Goal: Information Seeking & Learning: Learn about a topic

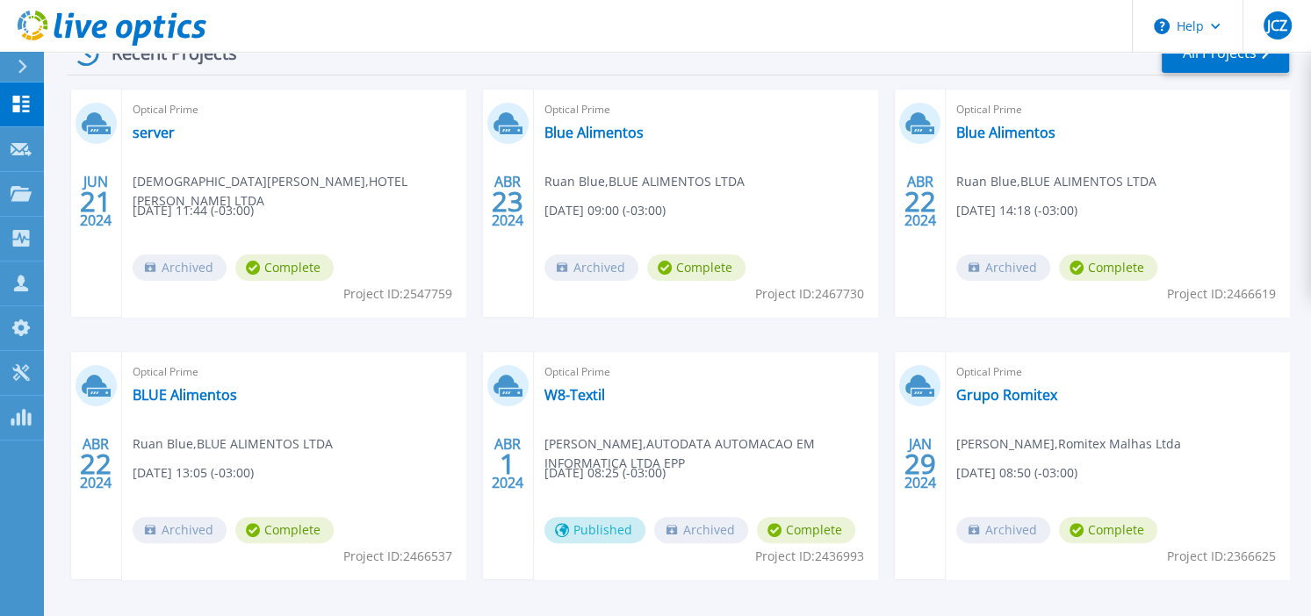
scroll to position [255, 0]
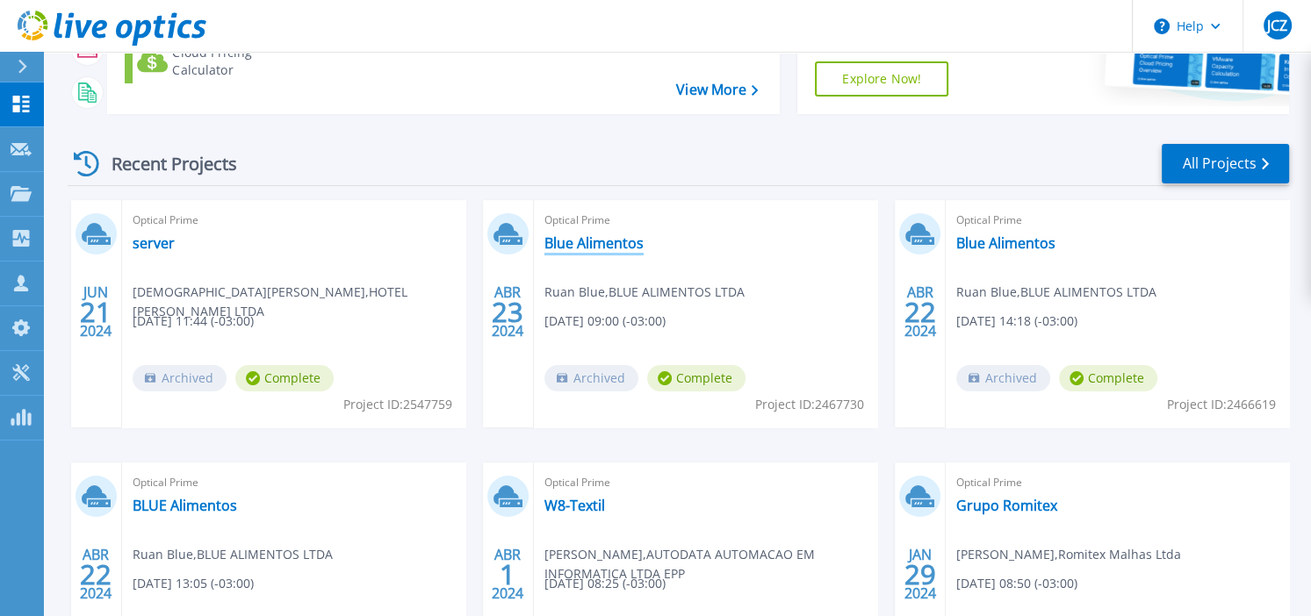
click at [599, 245] on link "Blue Alimentos" at bounding box center [593, 243] width 99 height 18
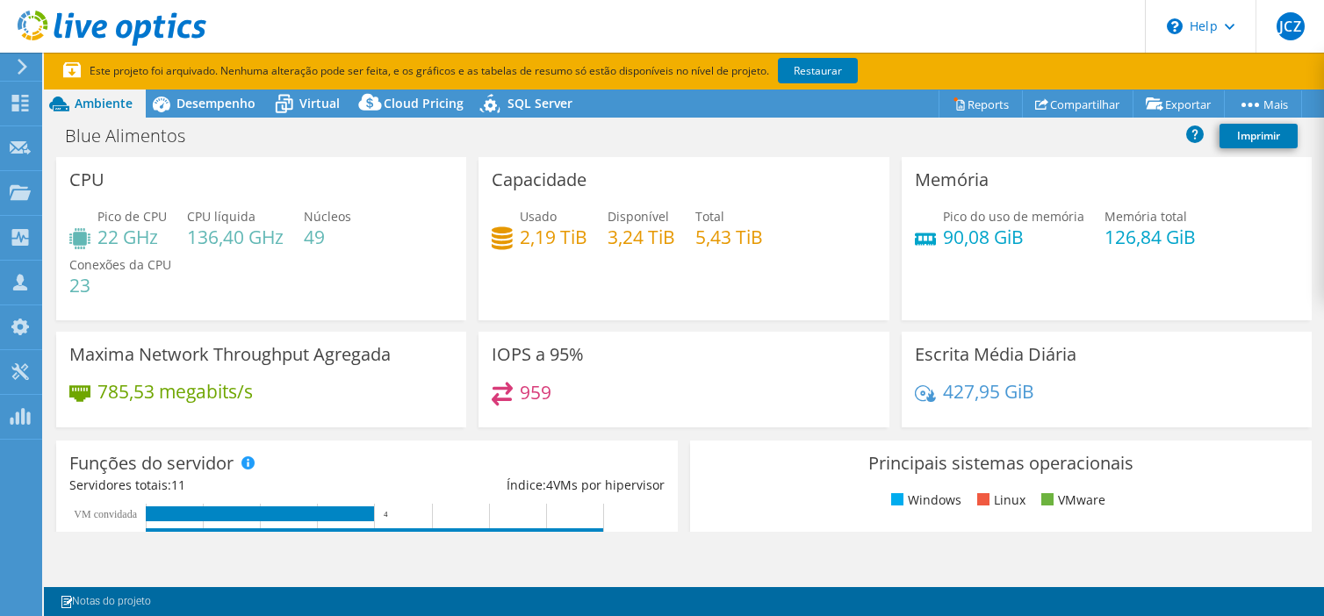
select select "SouthAmerica"
select select "BRL"
click at [832, 74] on link "Restaurar" at bounding box center [818, 70] width 80 height 25
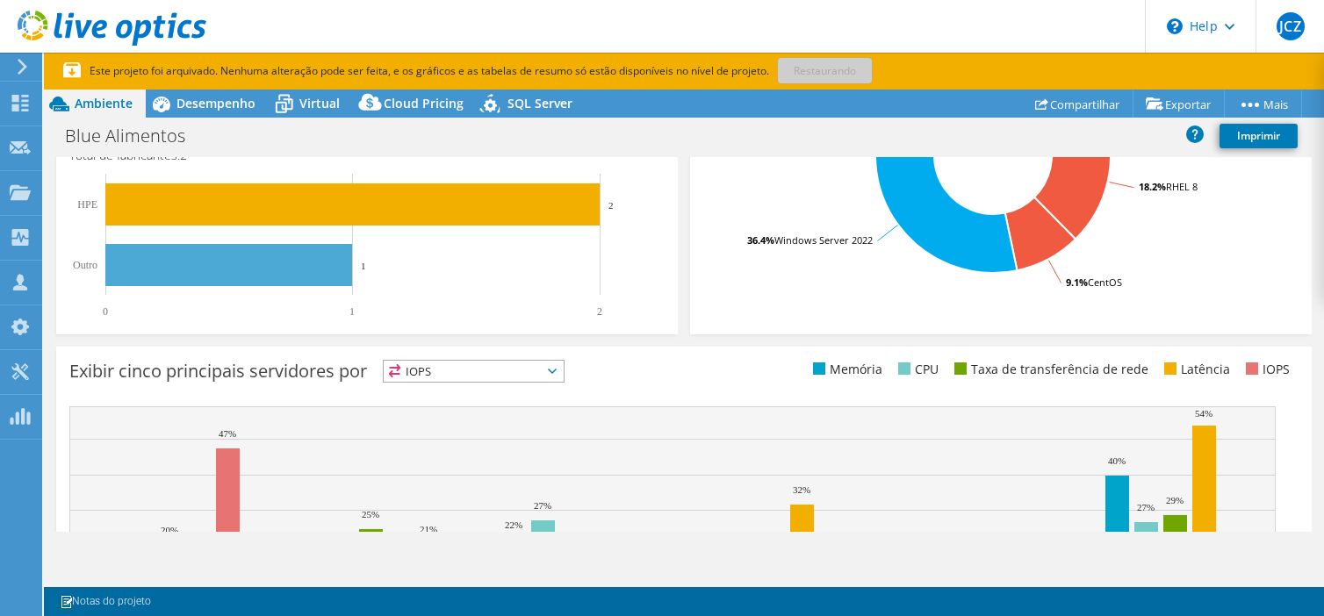
scroll to position [695, 0]
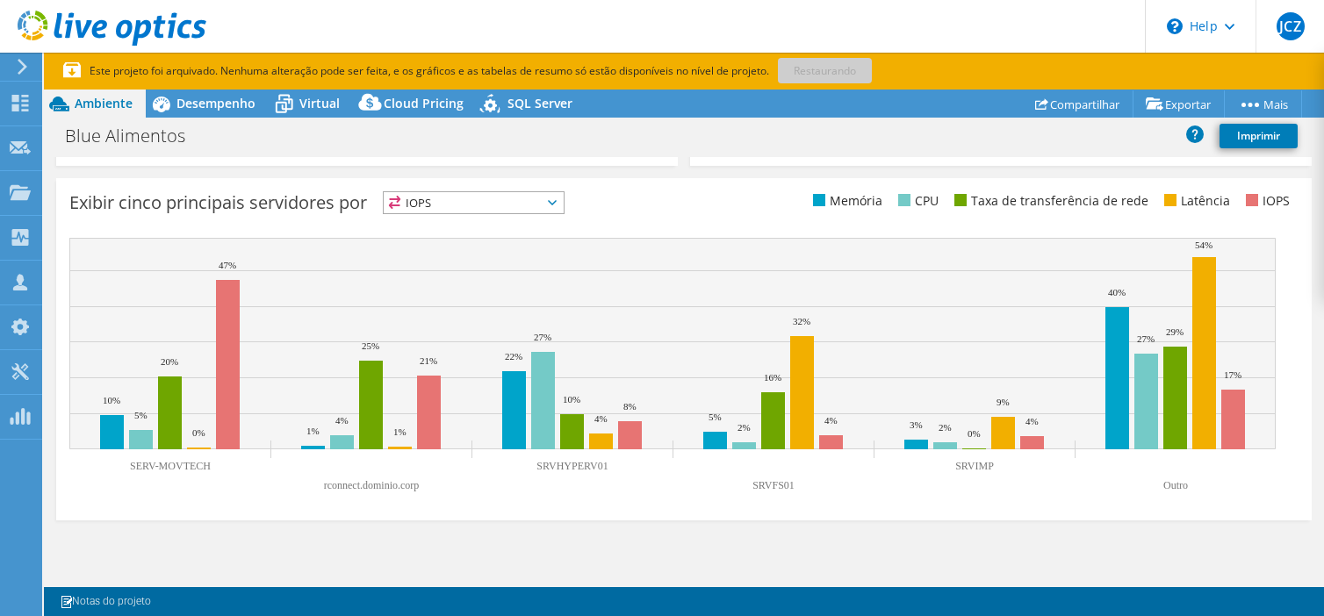
click at [564, 201] on span "IOPS" at bounding box center [474, 202] width 180 height 21
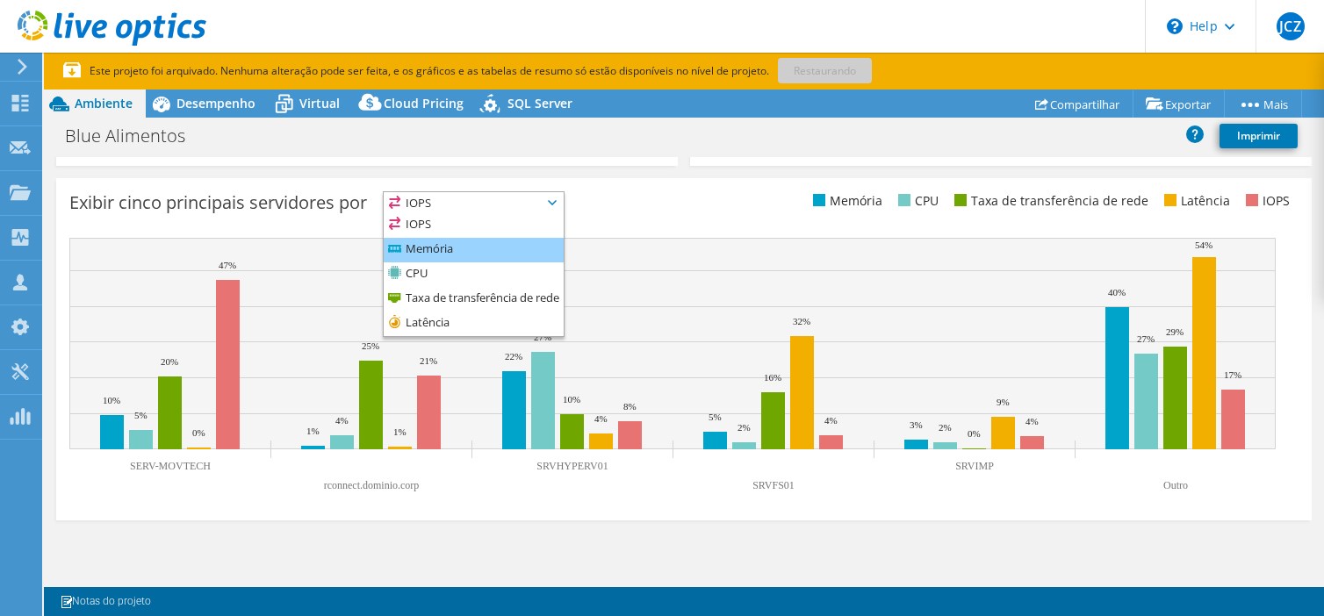
click at [445, 248] on li "Memória" at bounding box center [474, 250] width 180 height 25
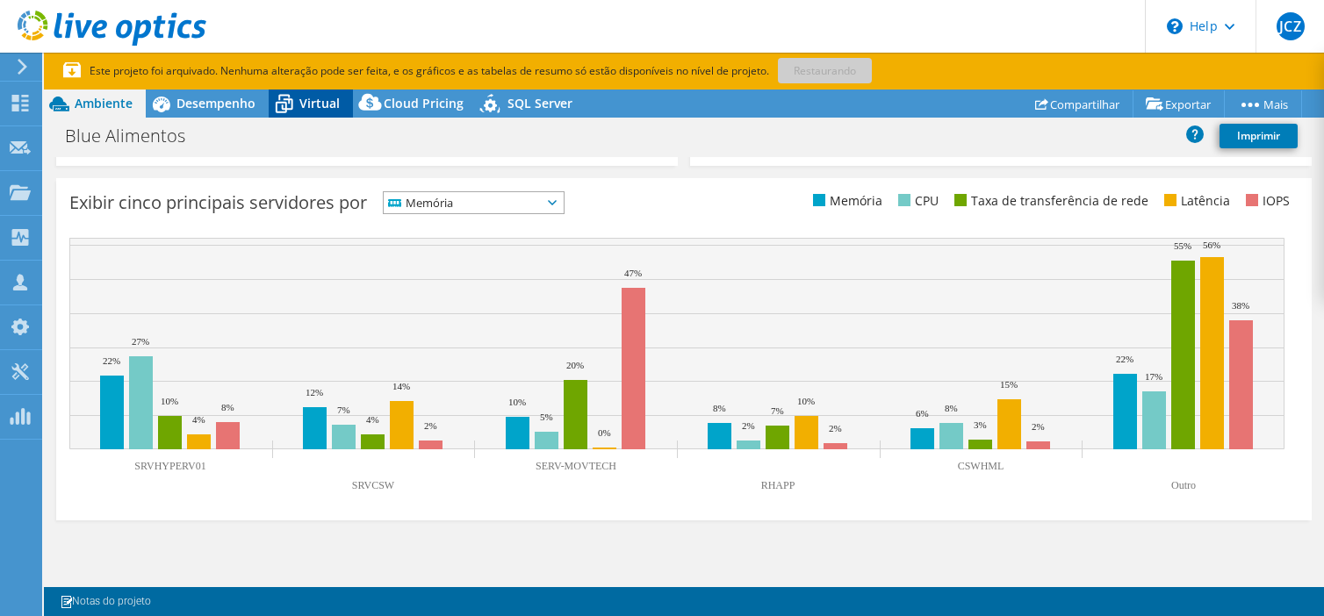
click at [302, 101] on span "Virtual" at bounding box center [319, 103] width 40 height 17
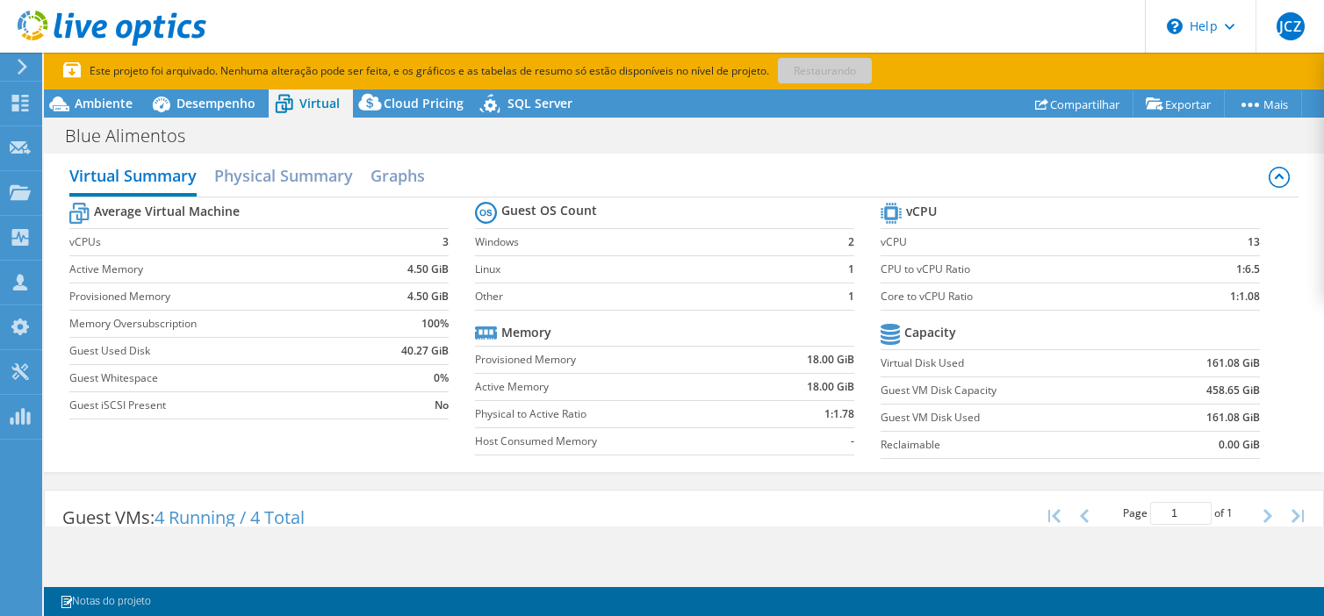
scroll to position [0, 0]
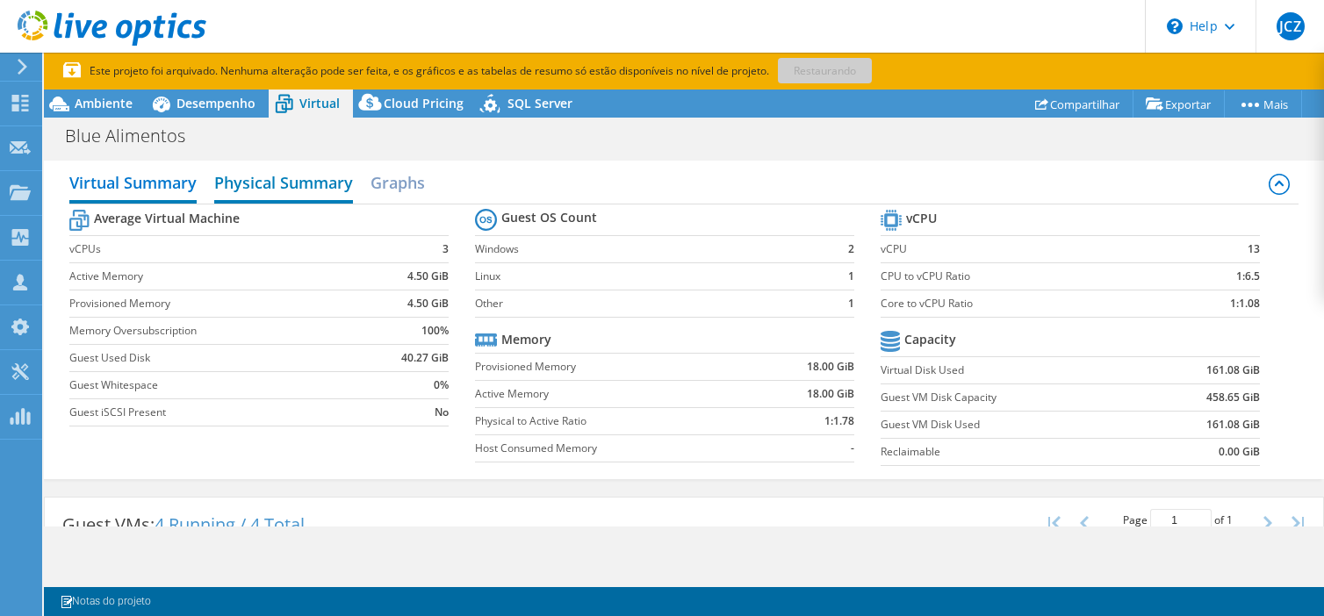
click at [289, 189] on h2 "Physical Summary" at bounding box center [283, 184] width 139 height 39
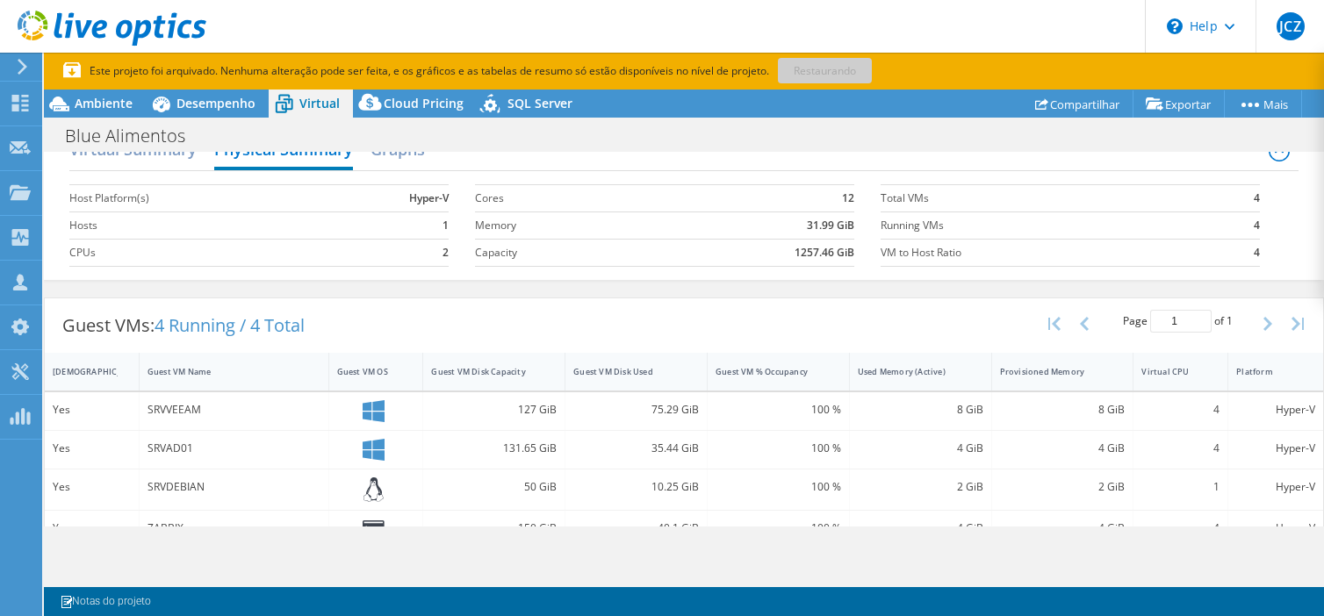
scroll to position [60, 0]
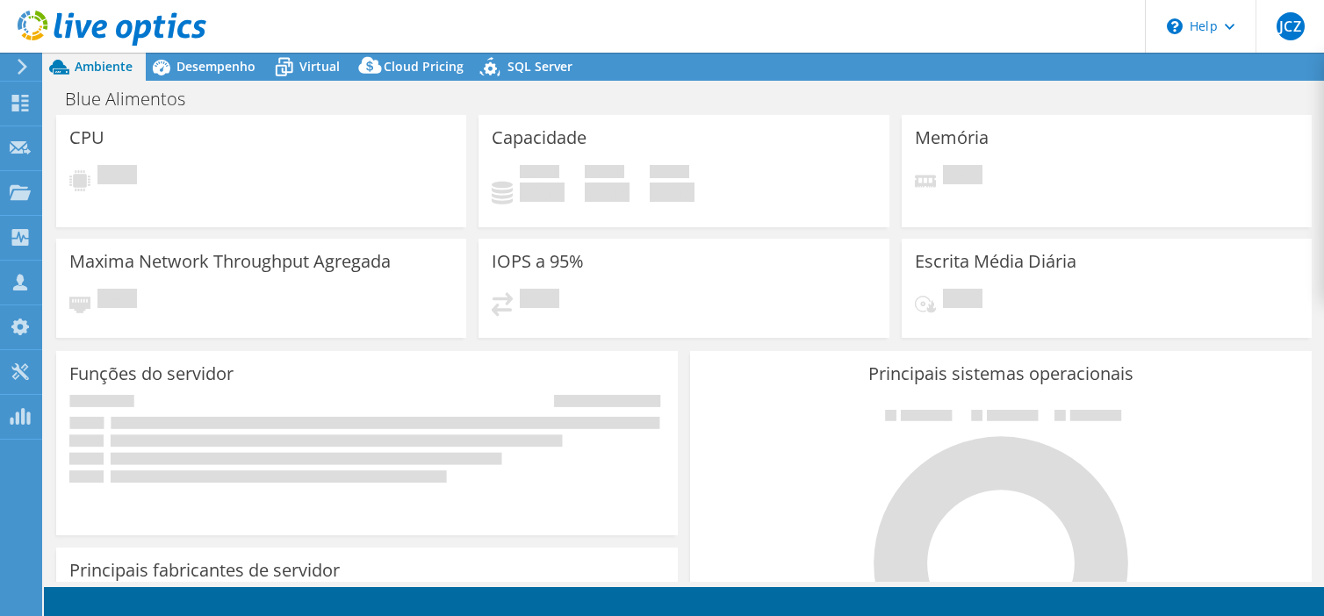
select select "USD"
select select "SouthAmerica"
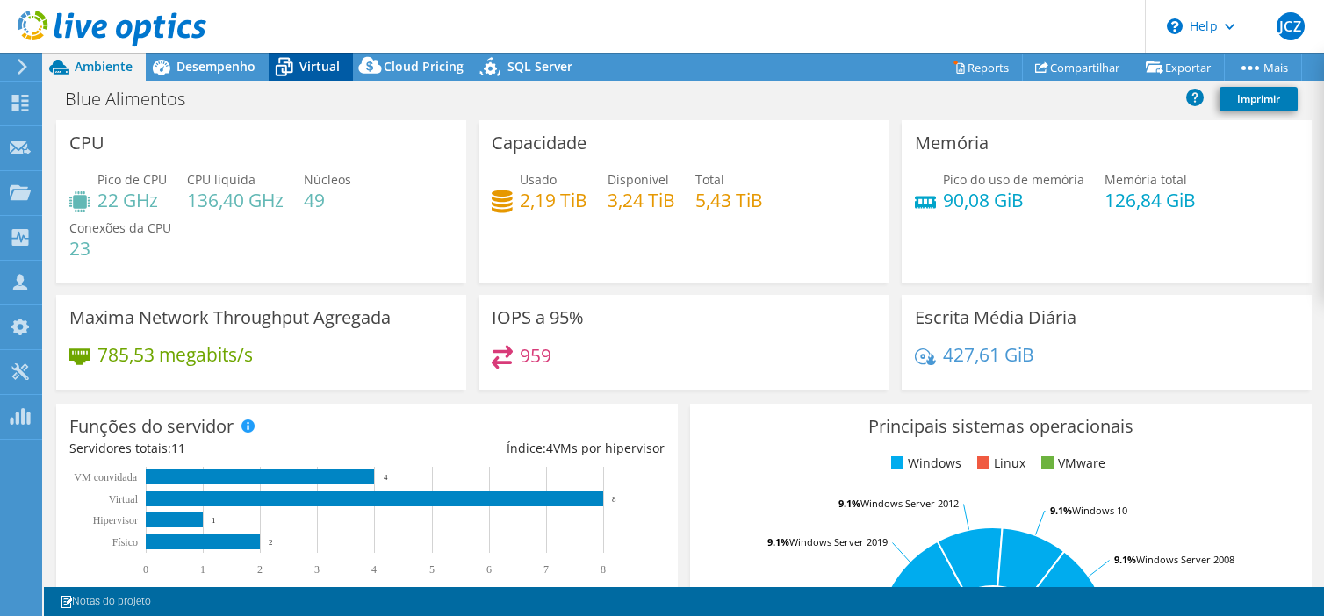
click at [323, 66] on span "Virtual" at bounding box center [319, 66] width 40 height 17
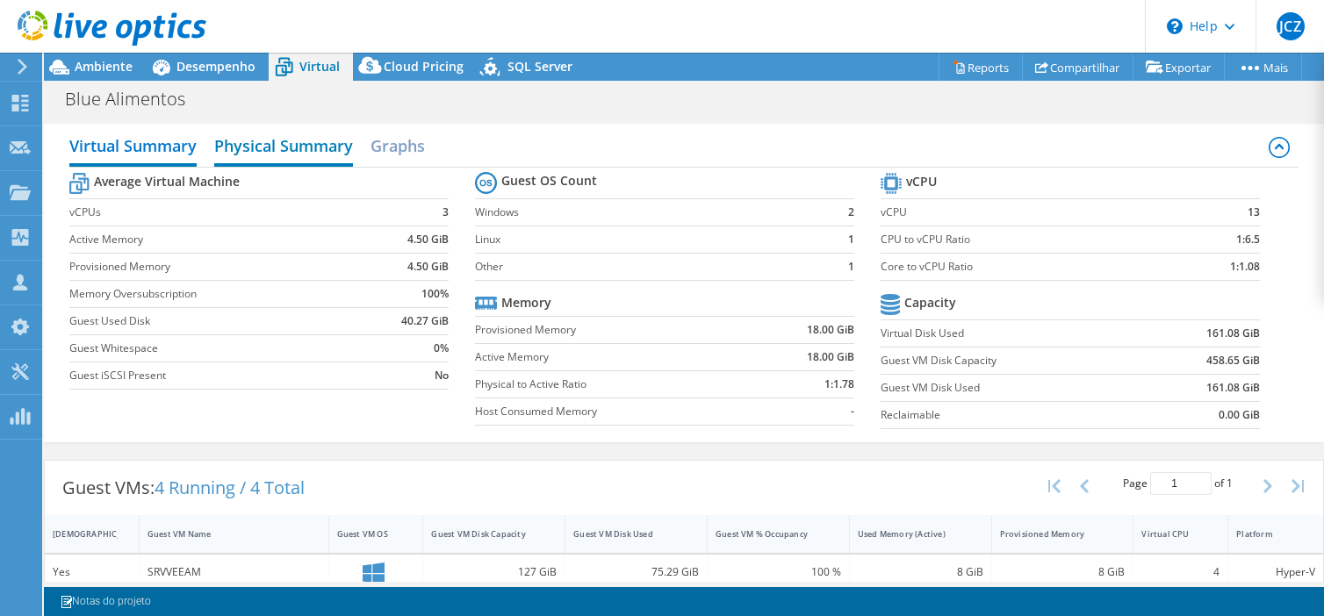
click at [256, 145] on h2 "Physical Summary" at bounding box center [283, 147] width 139 height 39
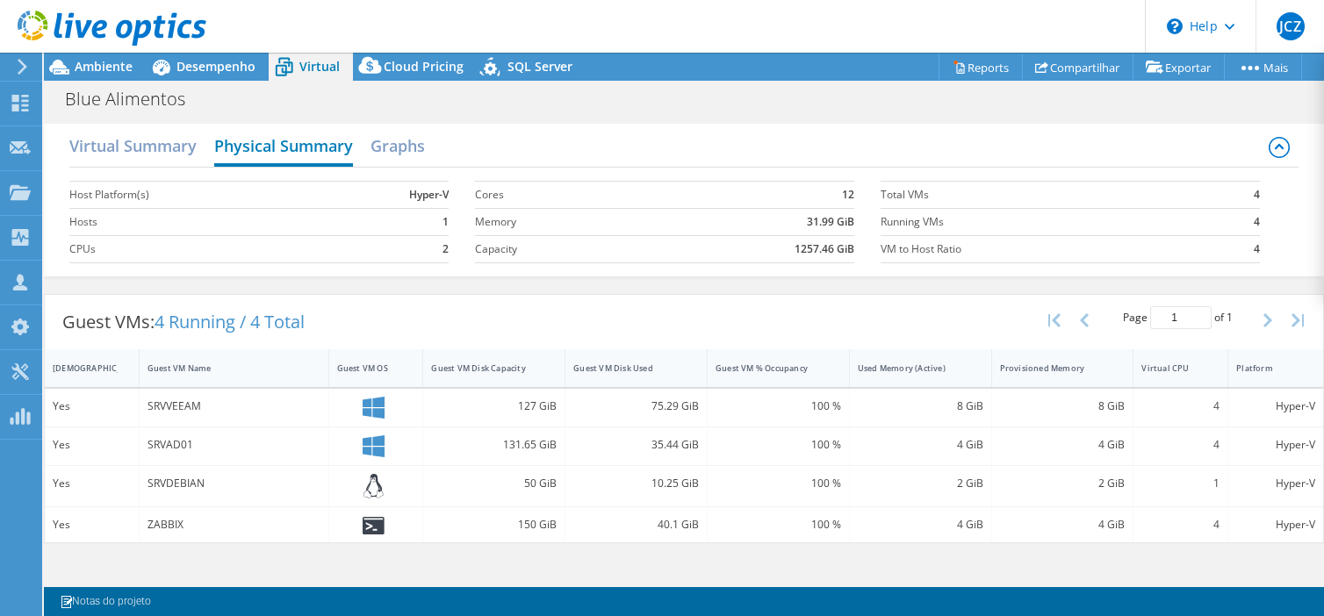
click at [281, 148] on h2 "Physical Summary" at bounding box center [283, 147] width 139 height 39
click at [281, 147] on h2 "Physical Summary" at bounding box center [283, 147] width 139 height 39
click at [402, 145] on h2 "Graphs" at bounding box center [397, 147] width 54 height 39
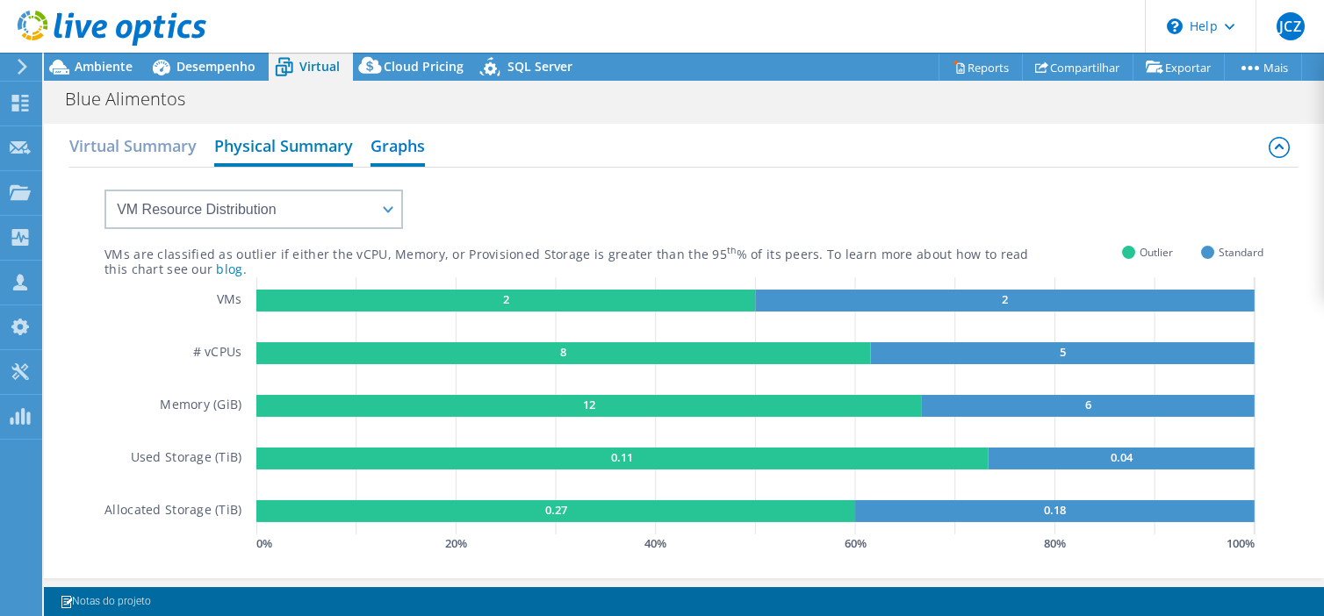
click at [304, 162] on h2 "Physical Summary" at bounding box center [283, 147] width 139 height 39
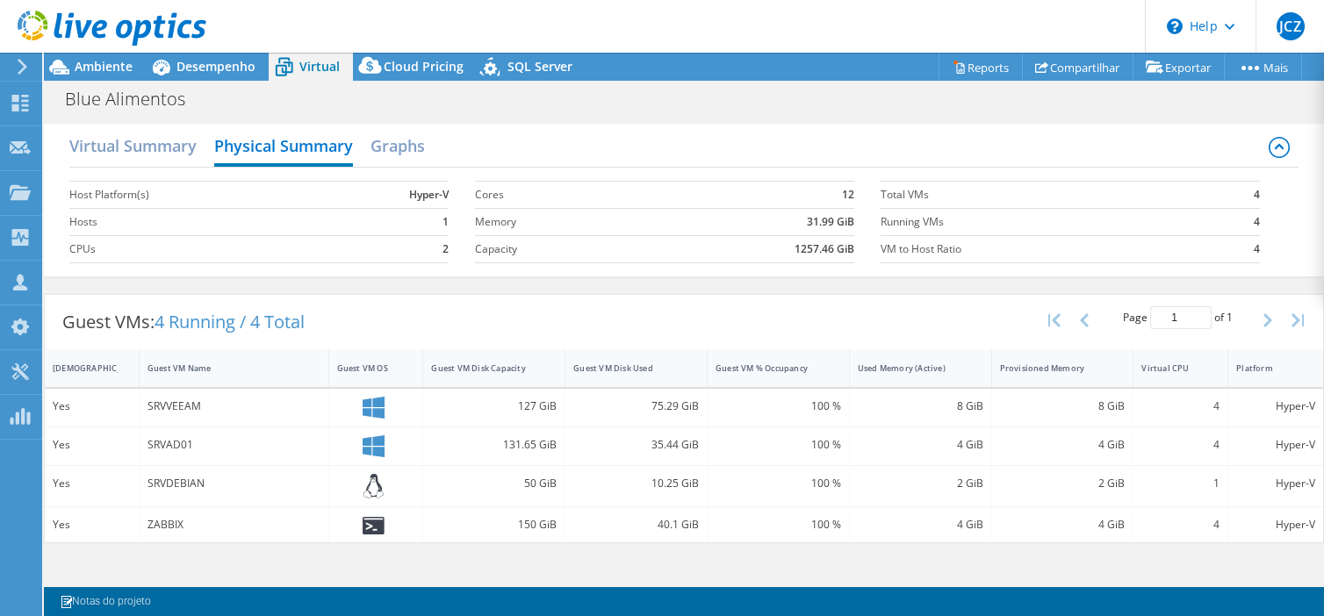
scroll to position [351, 0]
drag, startPoint x: 832, startPoint y: 589, endPoint x: 648, endPoint y: 559, distance: 186.8
click at [718, 573] on div "Virtual Summary Physical Summary Graphs Host Platform(s) Hyper-V Hosts 1 CPUs 2…" at bounding box center [684, 348] width 1280 height 467
click at [501, 64] on icon at bounding box center [492, 70] width 31 height 36
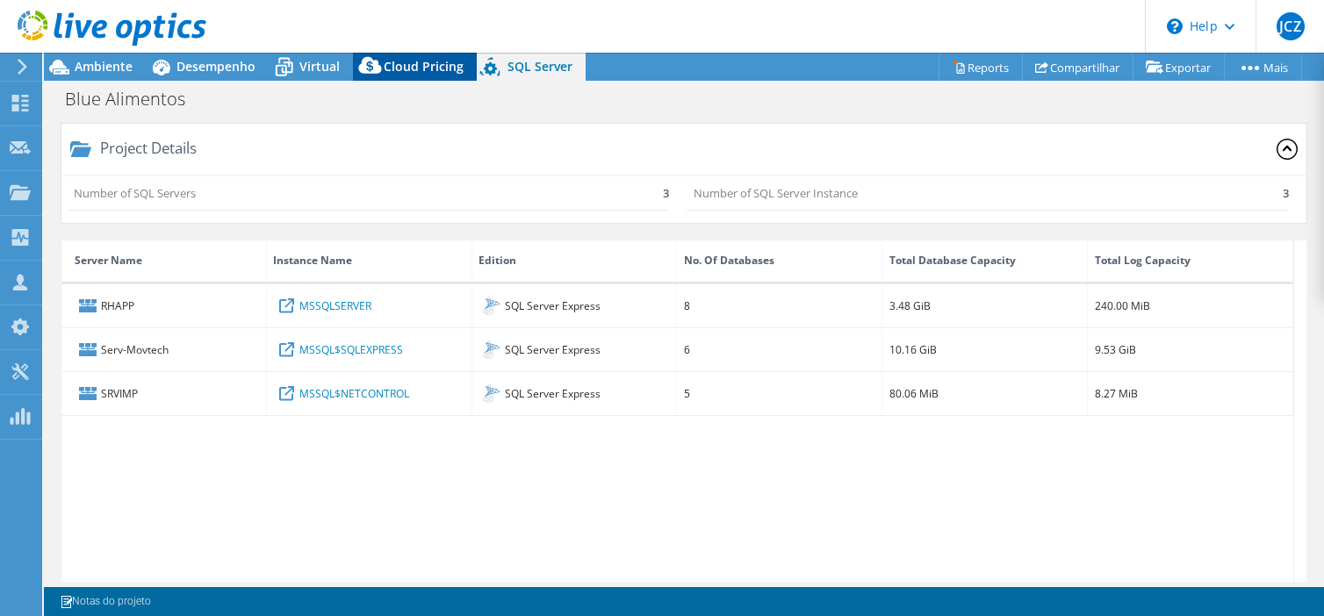
click at [433, 58] on span "Cloud Pricing" at bounding box center [424, 66] width 80 height 17
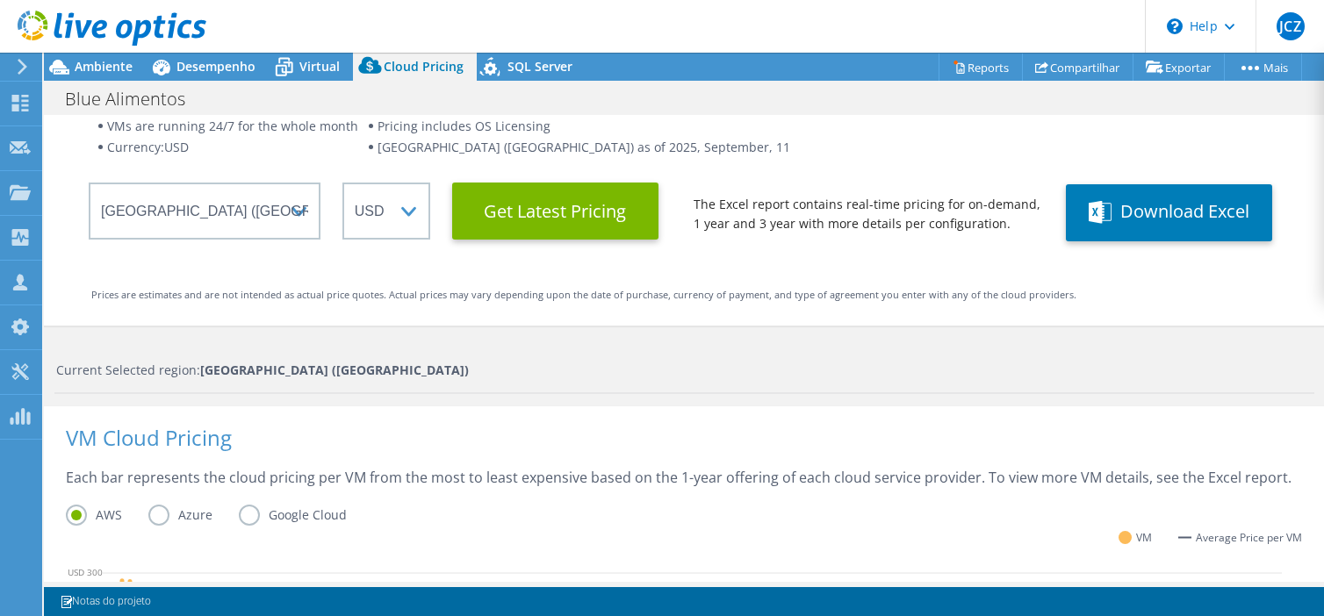
scroll to position [88, 0]
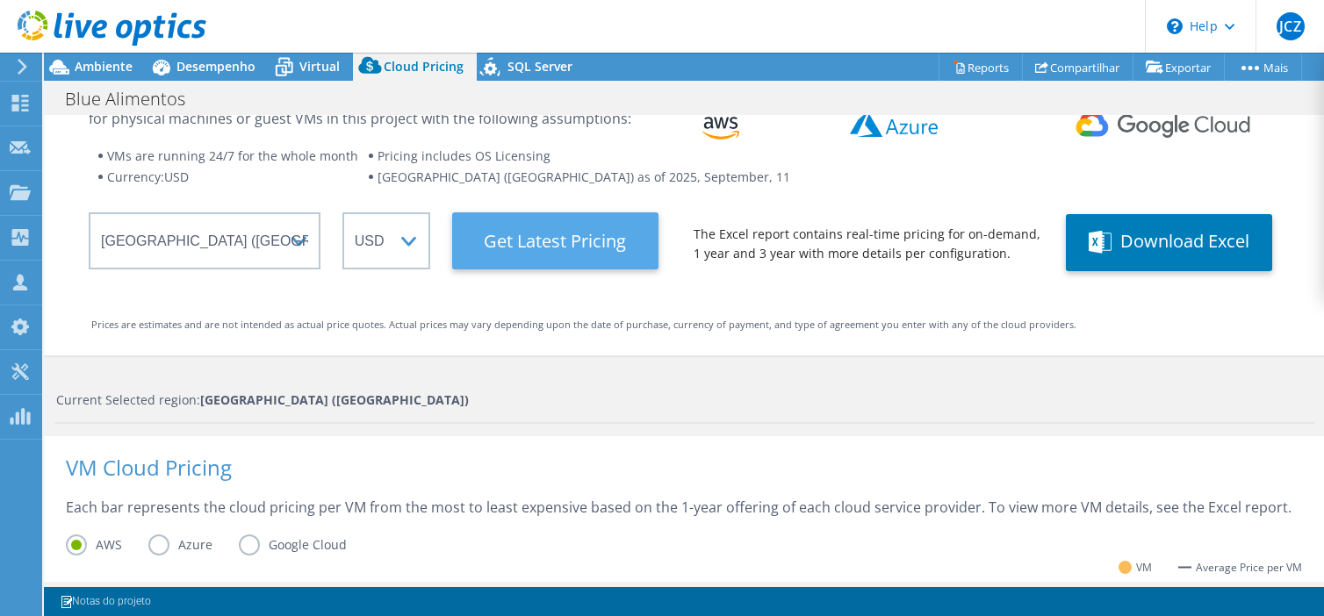
click at [563, 241] on Latest "Get Latest Pricing" at bounding box center [555, 240] width 206 height 57
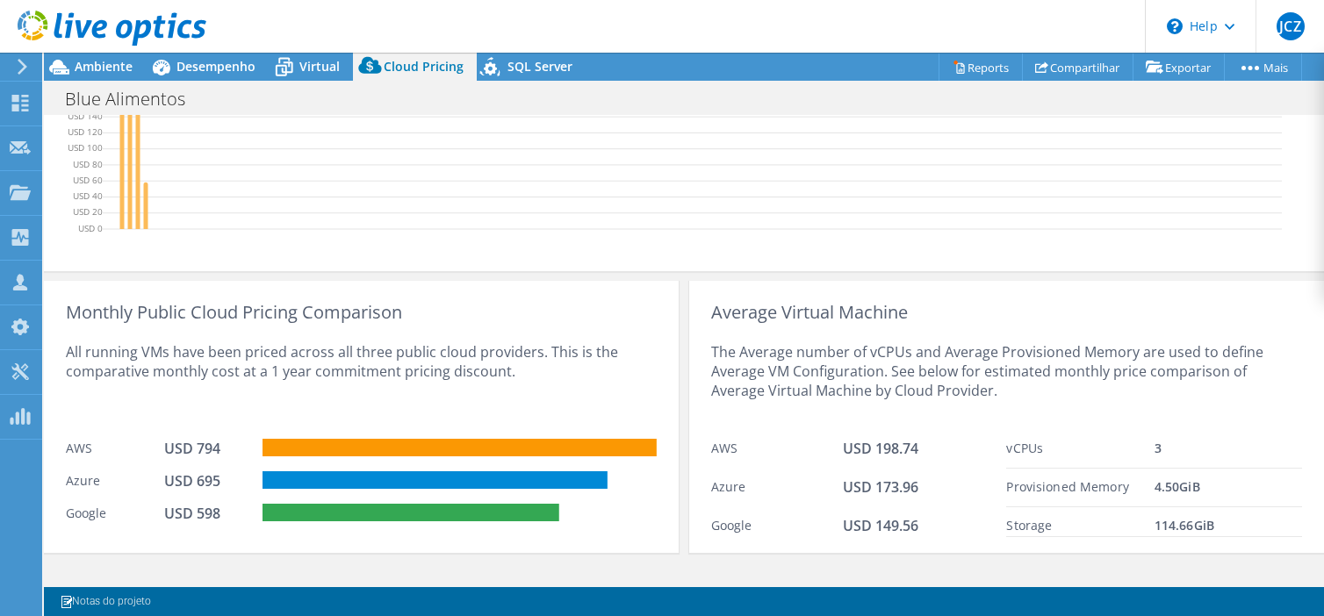
scroll to position [730, 0]
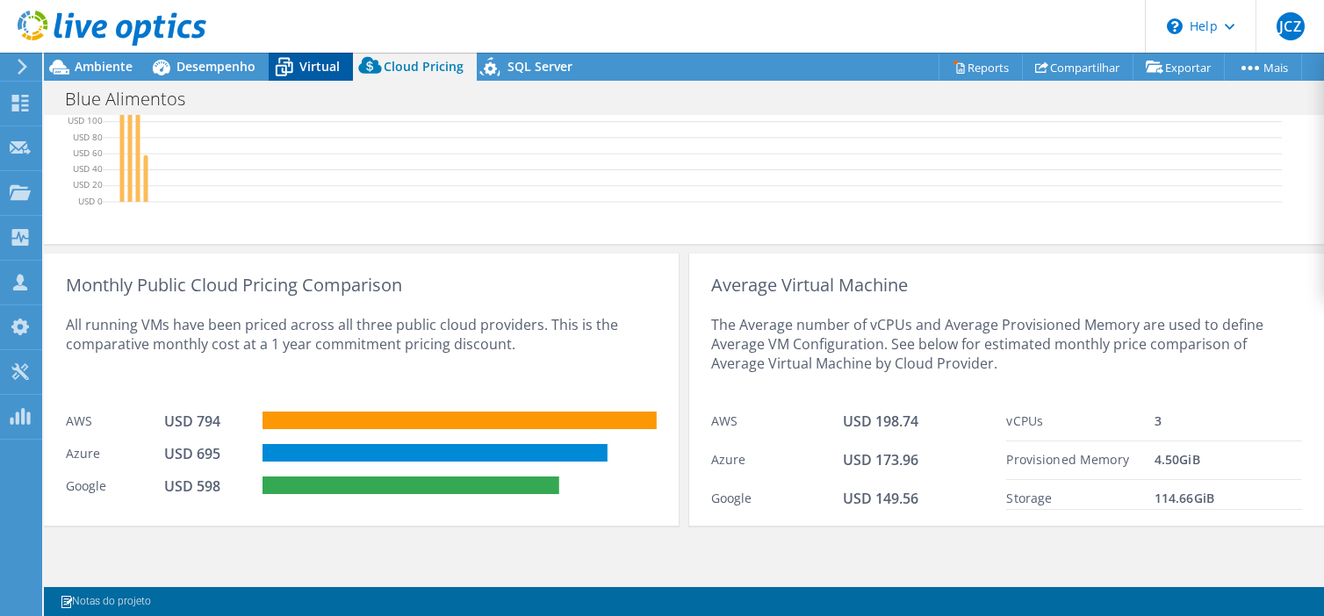
click at [304, 63] on span "Virtual" at bounding box center [319, 66] width 40 height 17
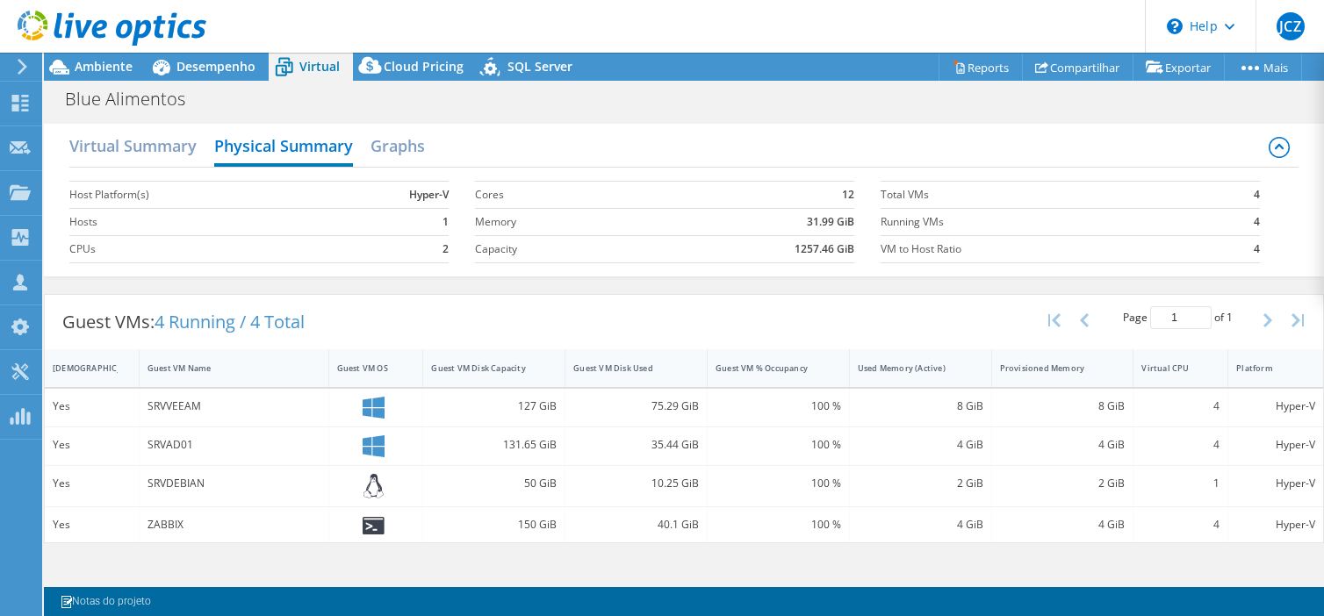
scroll to position [0, 0]
click at [198, 70] on span "Desempenho" at bounding box center [215, 66] width 79 height 17
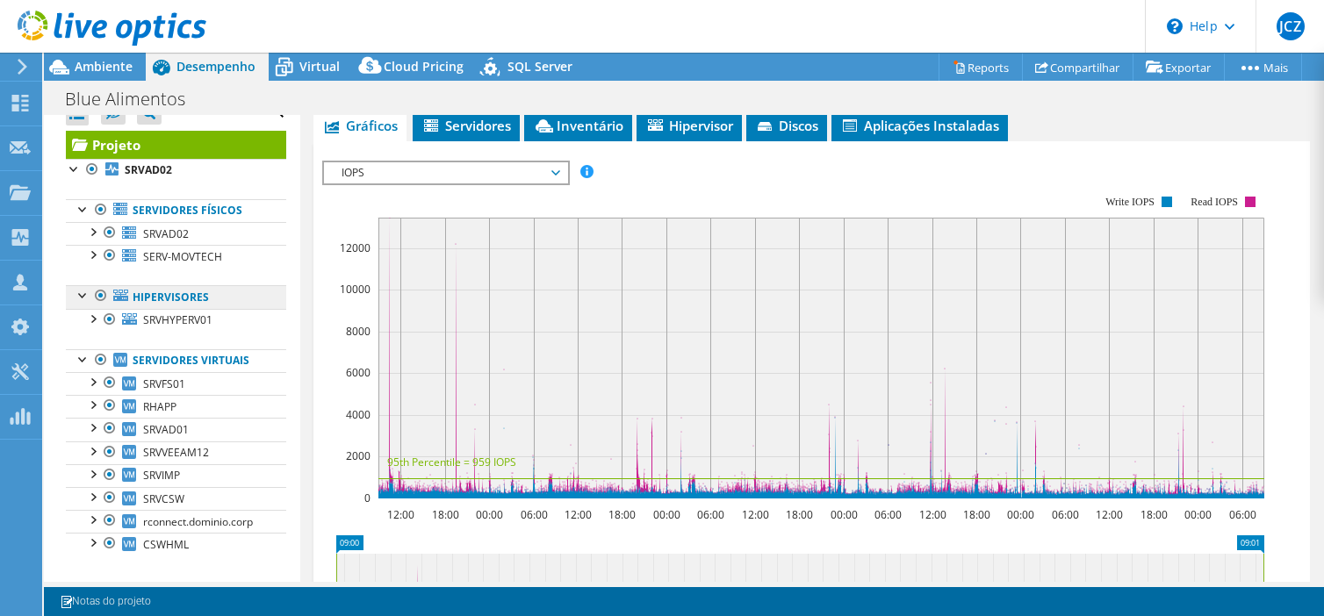
scroll to position [32, 0]
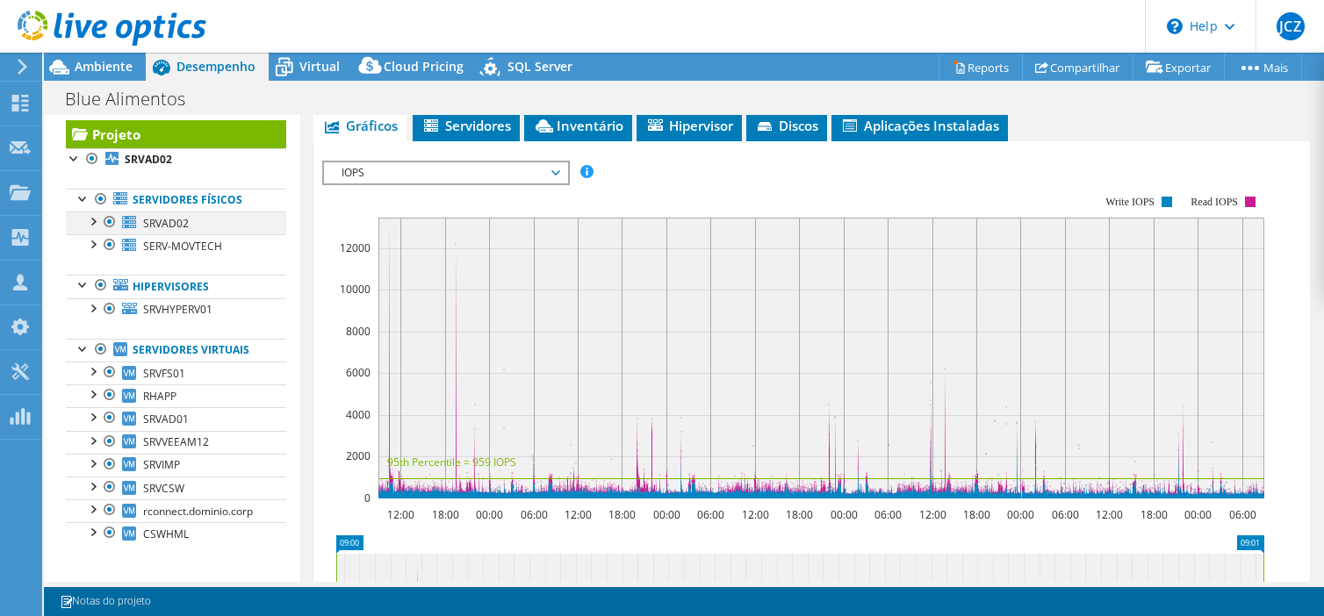
click at [94, 223] on div at bounding box center [92, 221] width 18 height 18
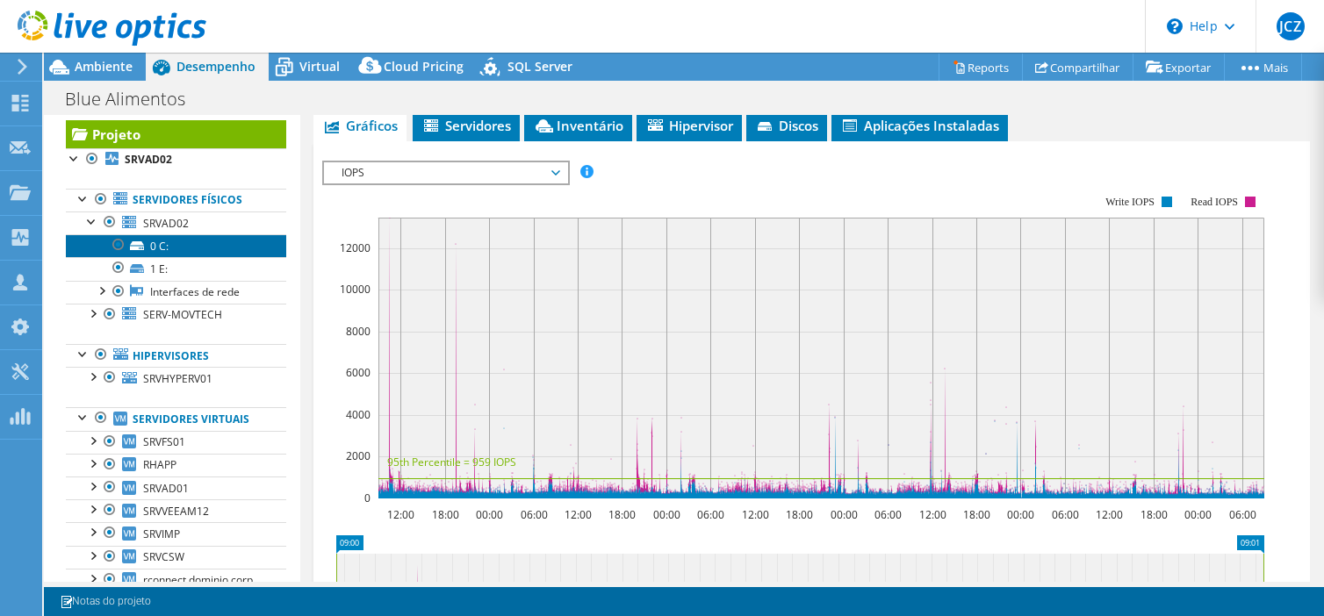
click at [161, 246] on link "0 C:" at bounding box center [176, 245] width 220 height 23
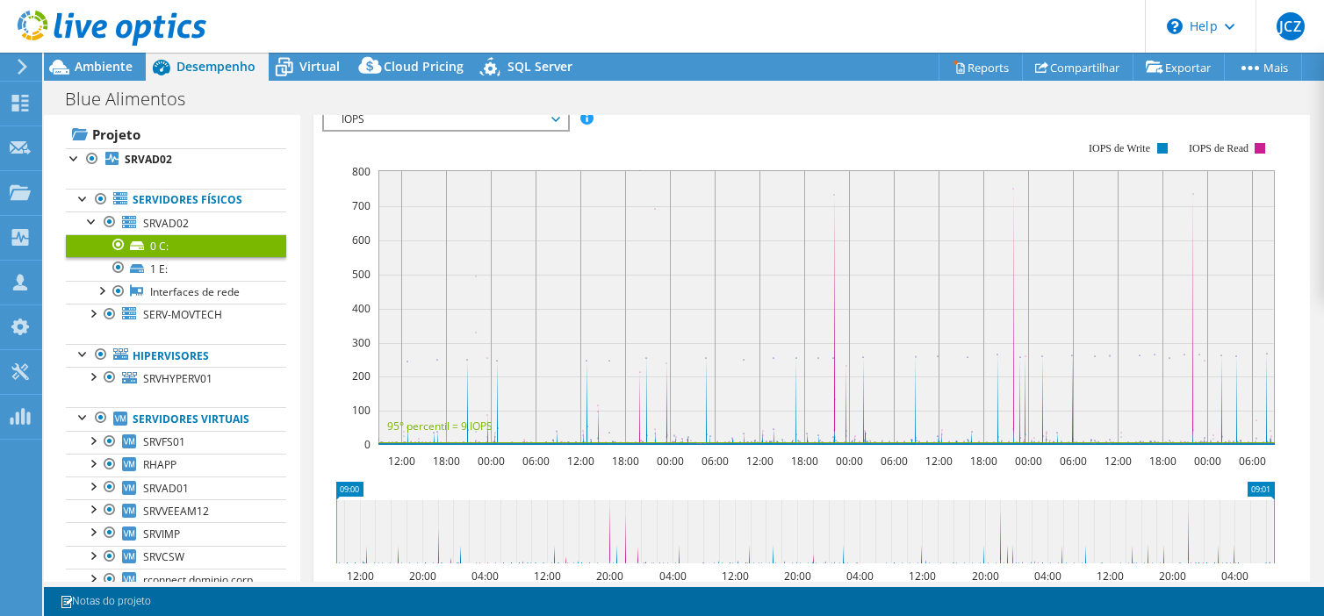
scroll to position [302, 0]
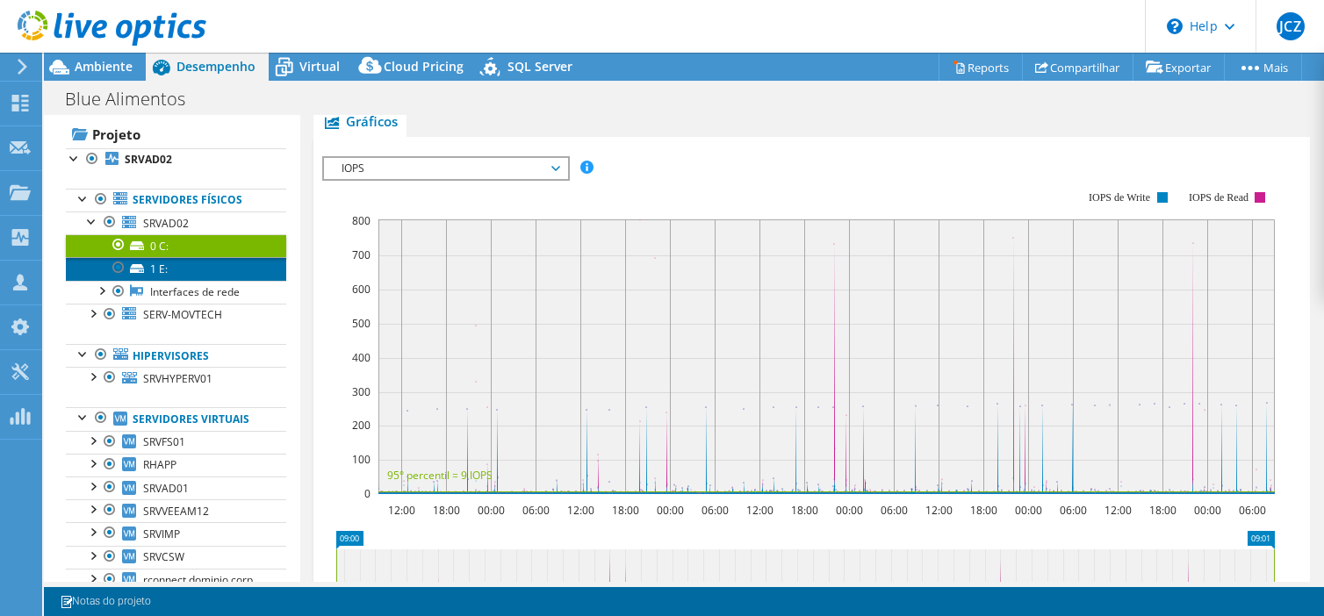
click at [162, 268] on link "1 E:" at bounding box center [176, 268] width 220 height 23
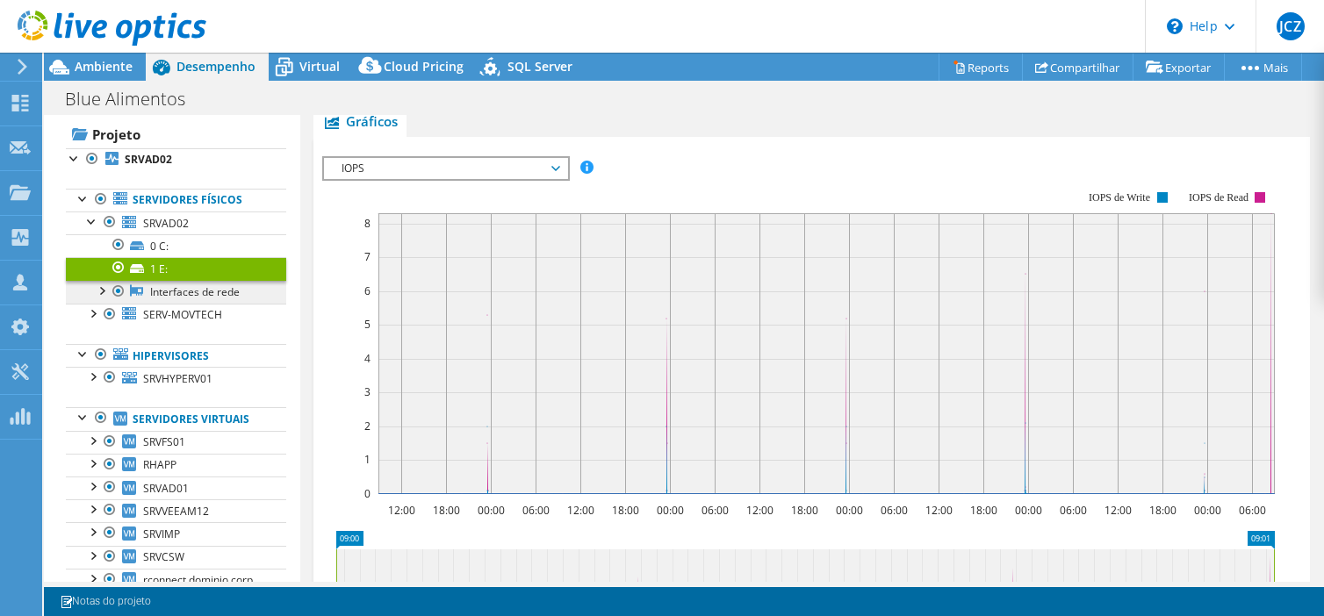
scroll to position [298, 0]
click at [198, 293] on link "Interfaces de rede" at bounding box center [176, 292] width 220 height 23
click at [104, 291] on div at bounding box center [101, 290] width 18 height 18
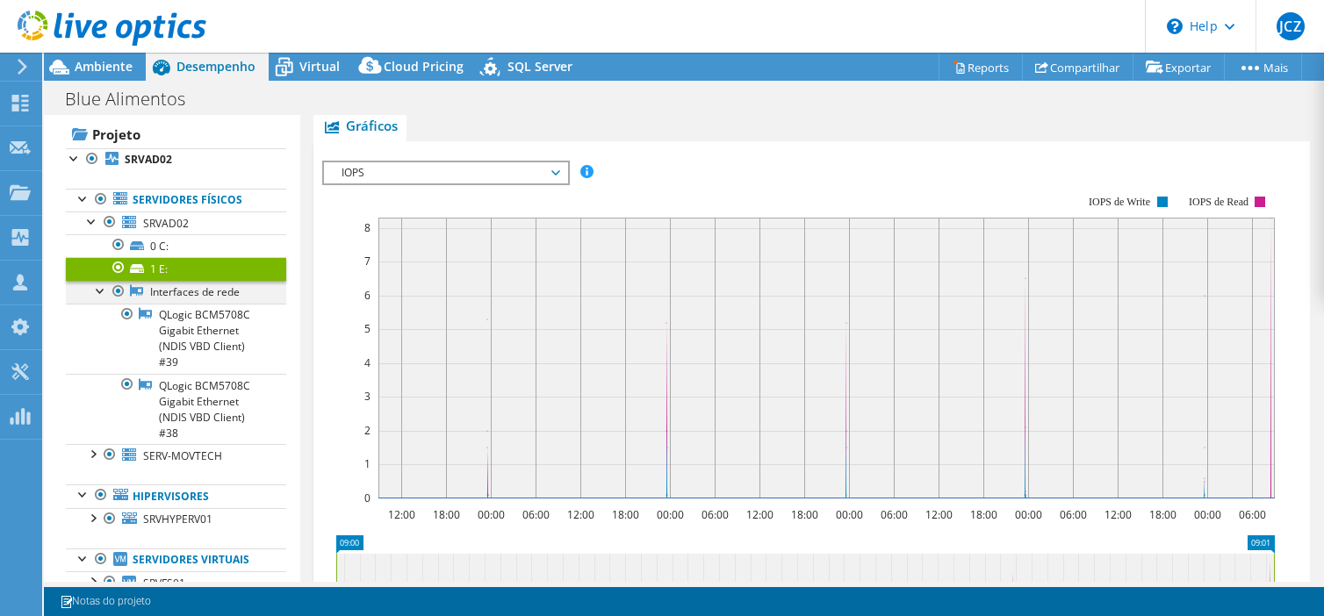
click at [101, 292] on div at bounding box center [101, 290] width 18 height 18
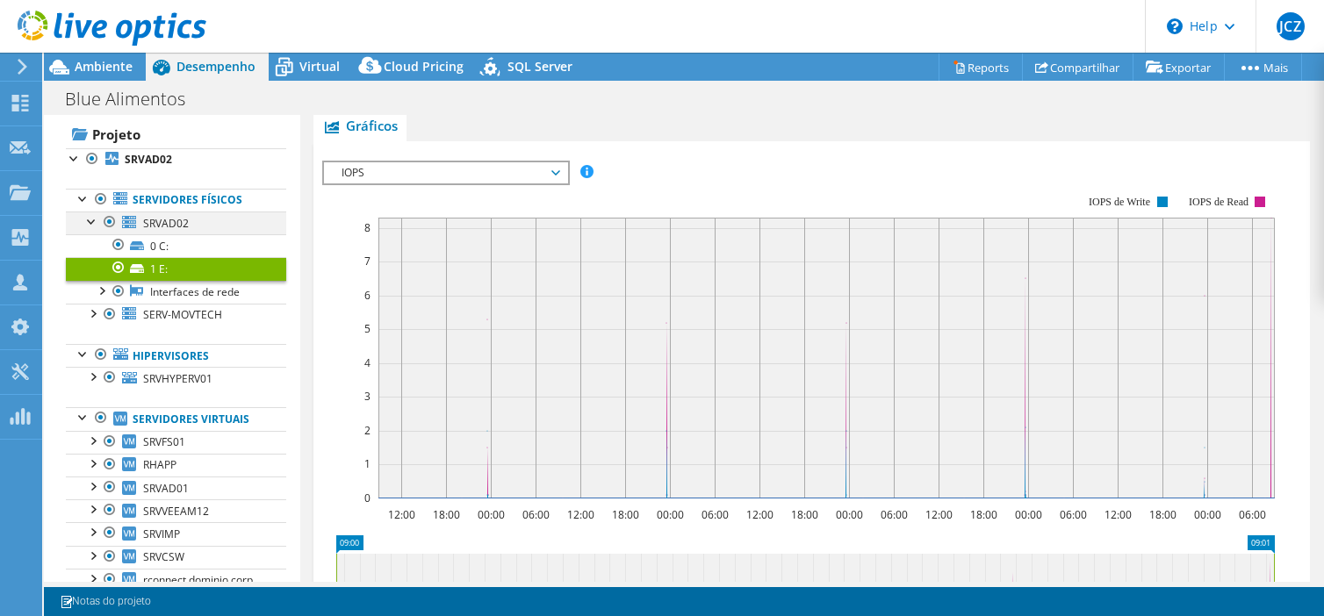
click at [93, 224] on div at bounding box center [92, 221] width 18 height 18
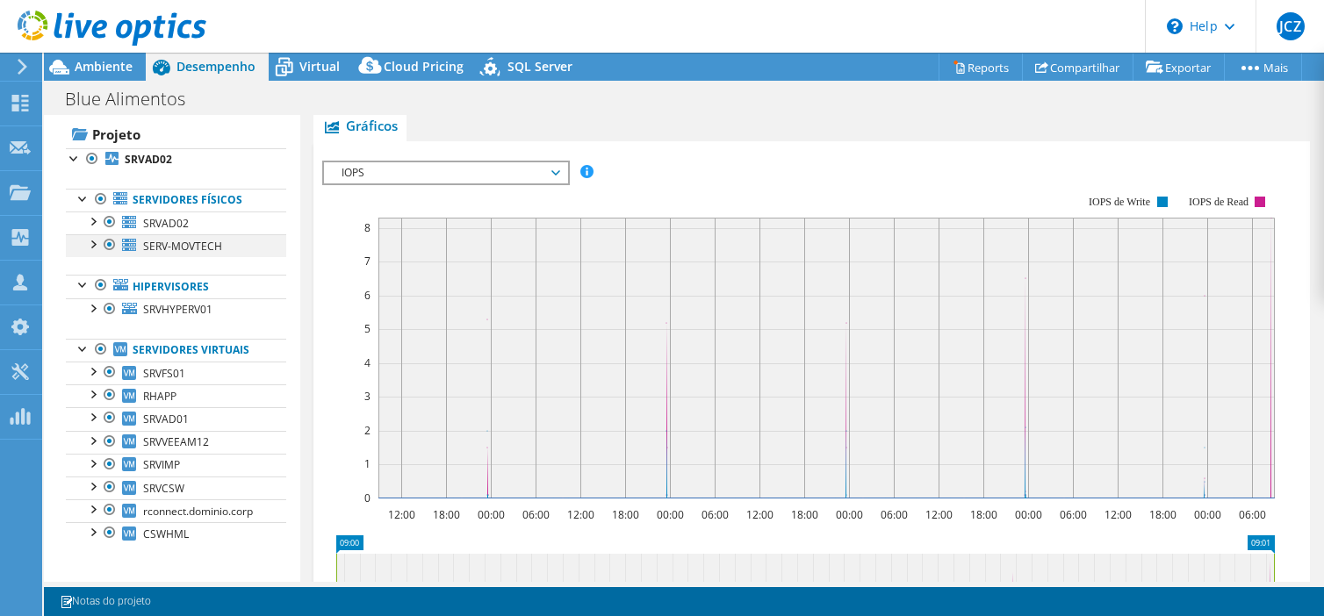
click at [92, 245] on div at bounding box center [92, 243] width 18 height 18
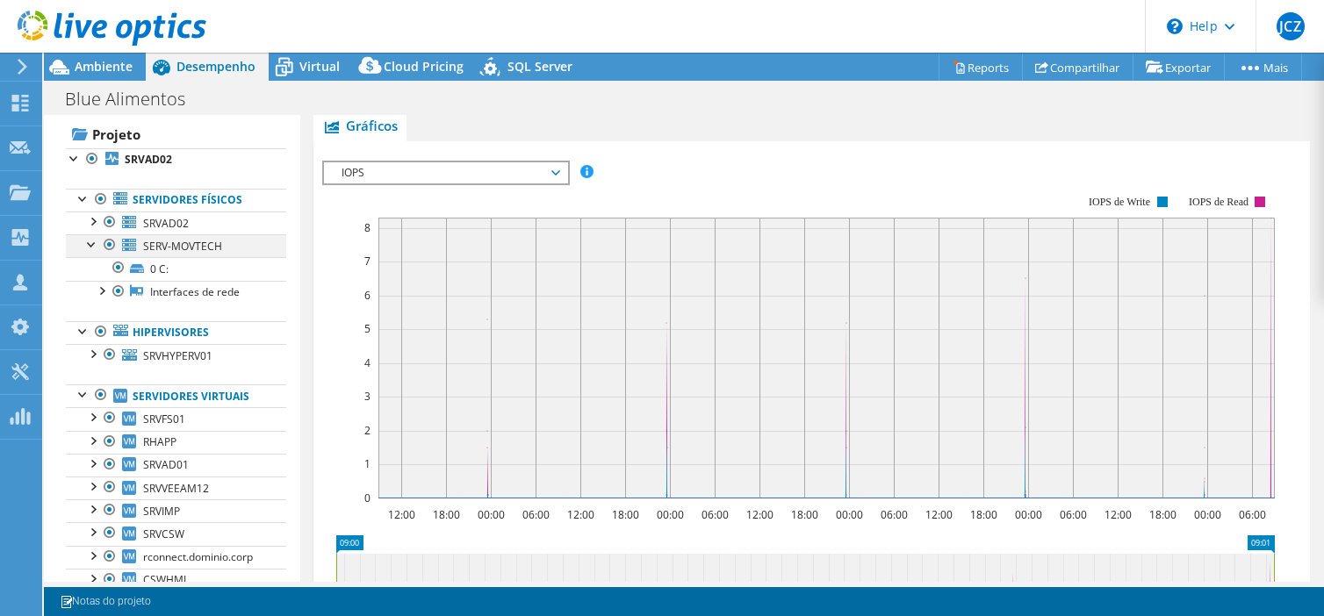
click at [91, 245] on div at bounding box center [92, 243] width 18 height 18
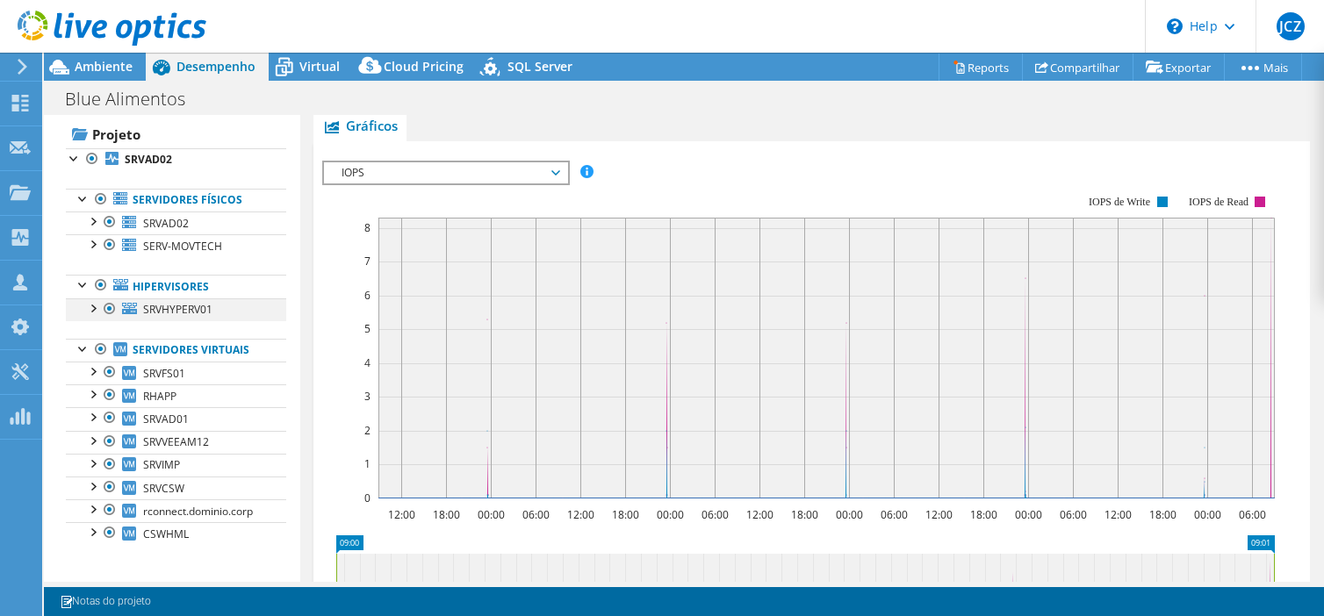
click at [91, 309] on div at bounding box center [92, 307] width 18 height 18
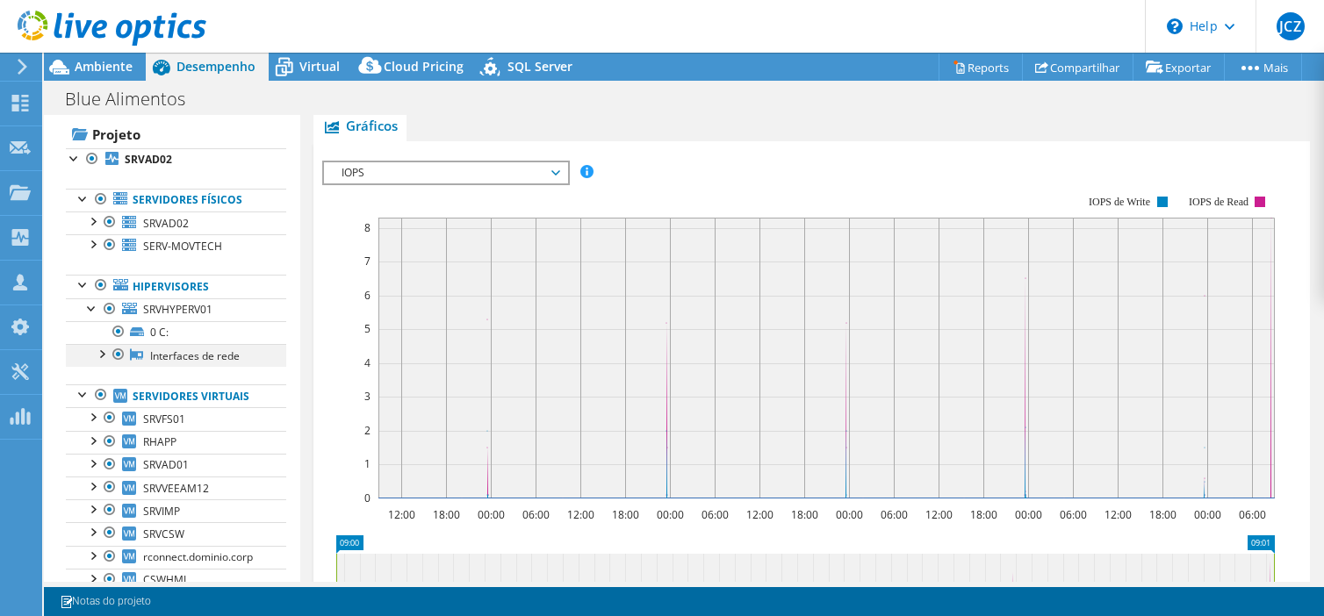
click at [104, 355] on div at bounding box center [101, 353] width 18 height 18
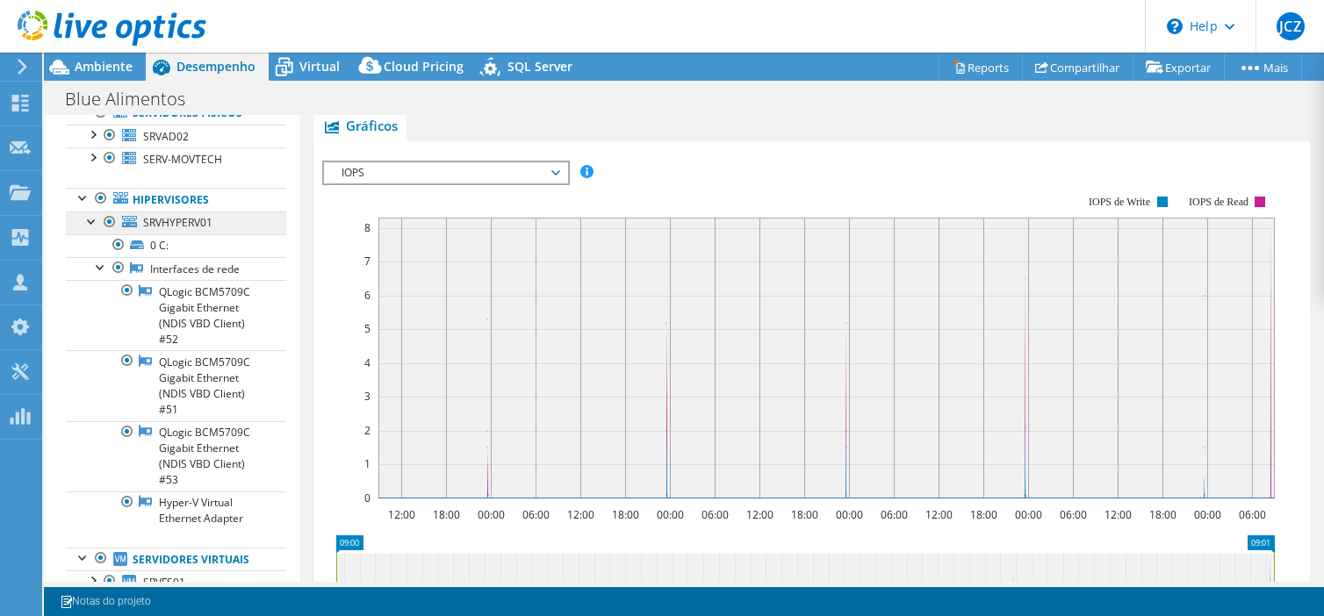
scroll to position [119, 0]
click at [97, 271] on div at bounding box center [101, 265] width 18 height 18
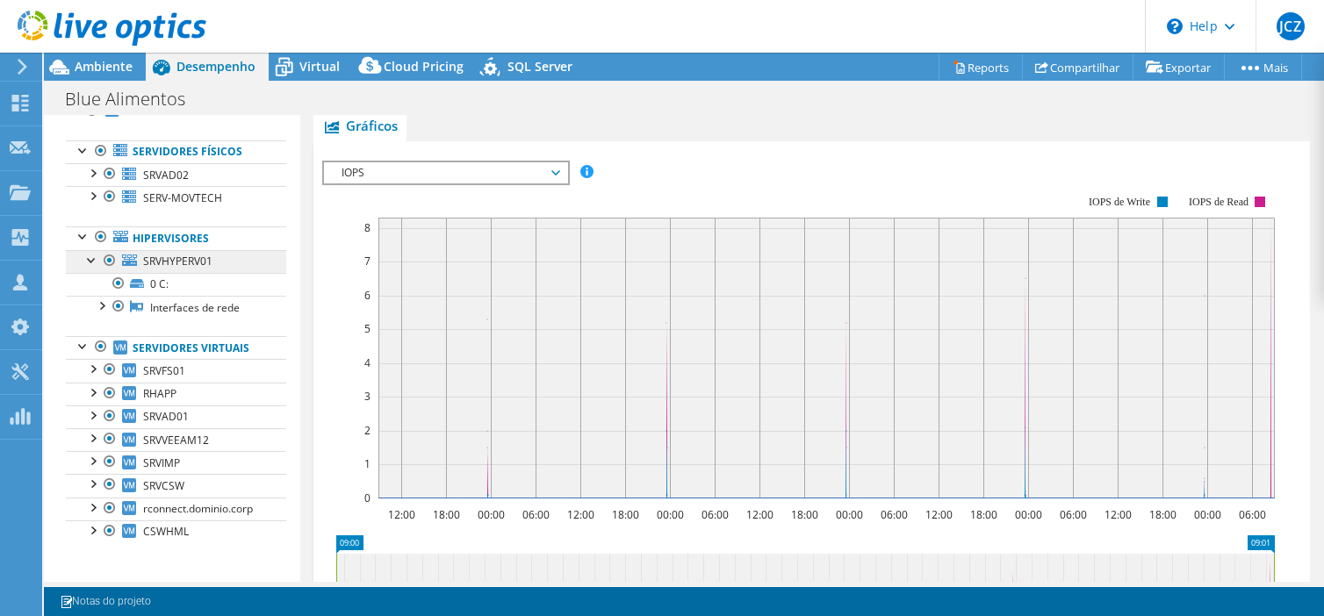
scroll to position [77, 0]
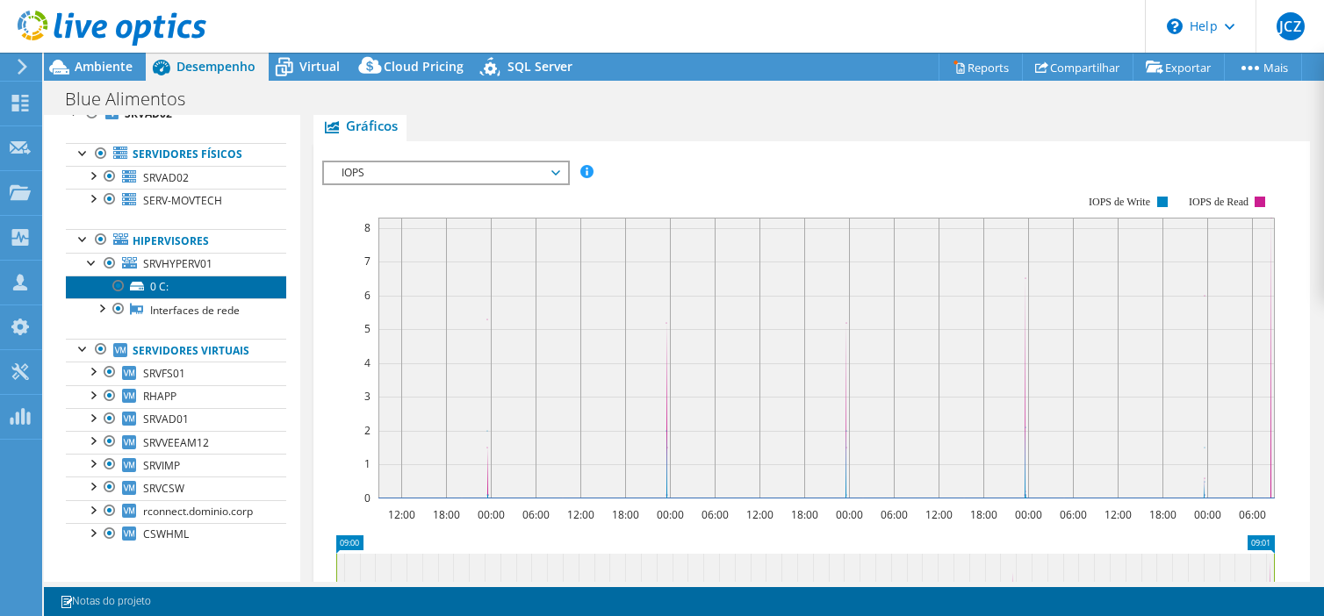
click at [157, 279] on link "0 C:" at bounding box center [176, 287] width 220 height 23
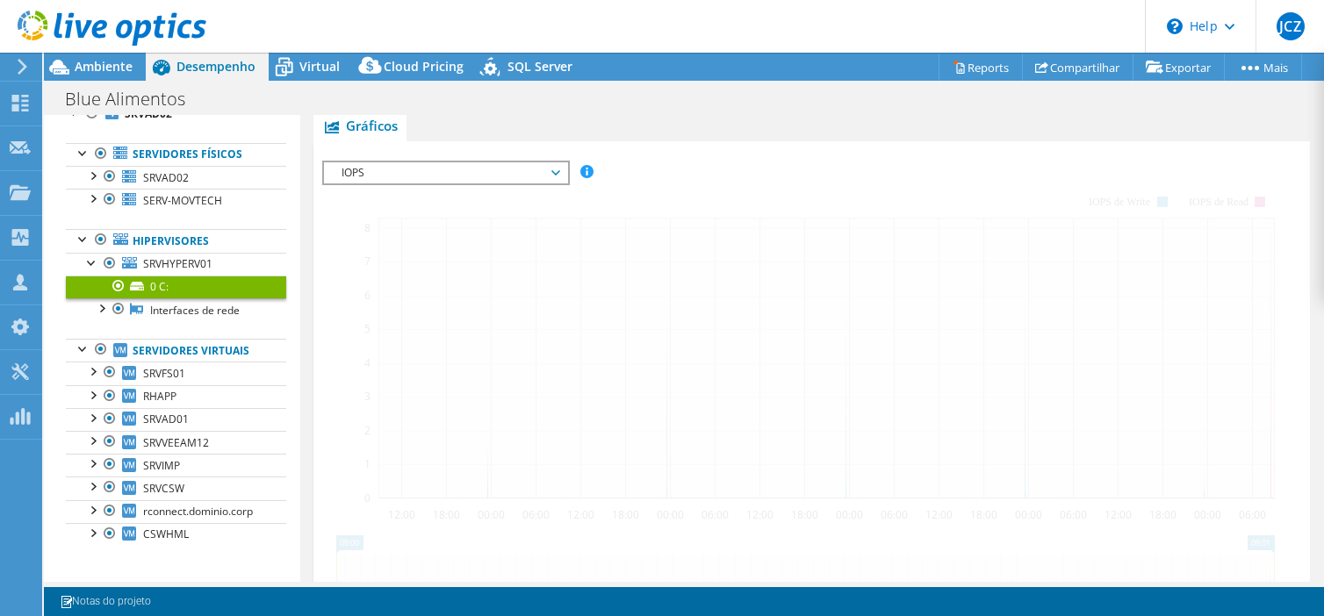
scroll to position [302, 0]
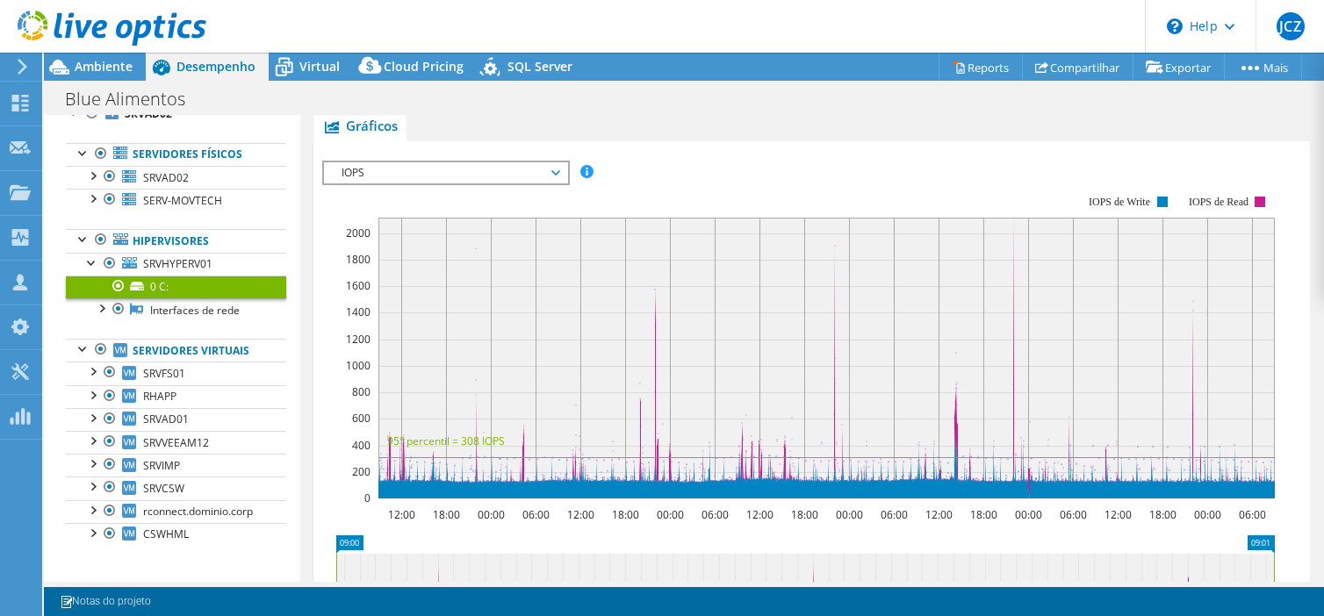
click at [551, 172] on span "IOPS" at bounding box center [446, 172] width 226 height 21
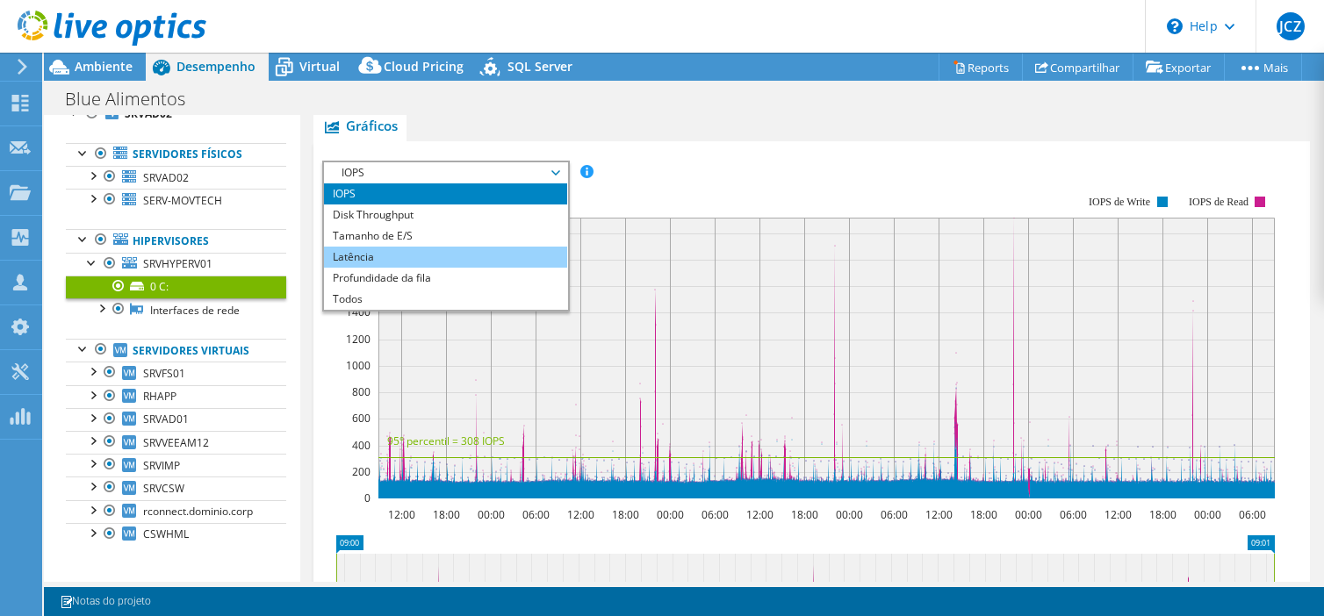
click at [428, 248] on li "Latência" at bounding box center [445, 257] width 243 height 21
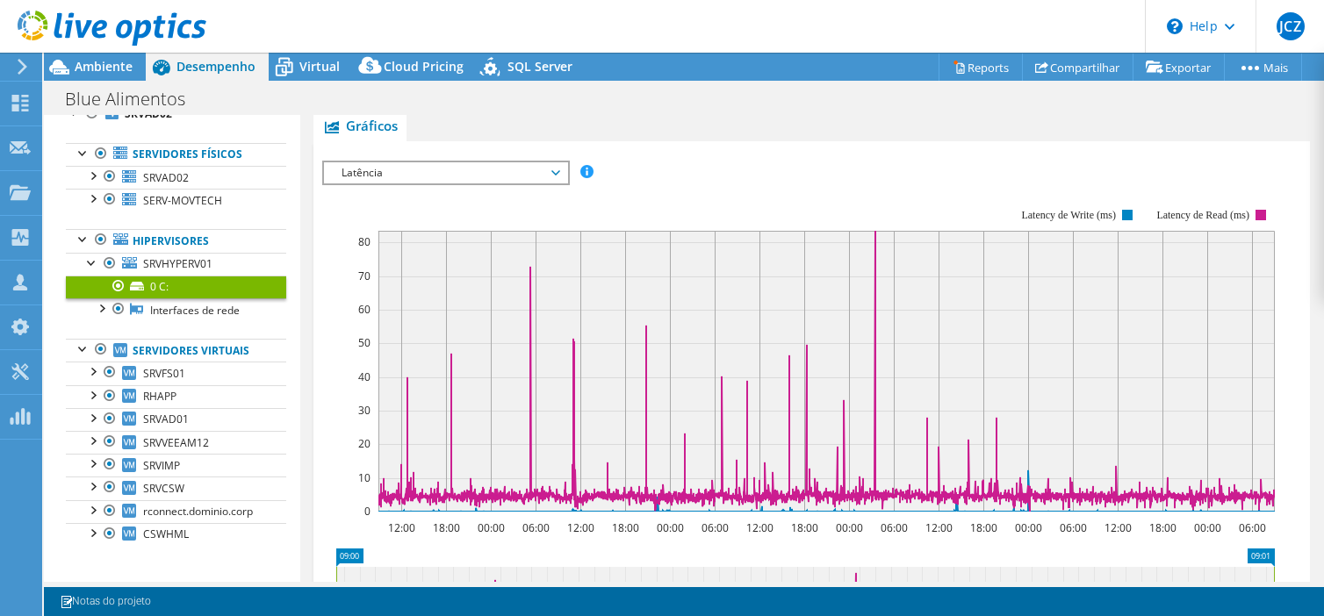
click at [548, 169] on span "Latência" at bounding box center [446, 172] width 226 height 21
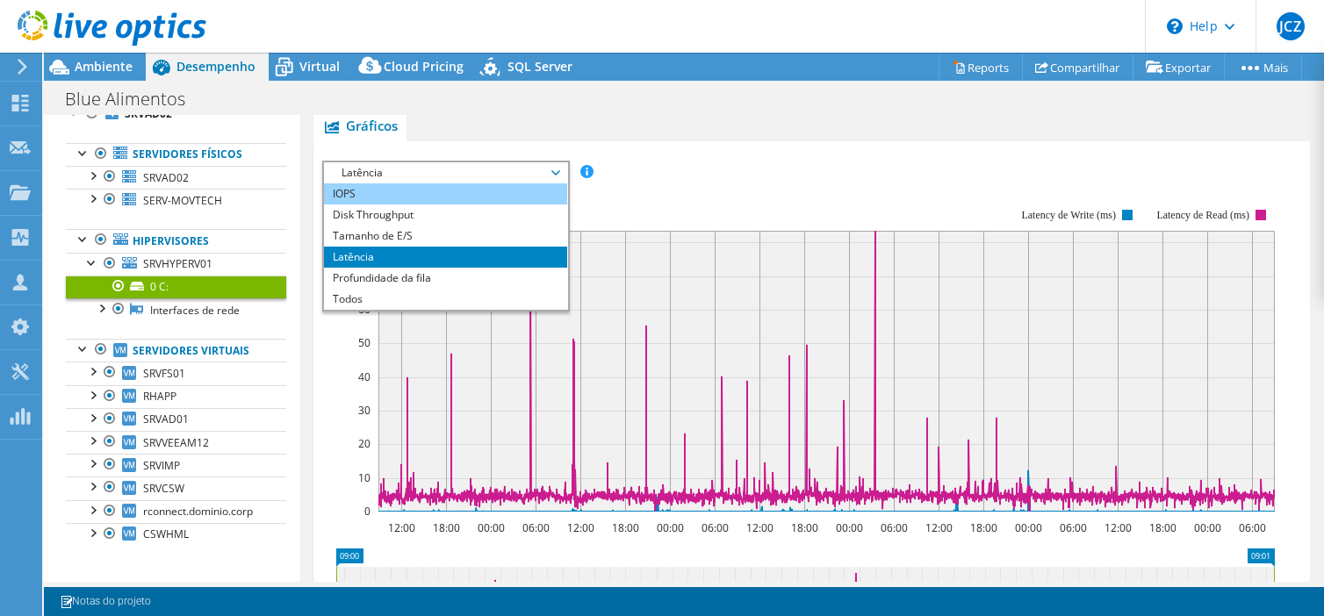
click at [353, 191] on li "IOPS" at bounding box center [445, 193] width 243 height 21
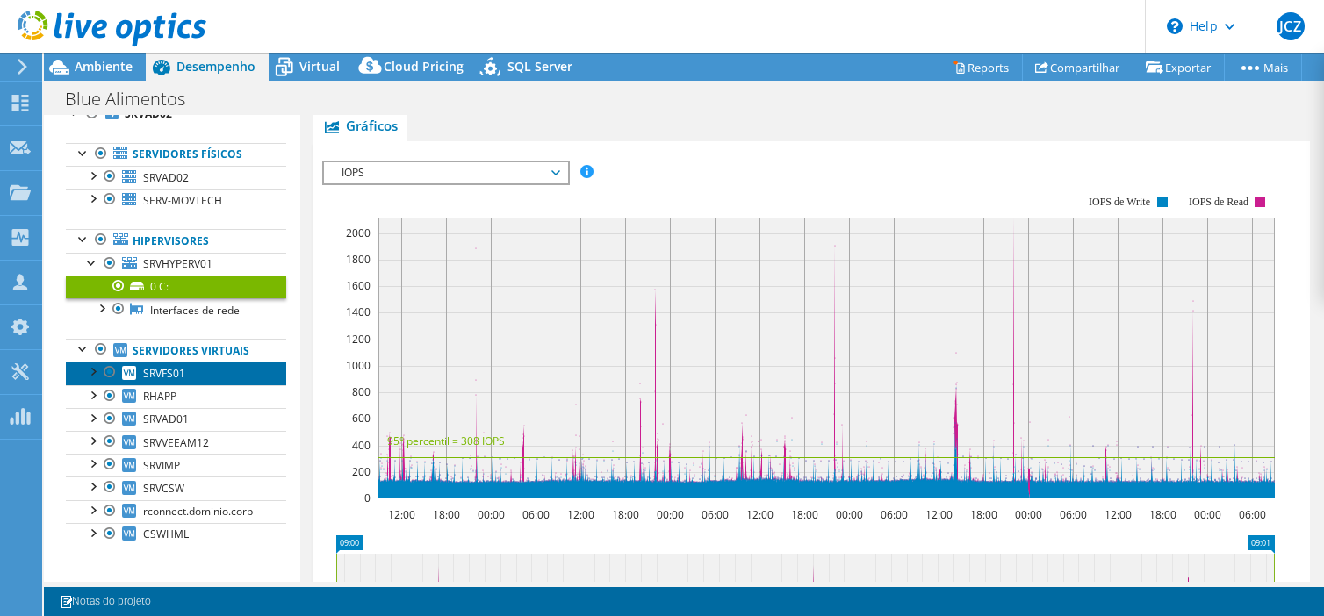
click at [174, 371] on span "SRVFS01" at bounding box center [164, 373] width 42 height 15
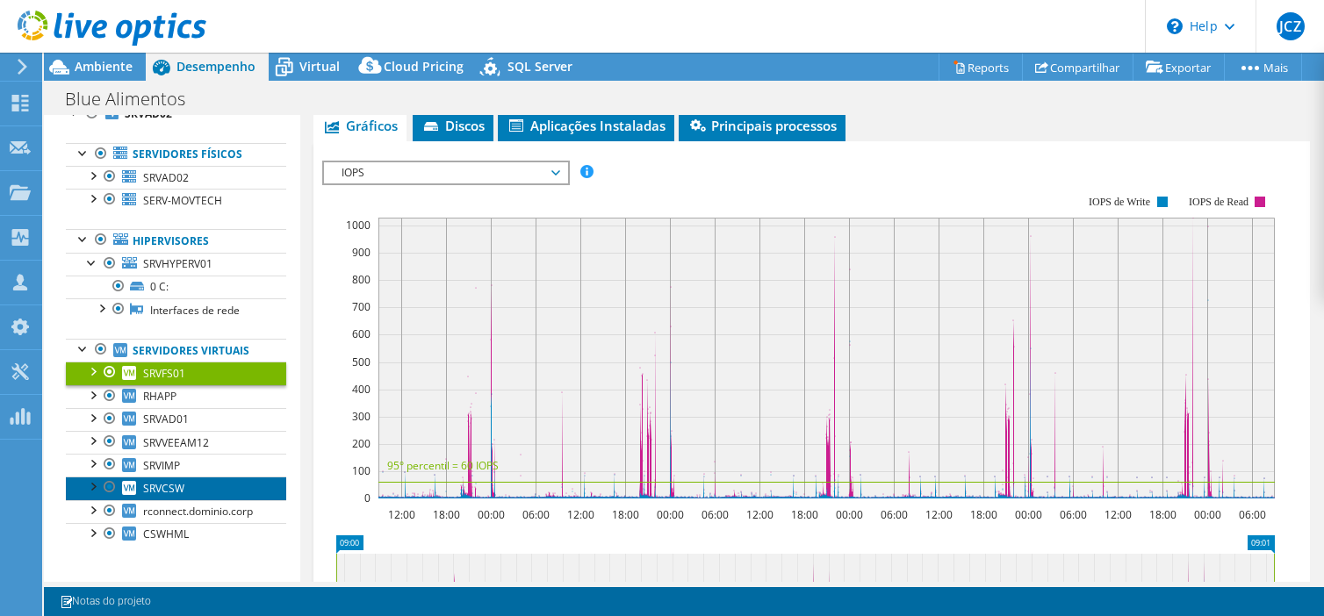
click at [167, 489] on span "SRVCSW" at bounding box center [163, 488] width 41 height 15
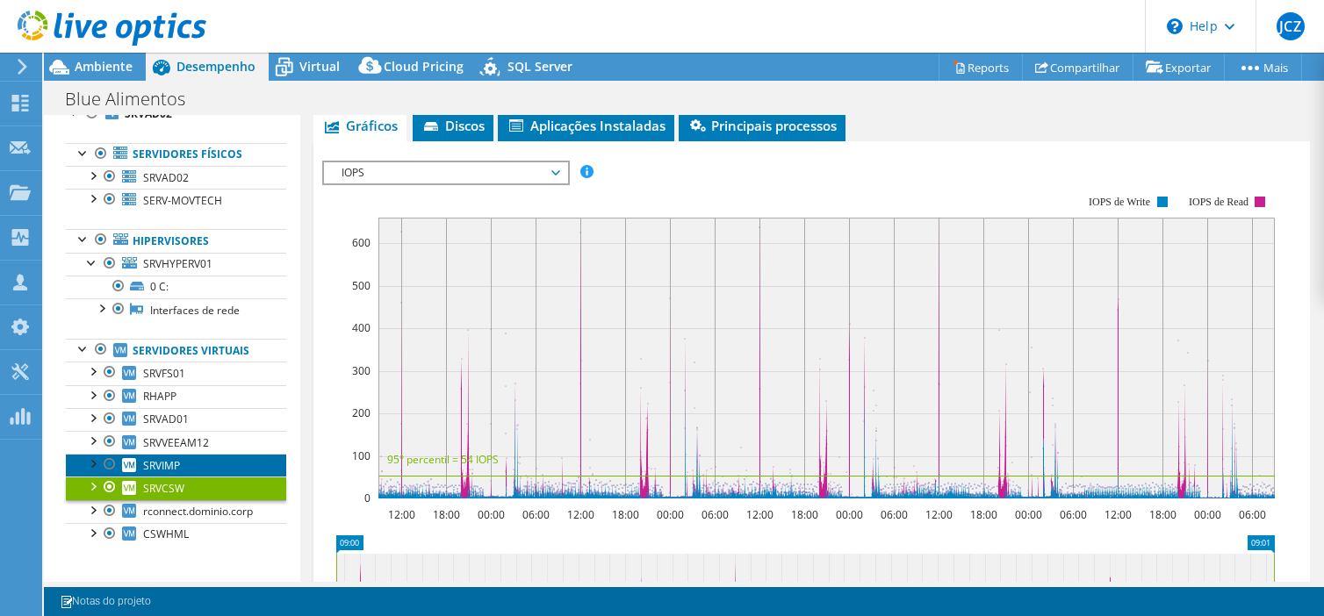
click at [165, 466] on span "SRVIMP" at bounding box center [161, 465] width 37 height 15
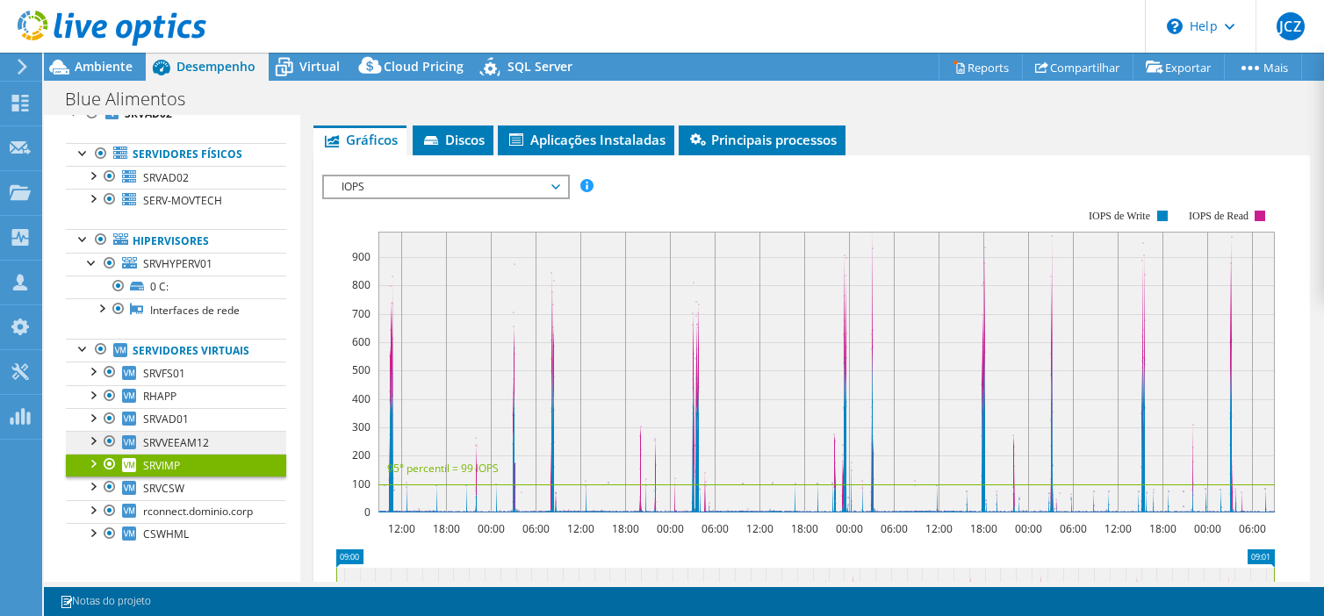
scroll to position [316, 0]
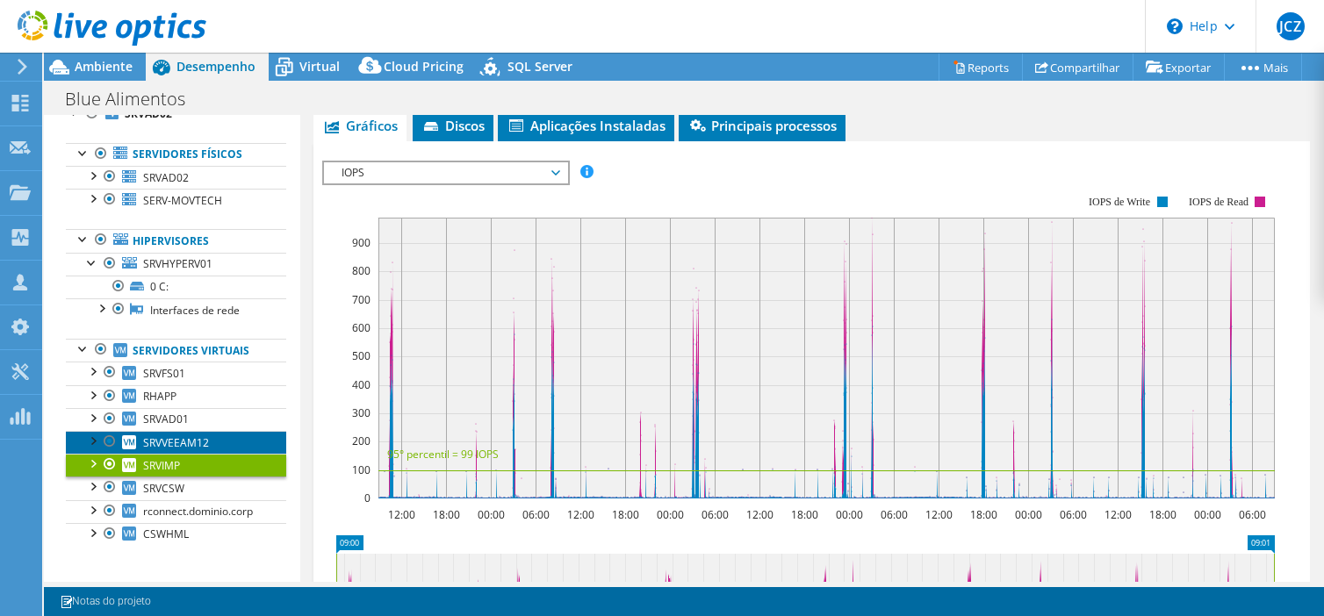
click at [172, 437] on span "SRVVEEAM12" at bounding box center [176, 442] width 66 height 15
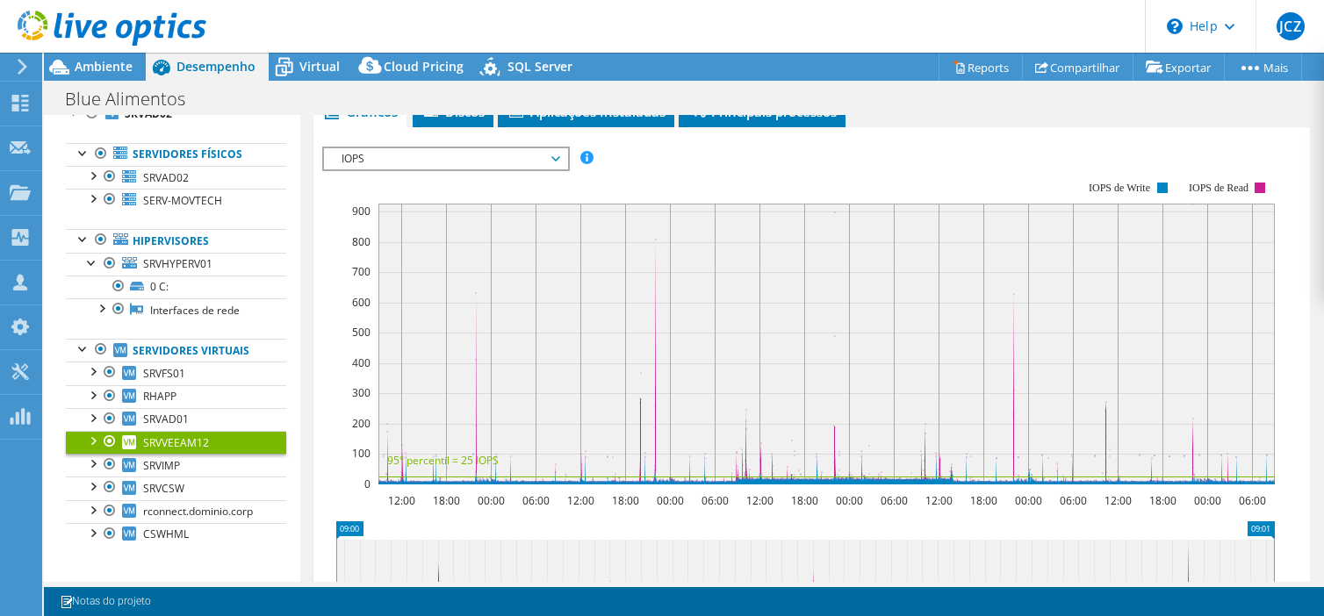
scroll to position [302, 0]
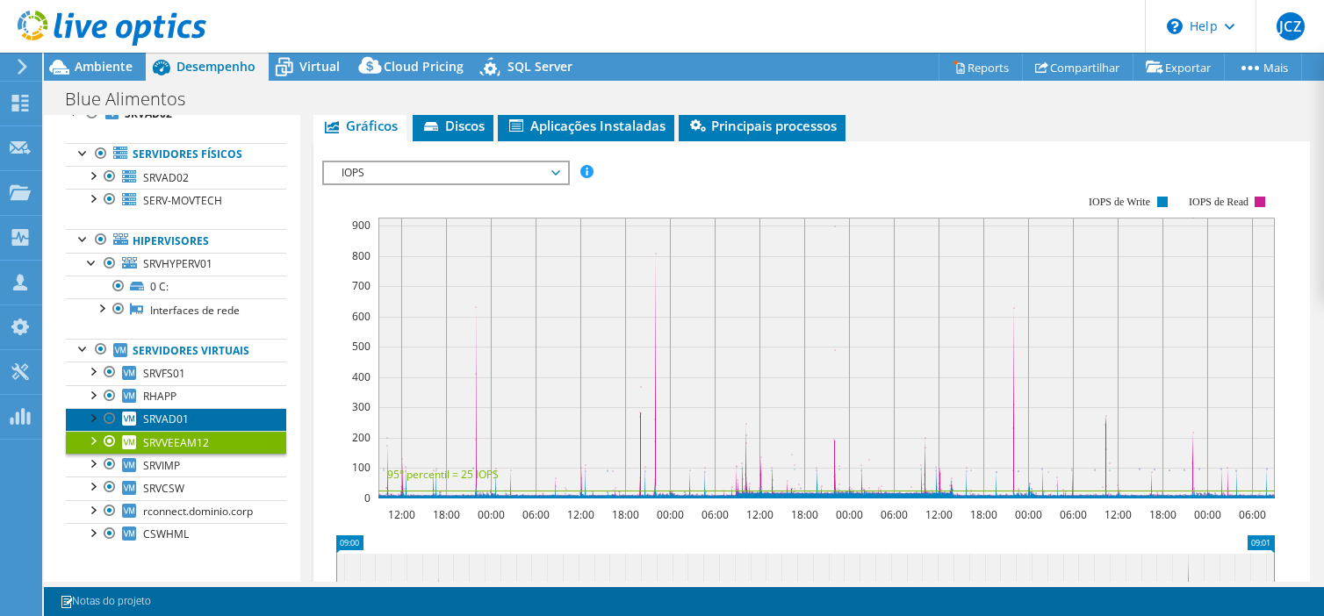
click at [167, 412] on span "SRVAD01" at bounding box center [166, 419] width 46 height 15
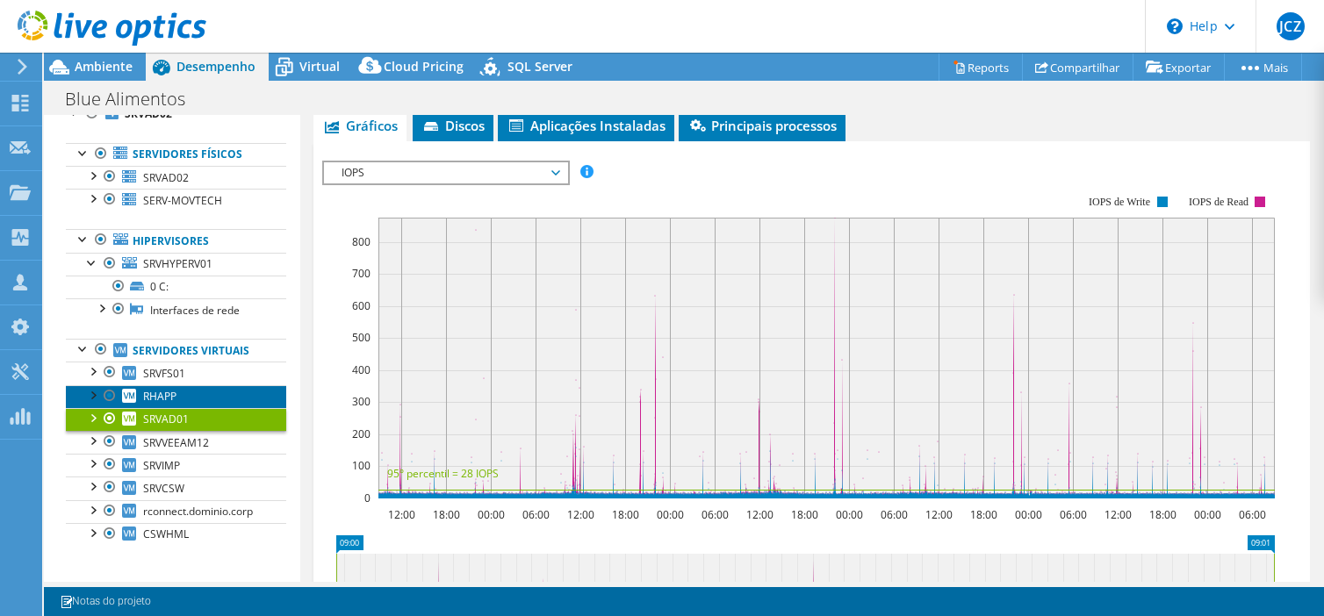
click at [162, 391] on span "RHAPP" at bounding box center [159, 396] width 33 height 15
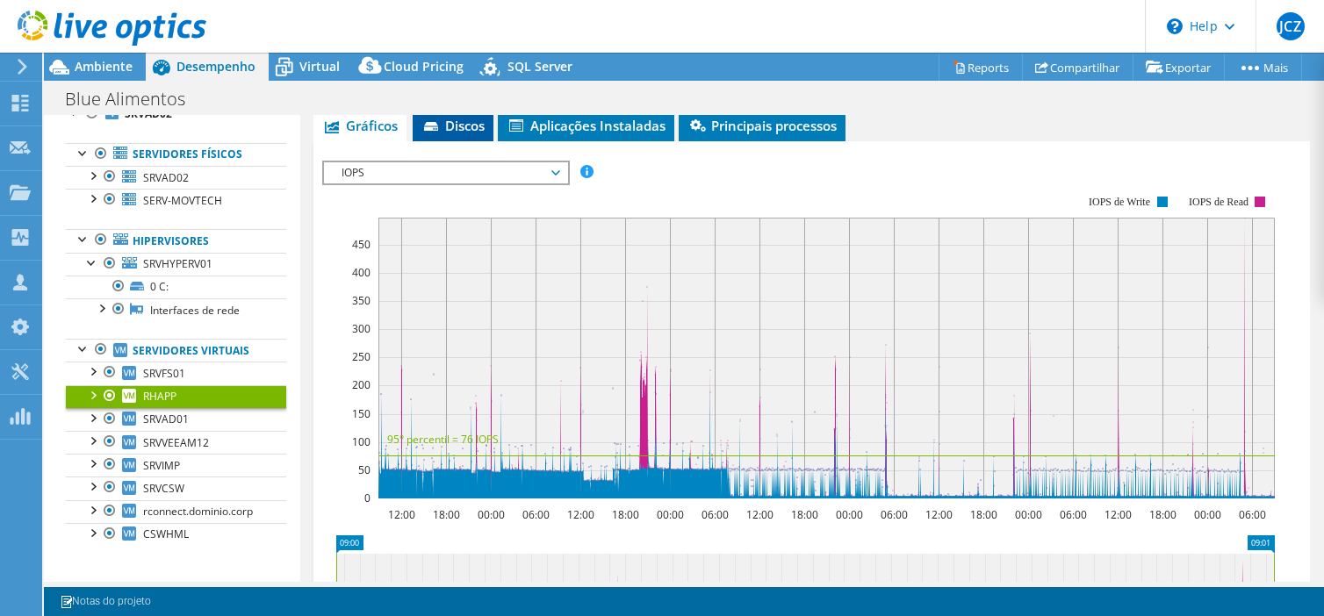
click at [453, 120] on span "Discos" at bounding box center [452, 126] width 63 height 18
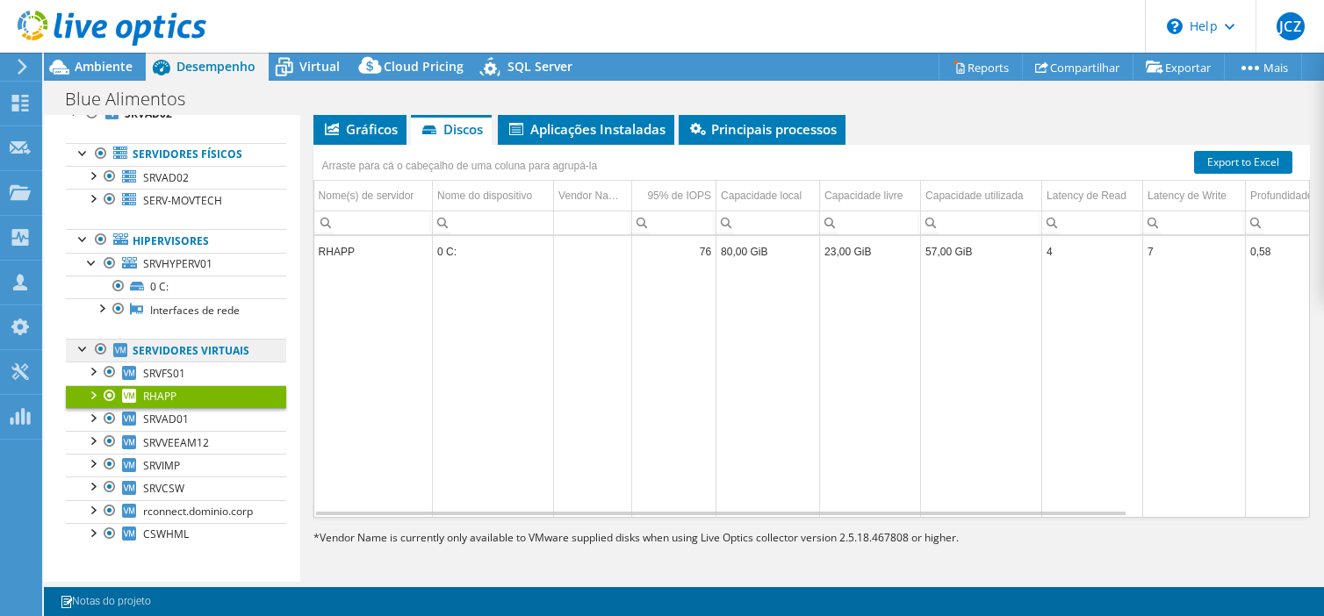
click at [169, 345] on link "Servidores virtuais" at bounding box center [176, 350] width 220 height 23
click at [171, 352] on link "Servidores virtuais" at bounding box center [176, 350] width 220 height 23
click at [544, 129] on span "Aplicações Instaladas" at bounding box center [586, 129] width 159 height 18
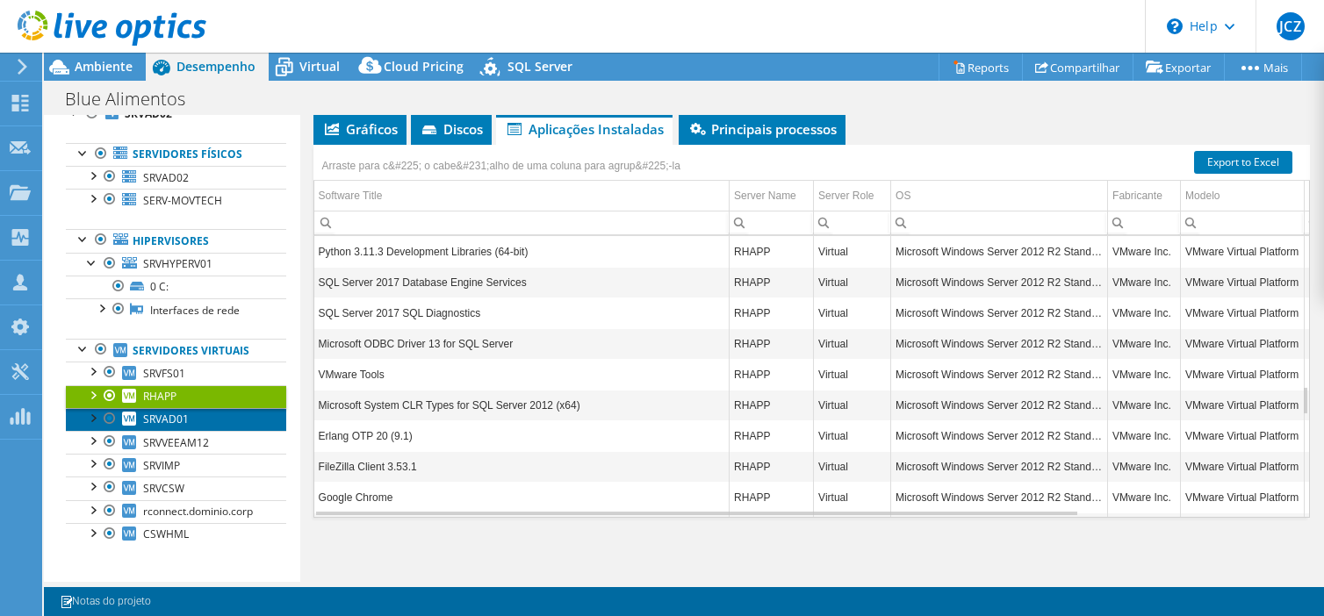
click at [165, 415] on span "SRVAD01" at bounding box center [166, 419] width 46 height 15
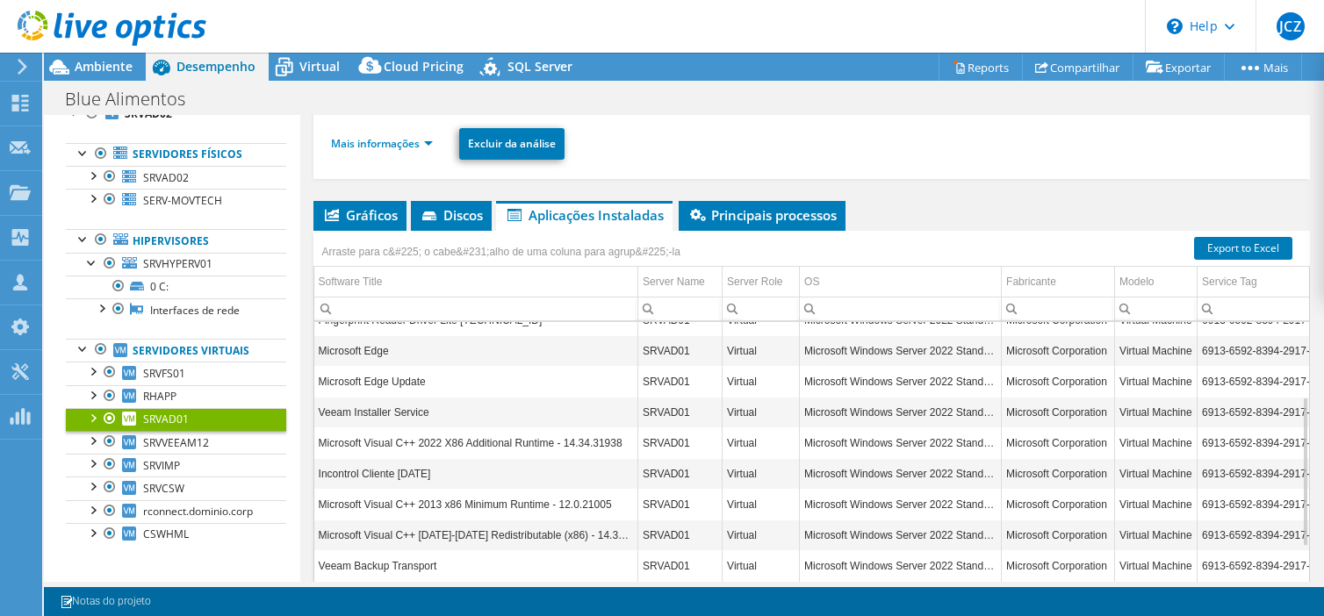
scroll to position [212, 0]
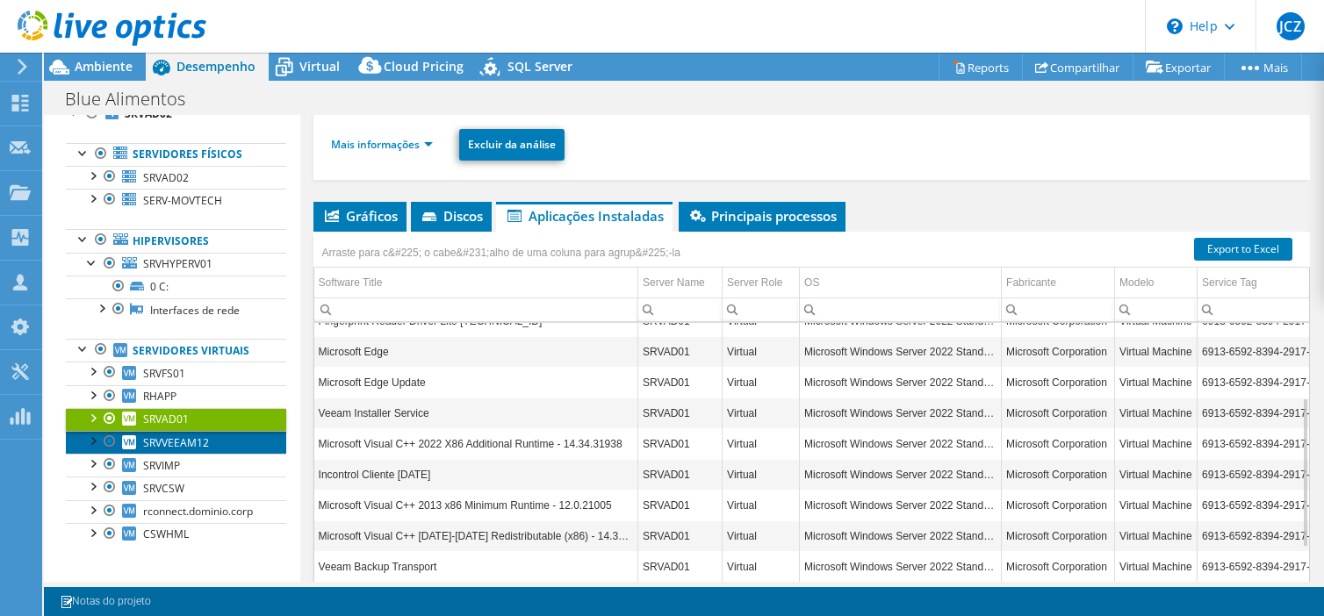
click at [169, 447] on span "SRVVEEAM12" at bounding box center [176, 442] width 66 height 15
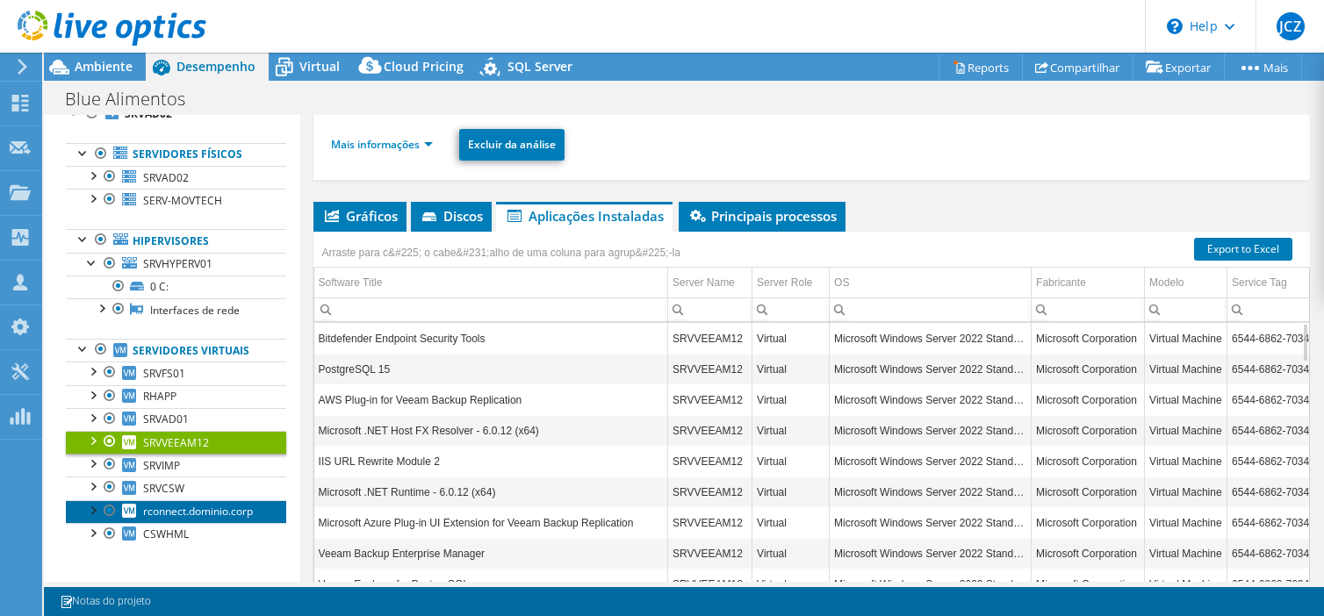
click at [203, 510] on span "rconnect.dominio.corp" at bounding box center [198, 511] width 110 height 15
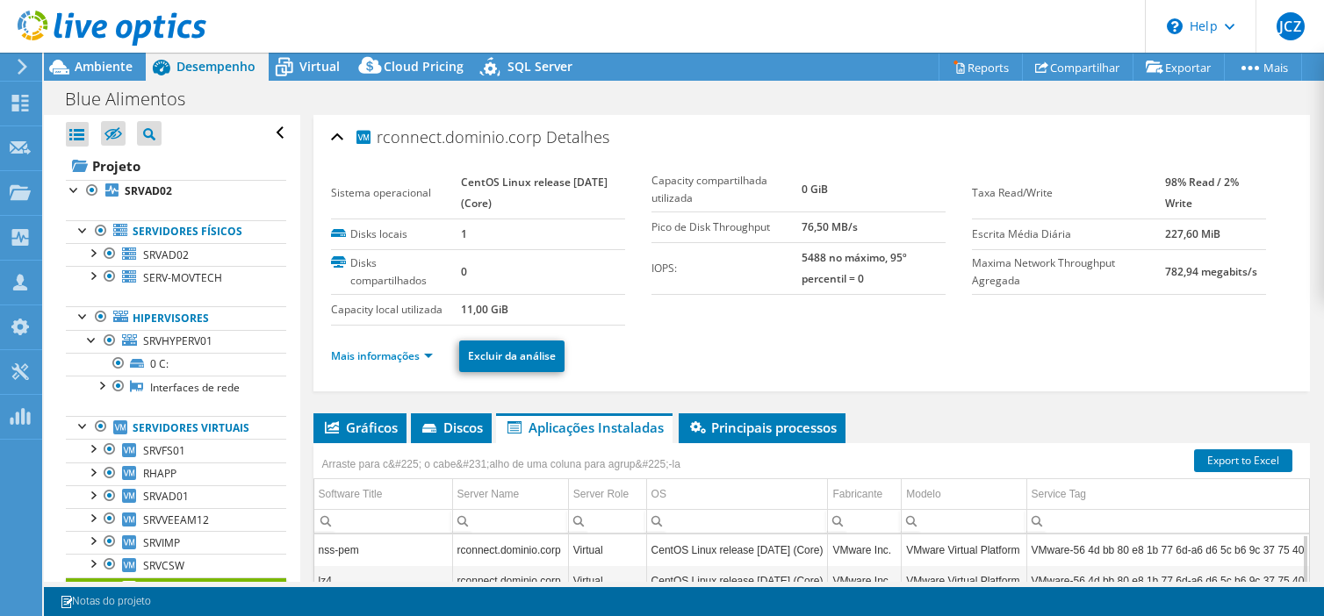
select select "SouthAmerica"
select select "USD"
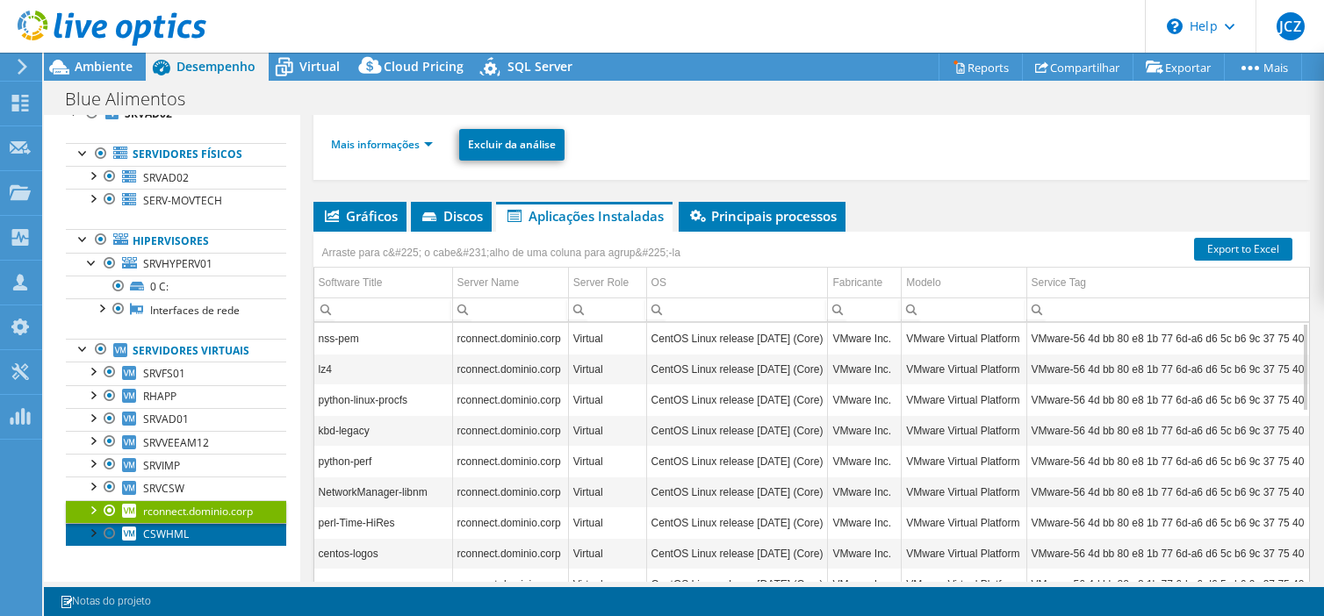
click at [157, 527] on span "CSWHML" at bounding box center [166, 534] width 46 height 15
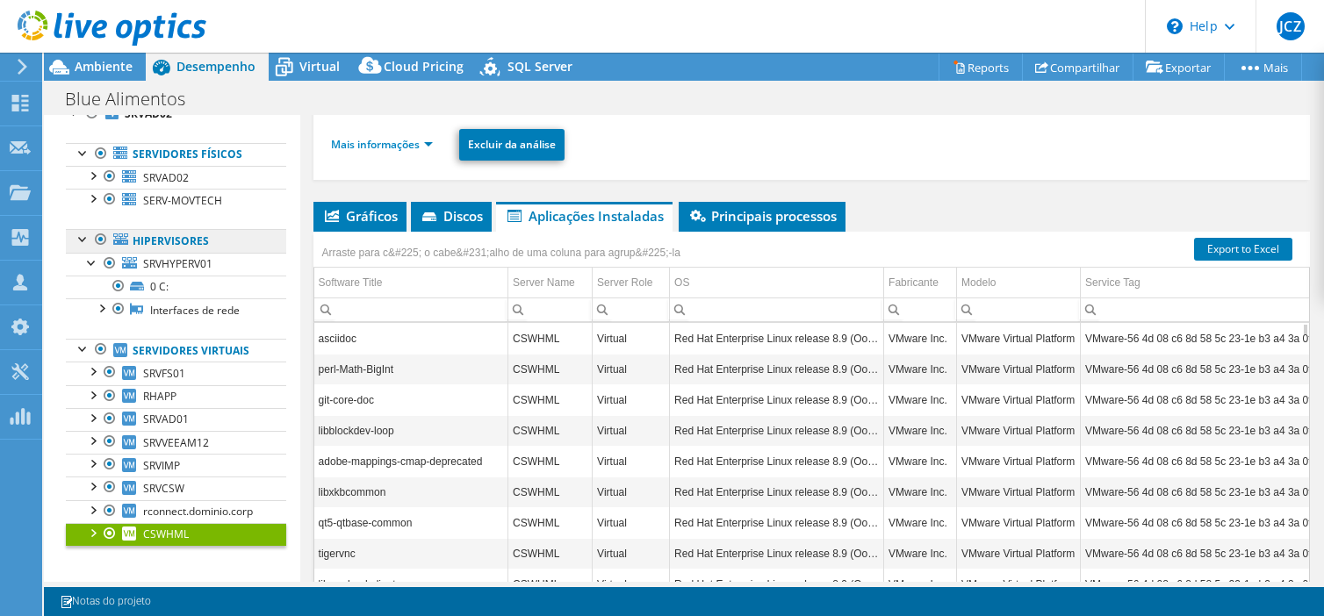
click at [176, 247] on link "Hipervisores" at bounding box center [176, 240] width 220 height 23
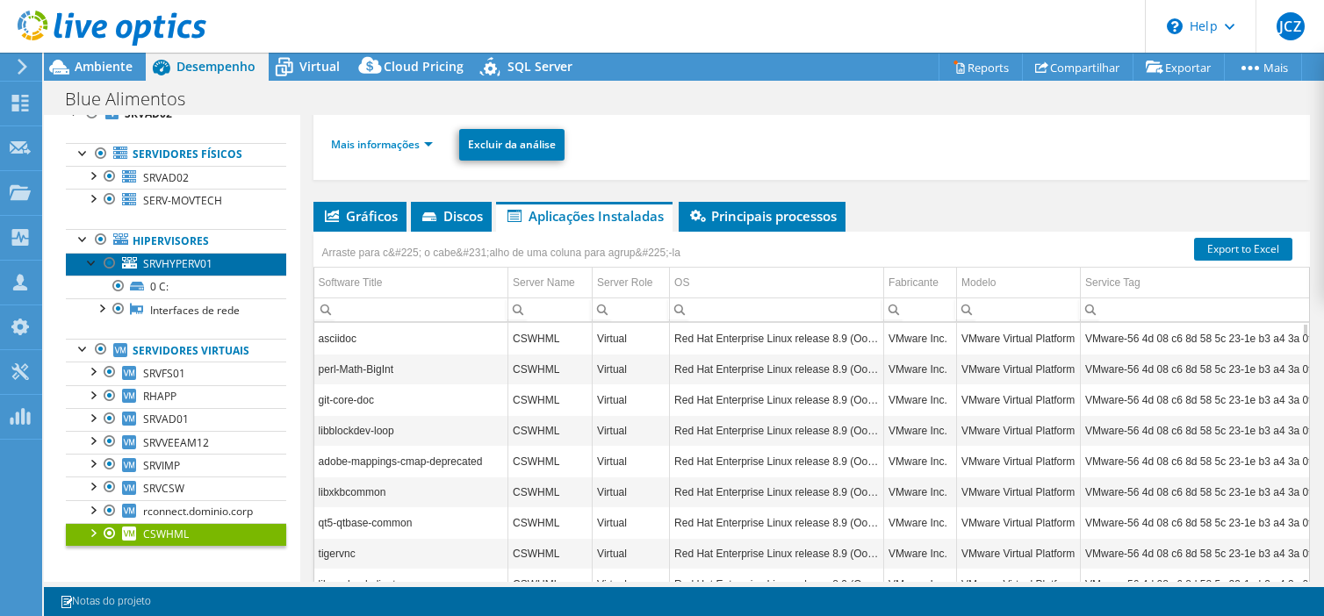
click at [169, 262] on span "SRVHYPERV01" at bounding box center [177, 263] width 69 height 15
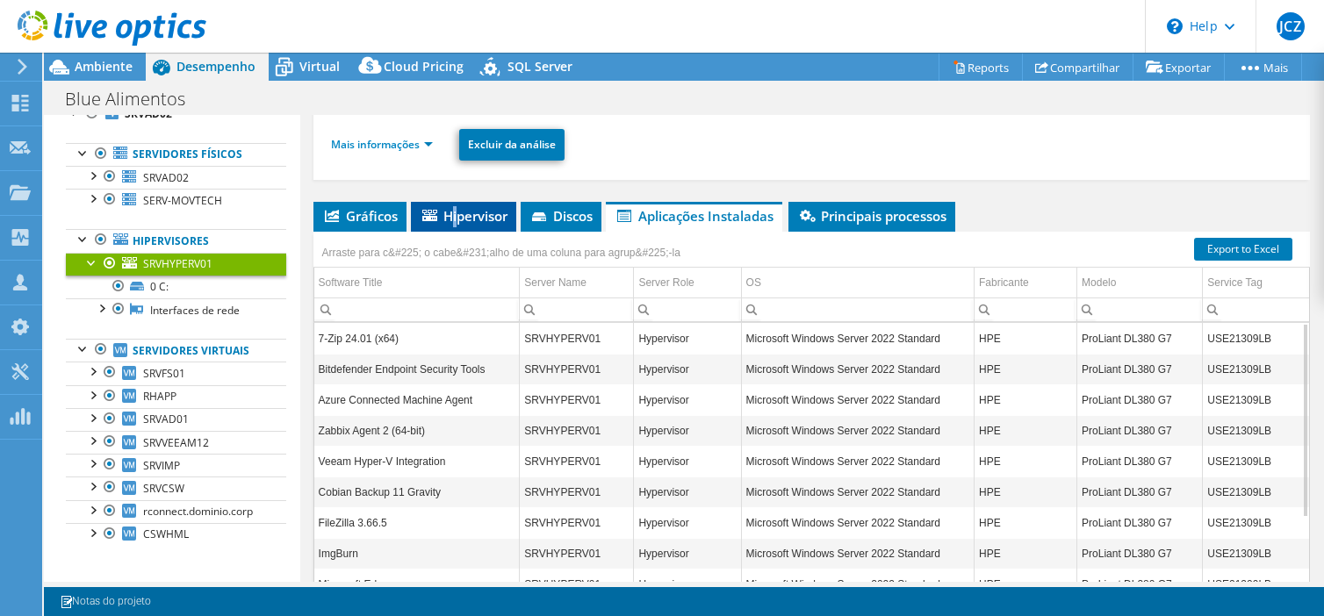
click at [456, 216] on span "Hipervisor" at bounding box center [464, 216] width 88 height 18
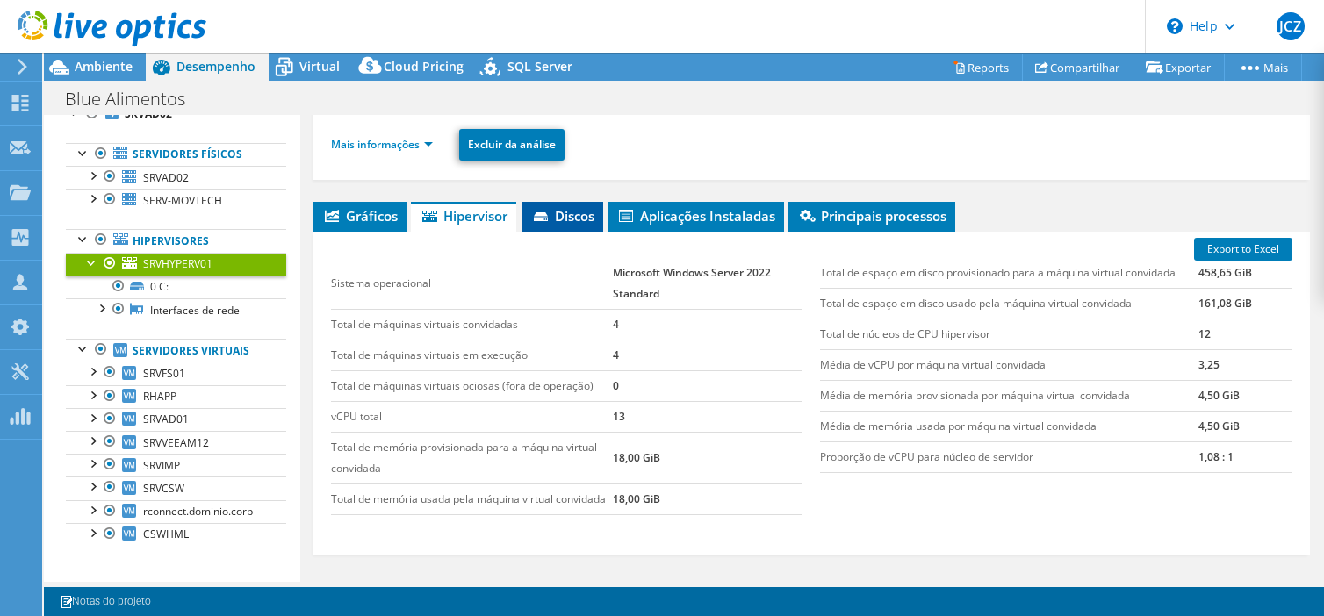
click at [565, 211] on span "Discos" at bounding box center [562, 216] width 63 height 18
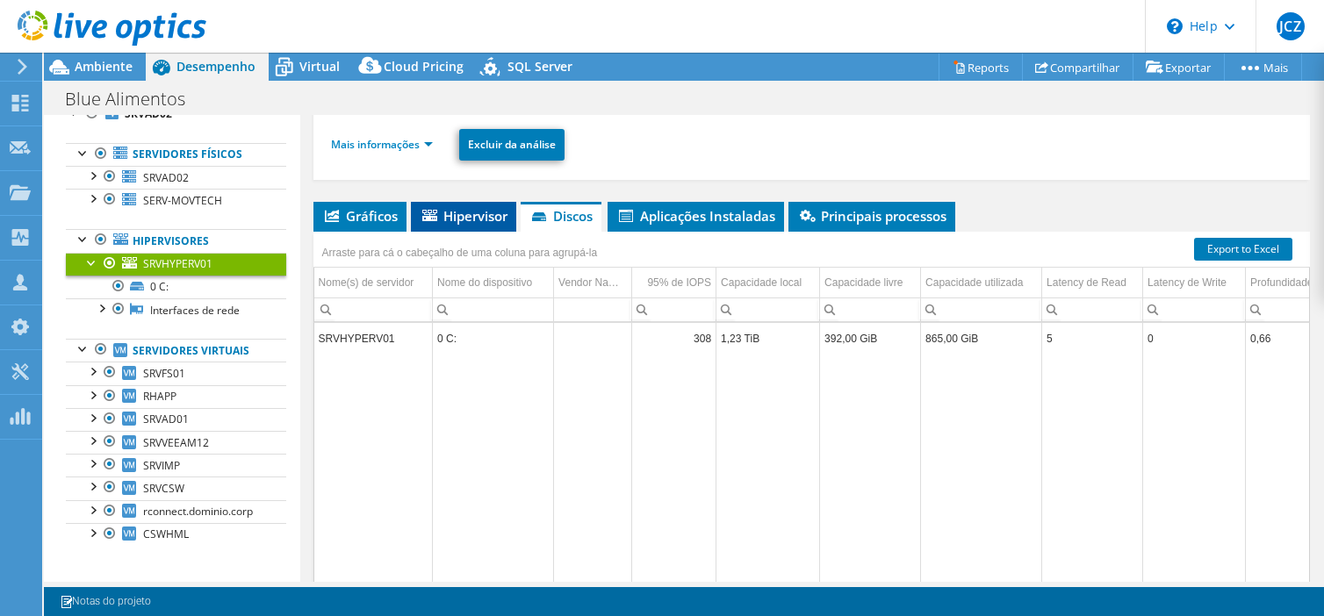
click at [449, 215] on span "Hipervisor" at bounding box center [464, 216] width 88 height 18
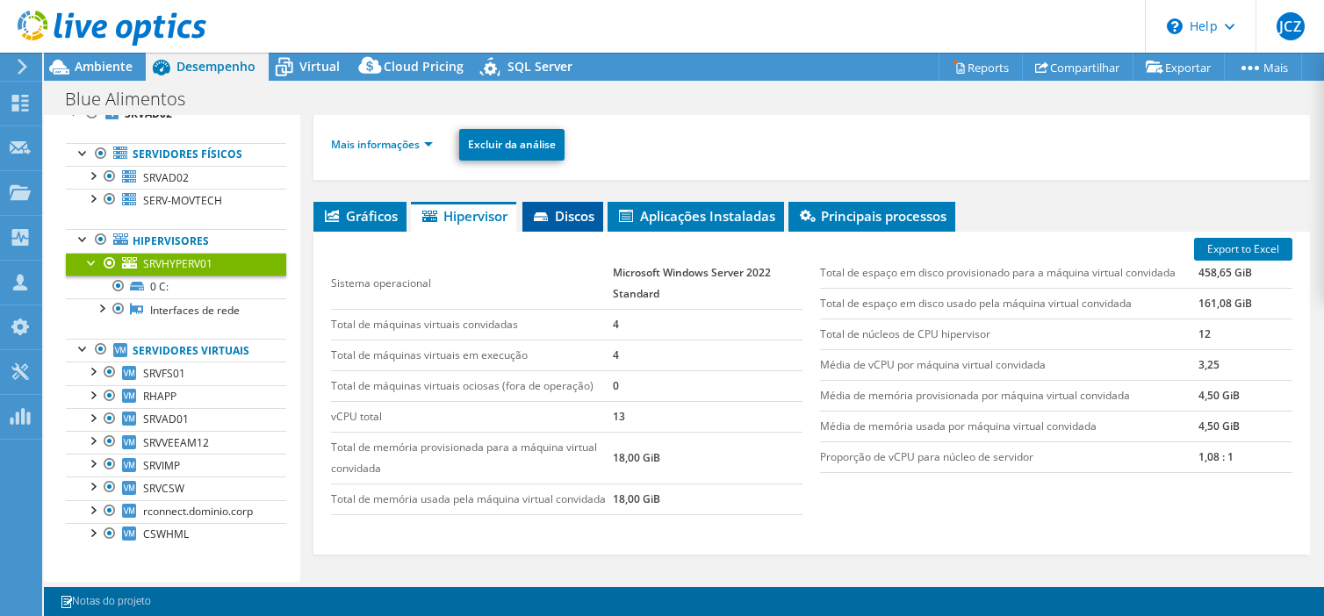
click at [551, 219] on icon at bounding box center [543, 217] width 18 height 11
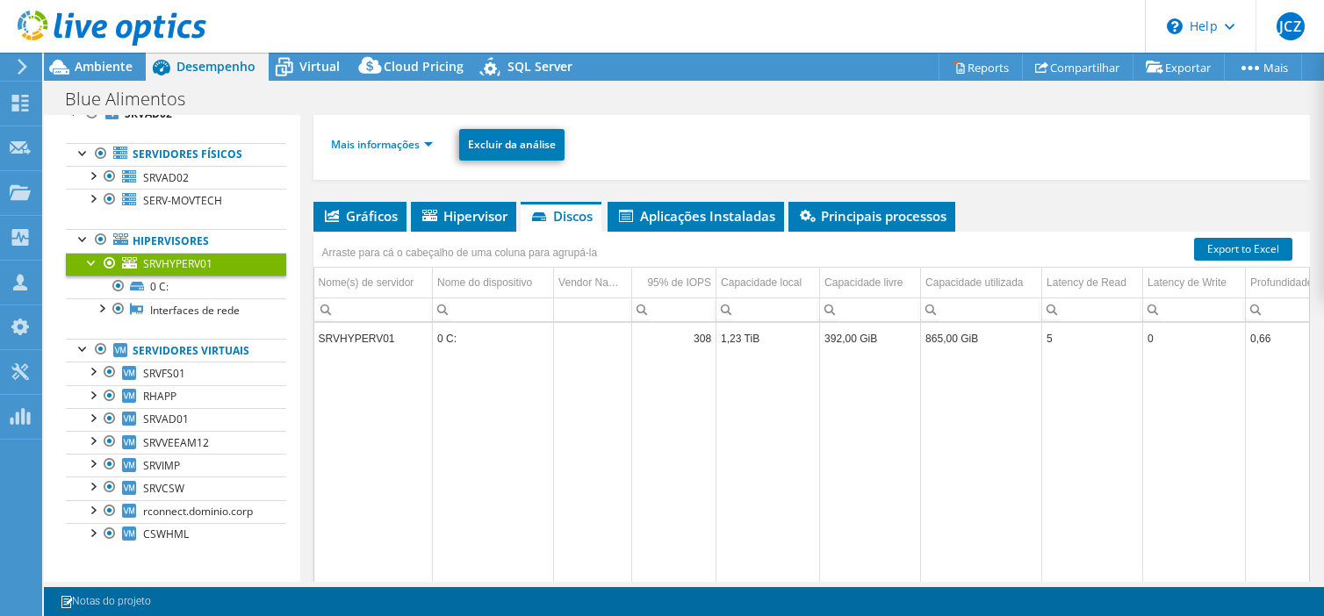
scroll to position [0, 0]
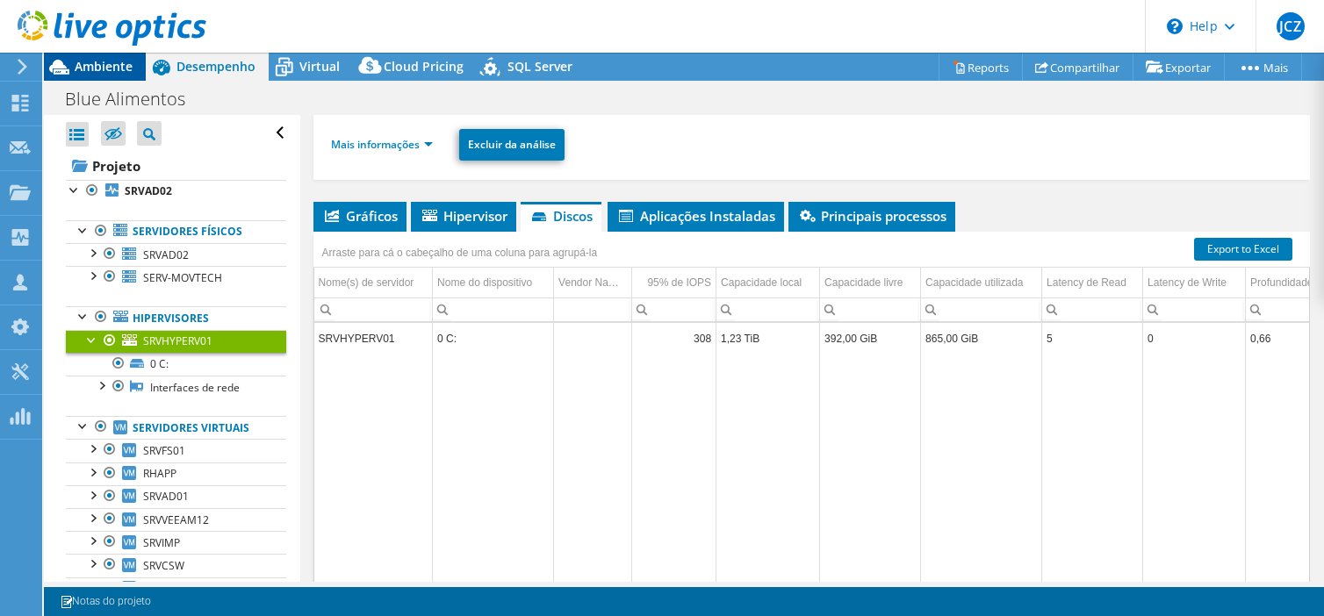
click at [100, 61] on span "Ambiente" at bounding box center [104, 66] width 58 height 17
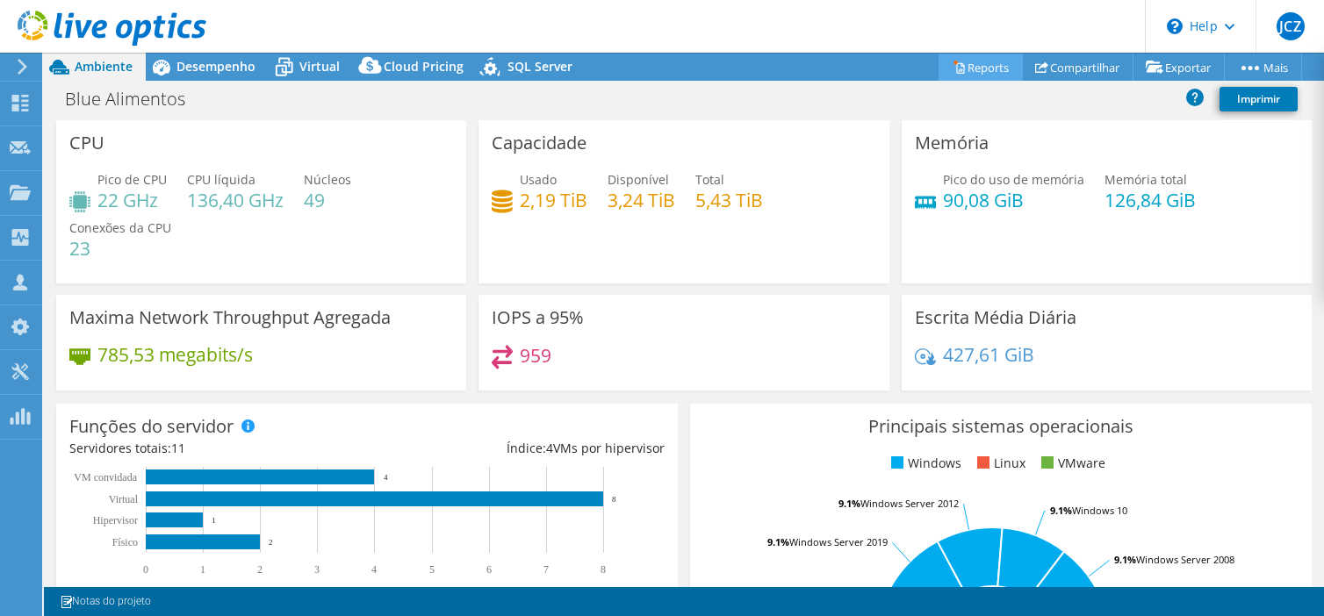
click at [954, 69] on link "Reports" at bounding box center [980, 67] width 84 height 27
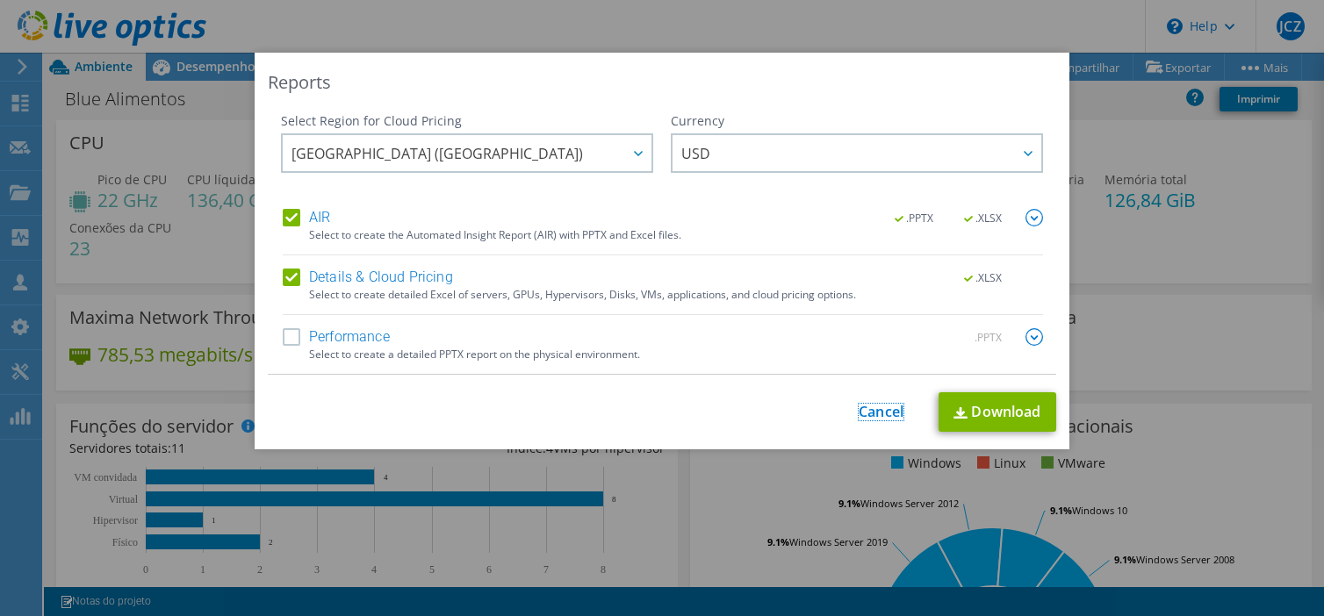
click at [864, 409] on link "Cancel" at bounding box center [881, 412] width 45 height 17
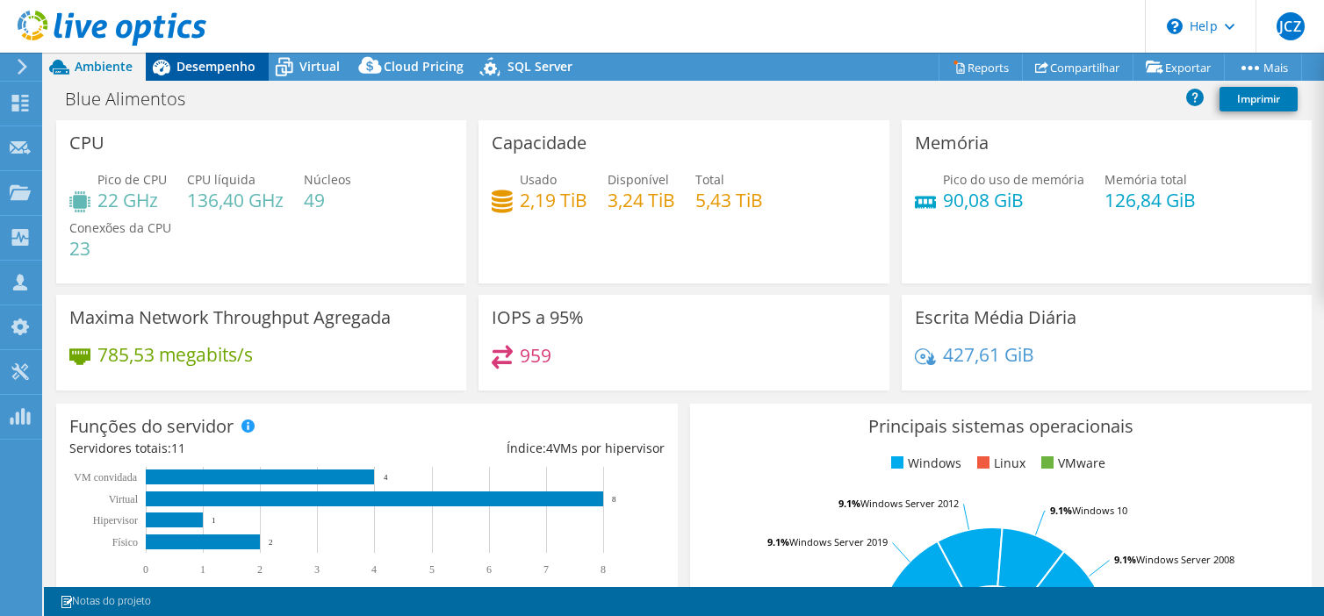
click at [213, 64] on span "Desempenho" at bounding box center [215, 66] width 79 height 17
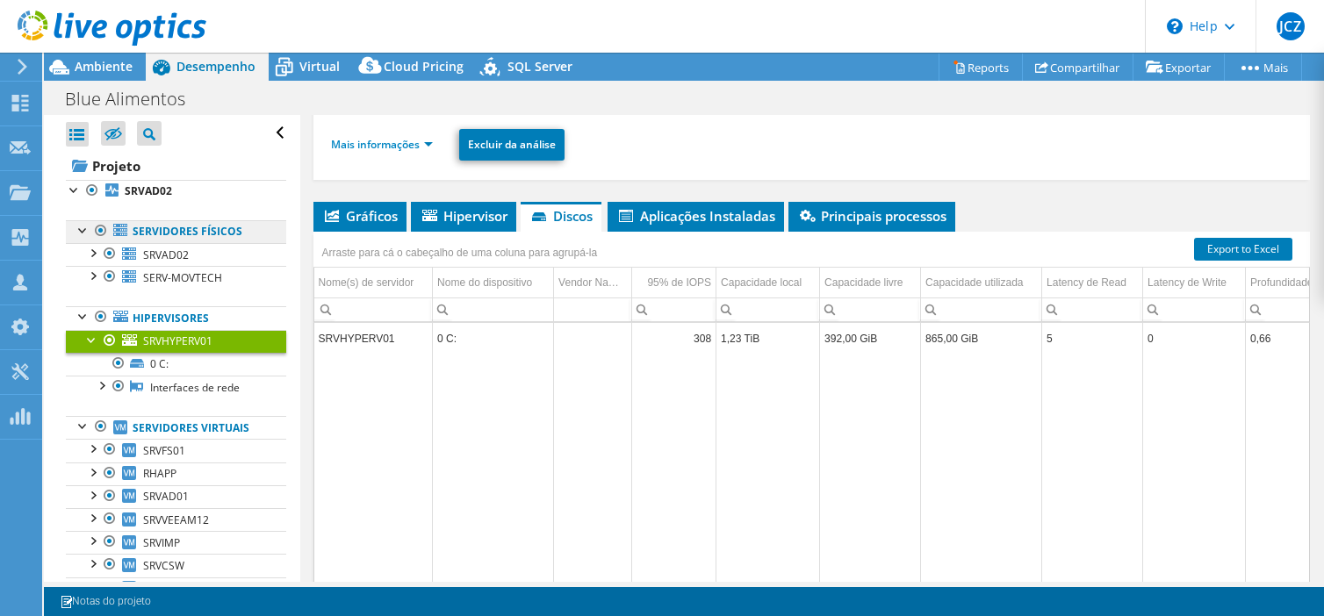
click at [186, 227] on link "Servidores físicos" at bounding box center [176, 231] width 220 height 23
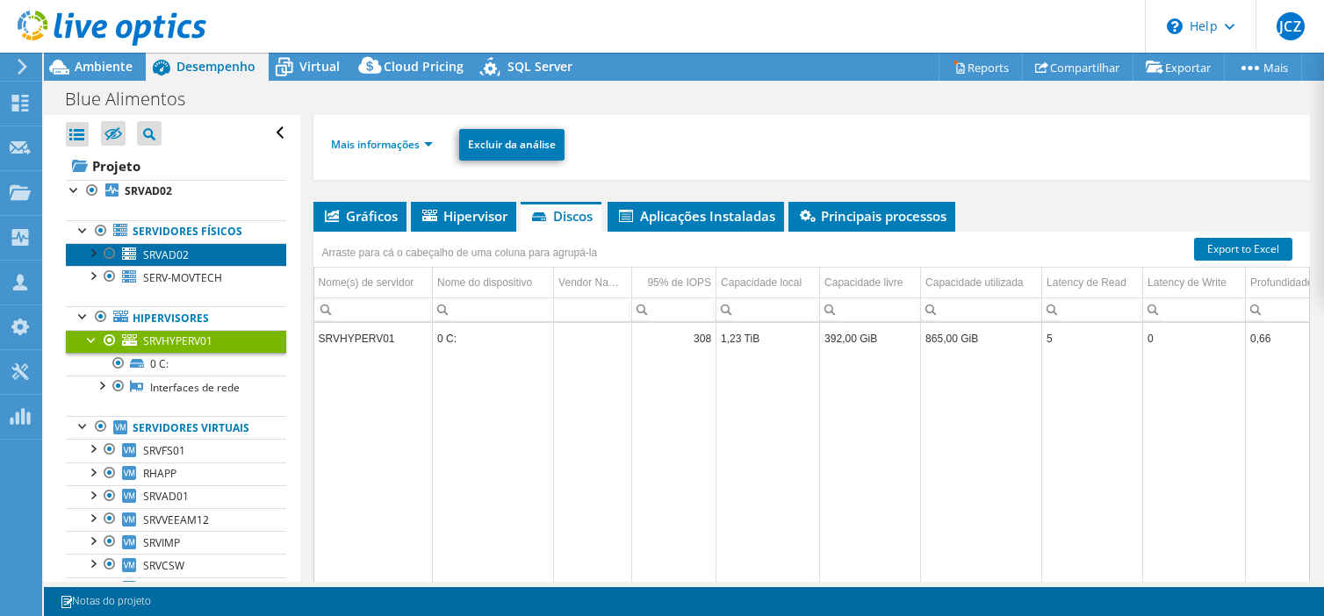
click at [162, 252] on span "SRVAD02" at bounding box center [166, 255] width 46 height 15
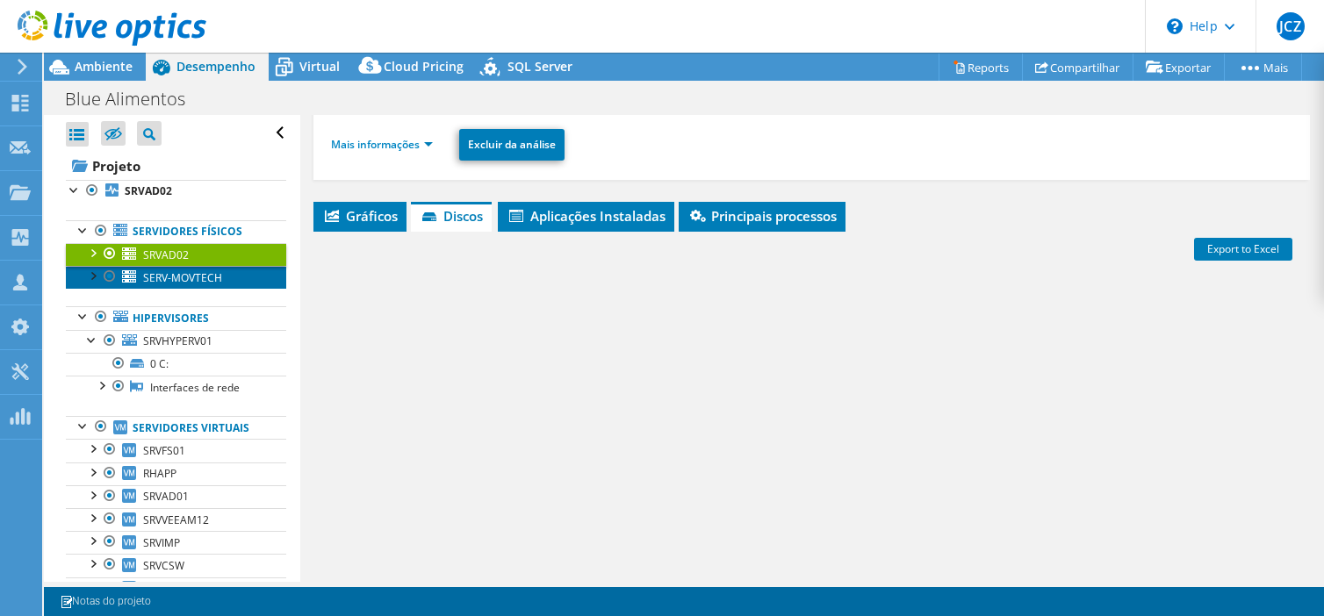
click at [175, 277] on span "SERV-MOVTECH" at bounding box center [182, 277] width 79 height 15
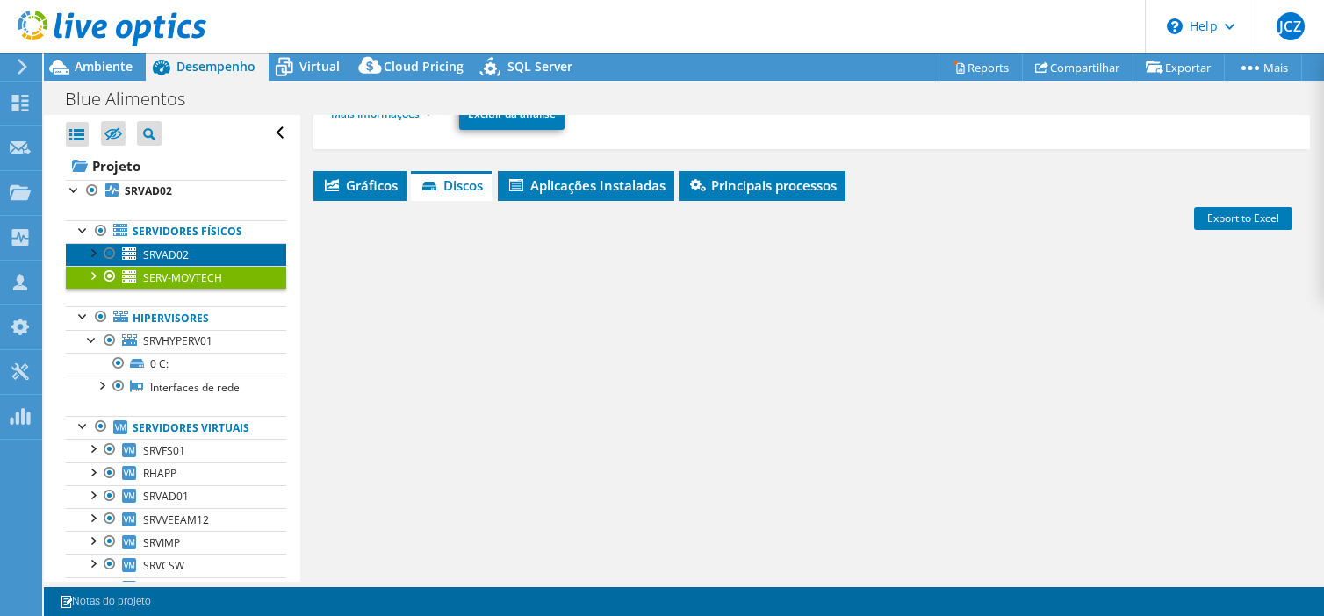
click at [166, 255] on span "SRVAD02" at bounding box center [166, 255] width 46 height 15
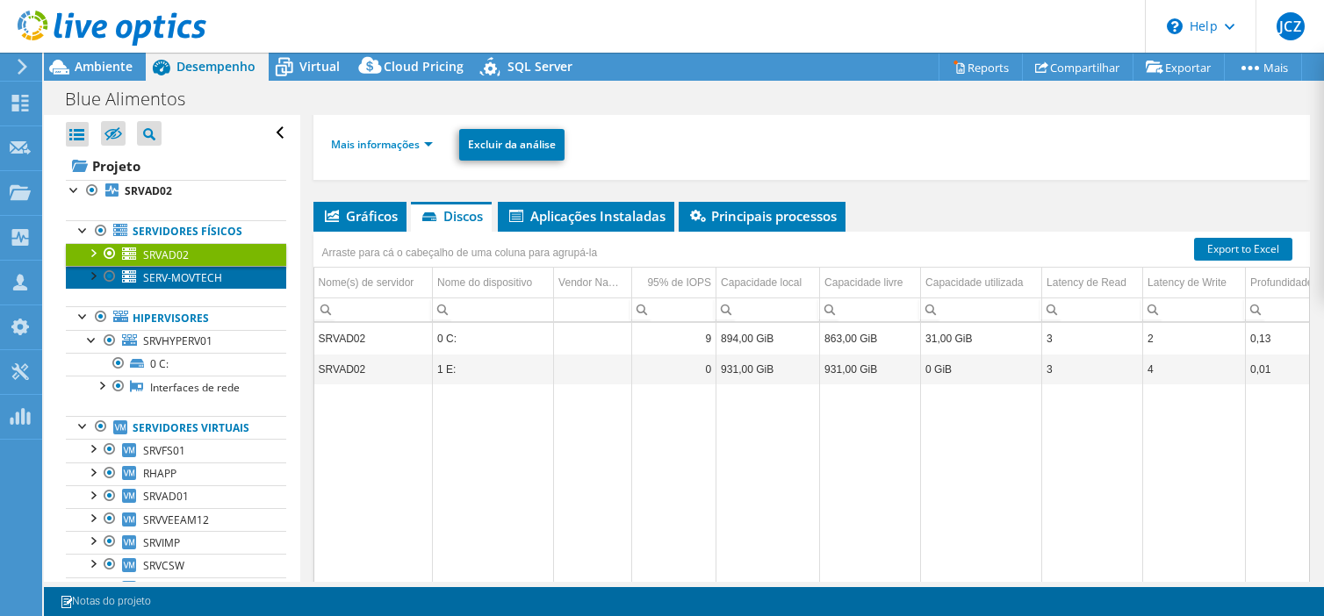
click at [167, 272] on span "SERV-MOVTECH" at bounding box center [182, 277] width 79 height 15
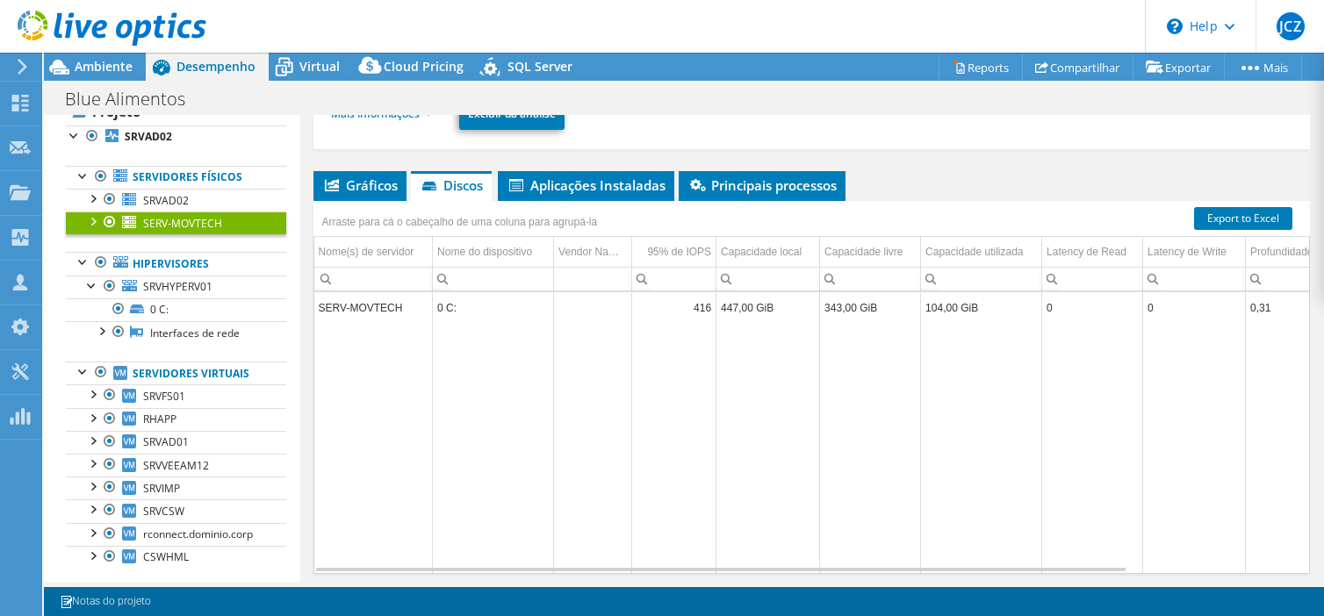
scroll to position [77, 0]
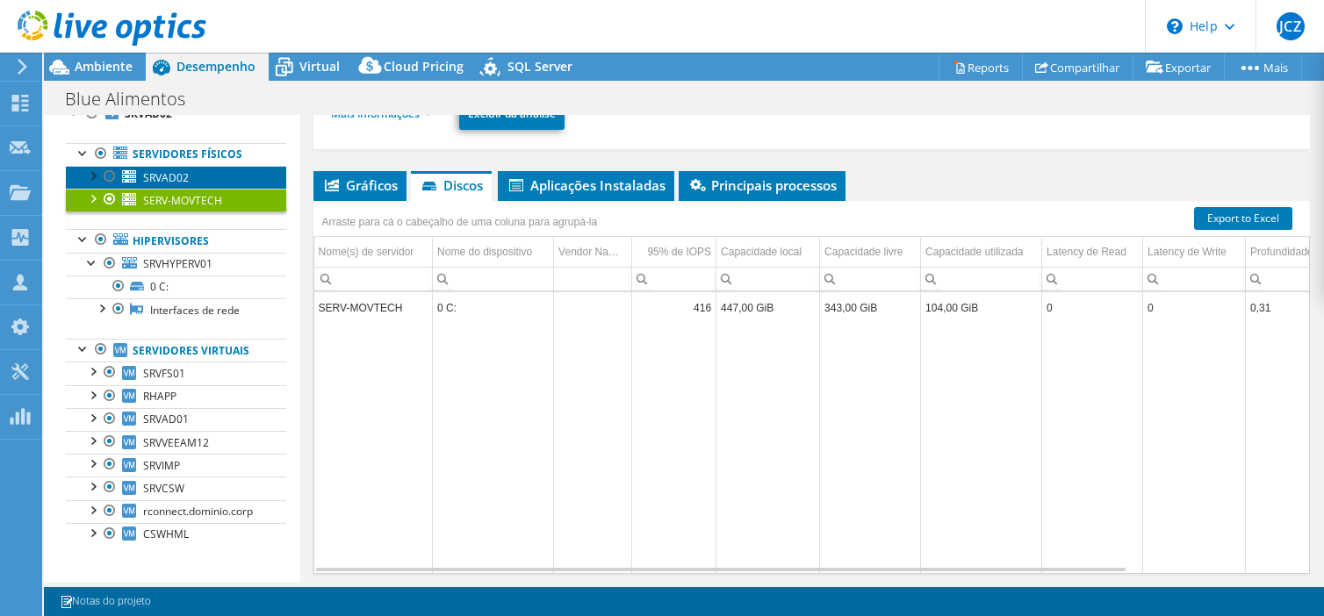
click at [172, 177] on span "SRVAD02" at bounding box center [166, 177] width 46 height 15
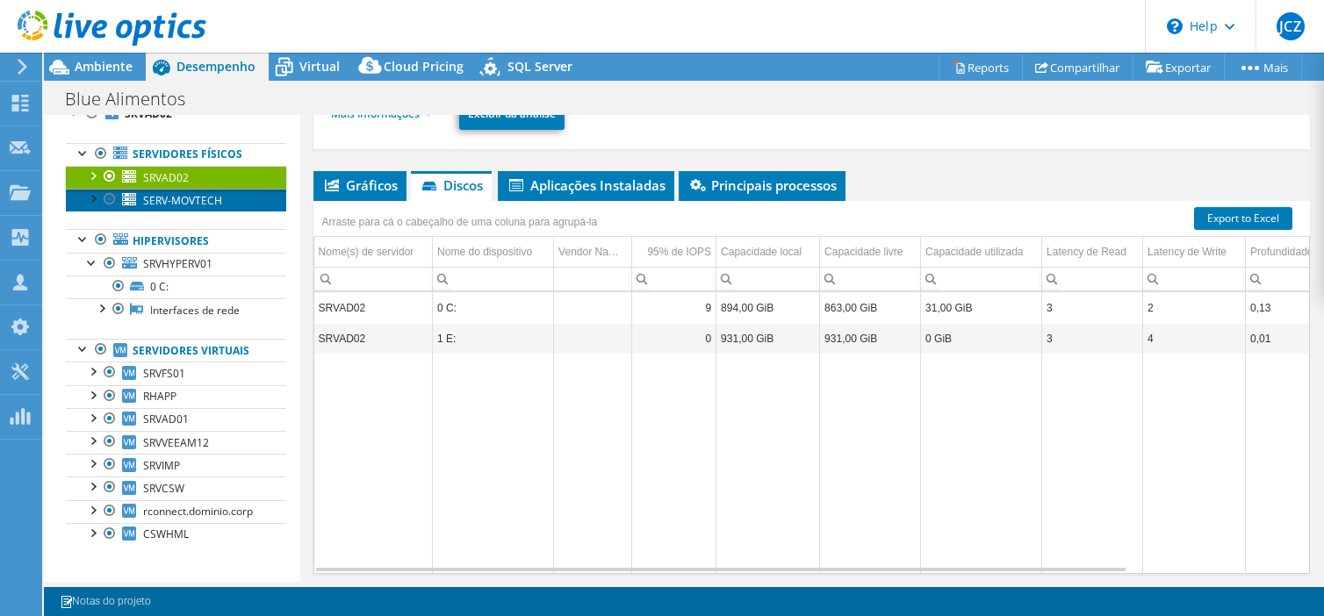
click at [174, 199] on span "SERV-MOVTECH" at bounding box center [182, 200] width 79 height 15
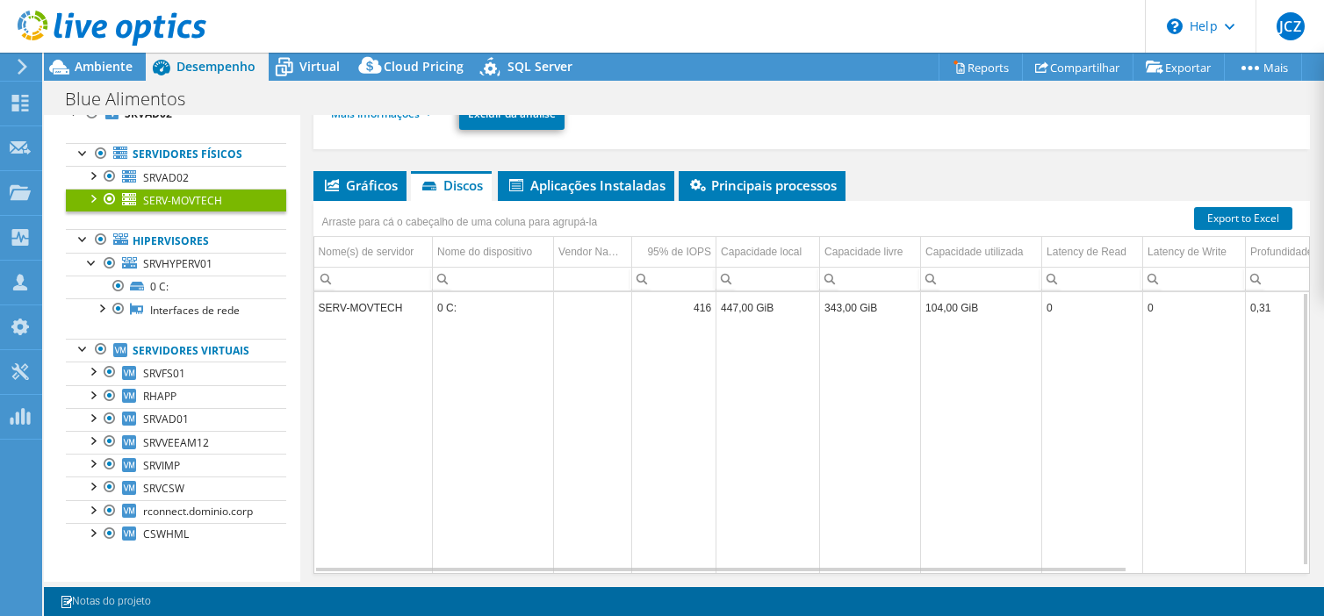
scroll to position [0, 0]
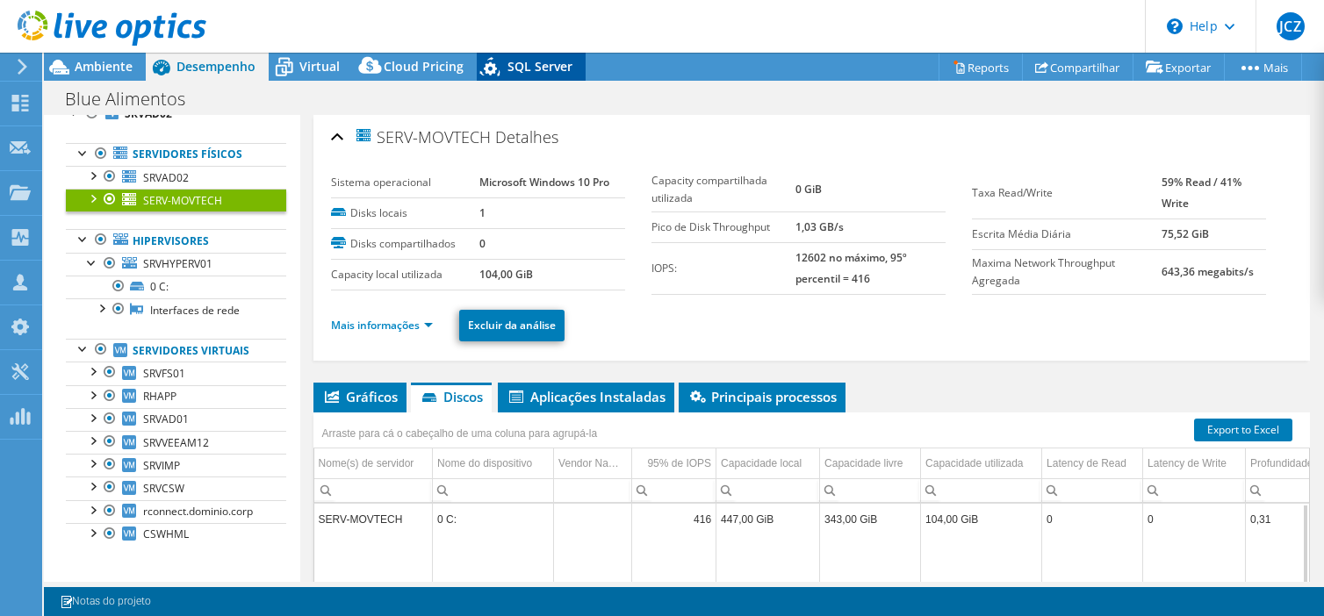
click at [519, 64] on span "SQL Server" at bounding box center [539, 66] width 65 height 17
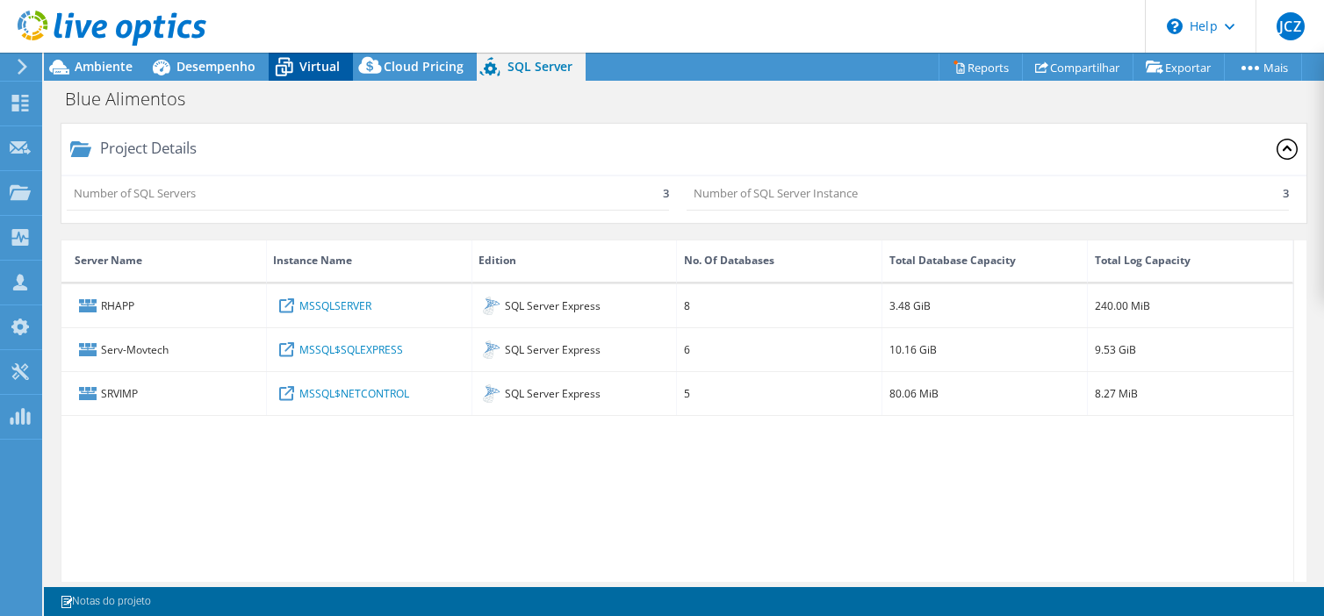
click at [302, 65] on span "Virtual" at bounding box center [319, 66] width 40 height 17
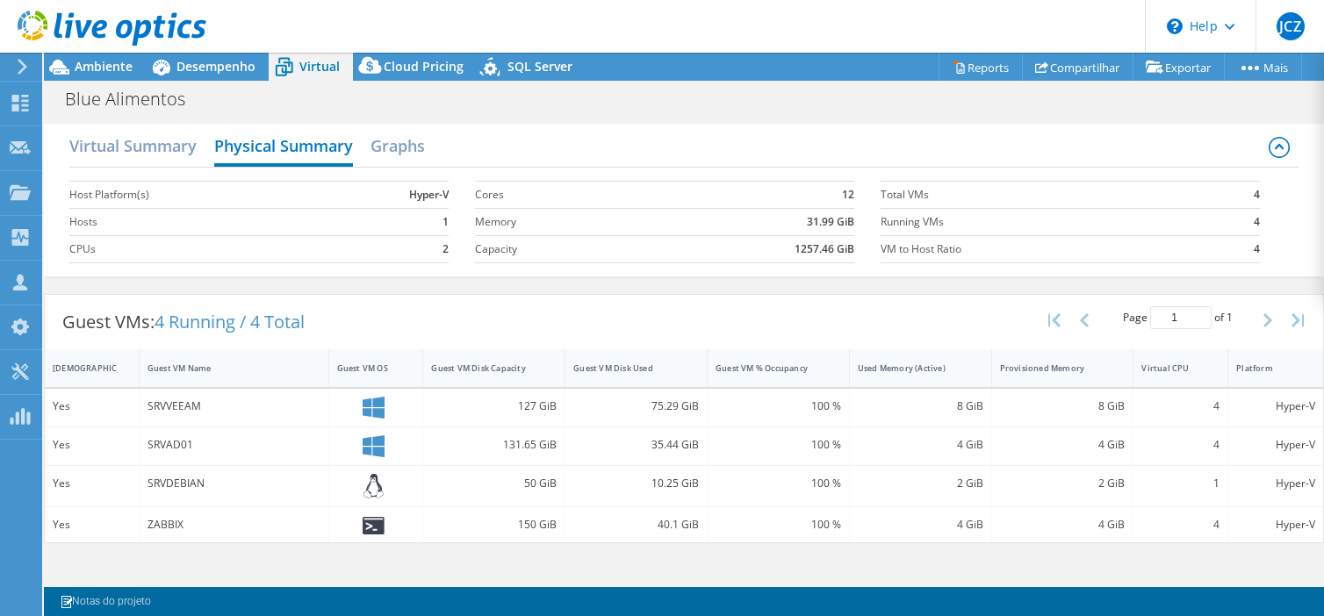
click at [281, 248] on label "CPUs" at bounding box center [200, 250] width 262 height 18
click at [190, 82] on div "Blue Alimentos Imprimir" at bounding box center [684, 98] width 1280 height 34
click at [198, 59] on span "Desempenho" at bounding box center [215, 66] width 79 height 17
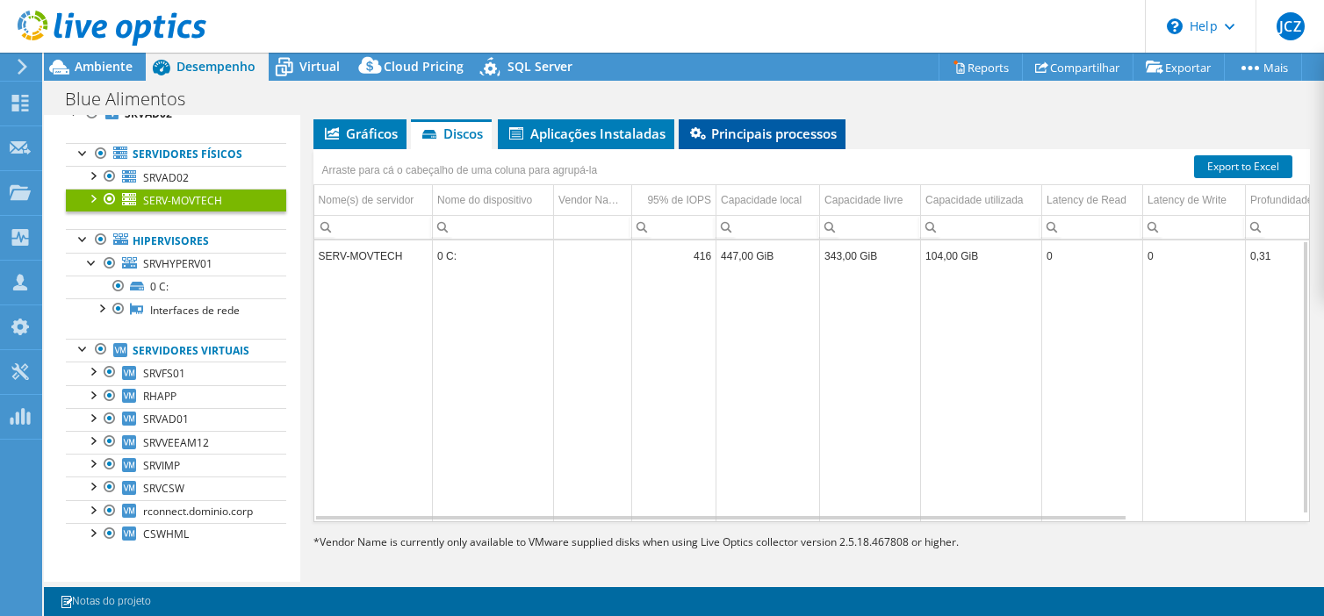
click at [719, 136] on span "Principais processos" at bounding box center [761, 134] width 149 height 18
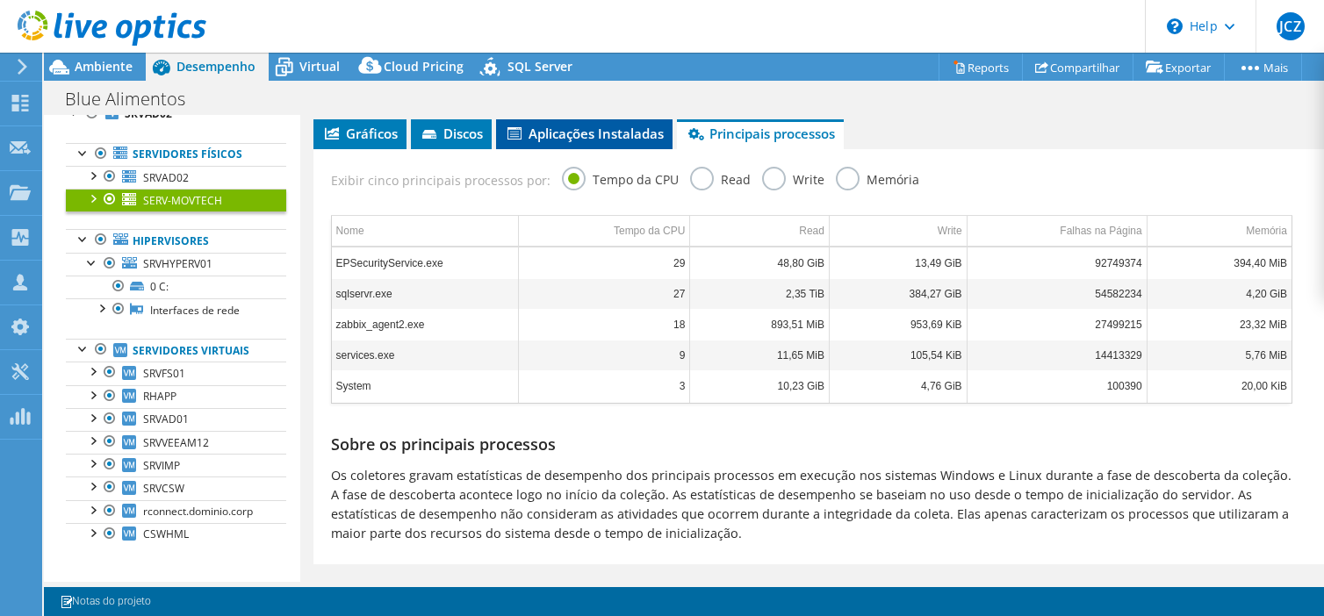
click at [602, 140] on li "Aplicações Instaladas" at bounding box center [584, 134] width 176 height 30
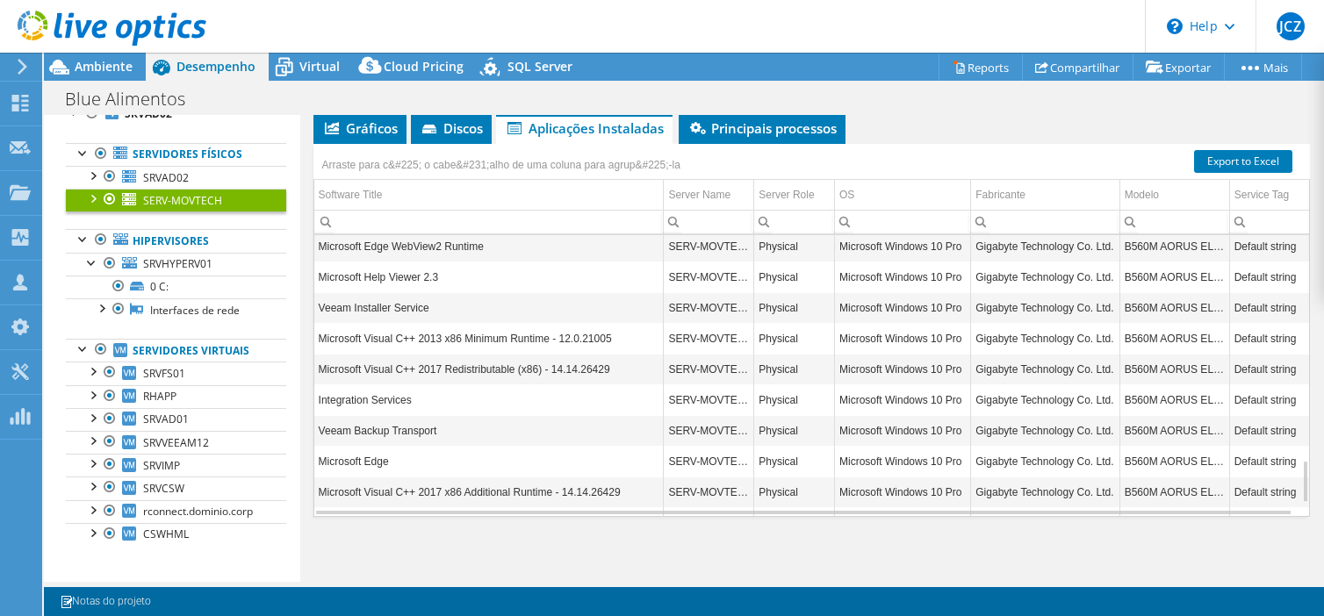
scroll to position [1559, 0]
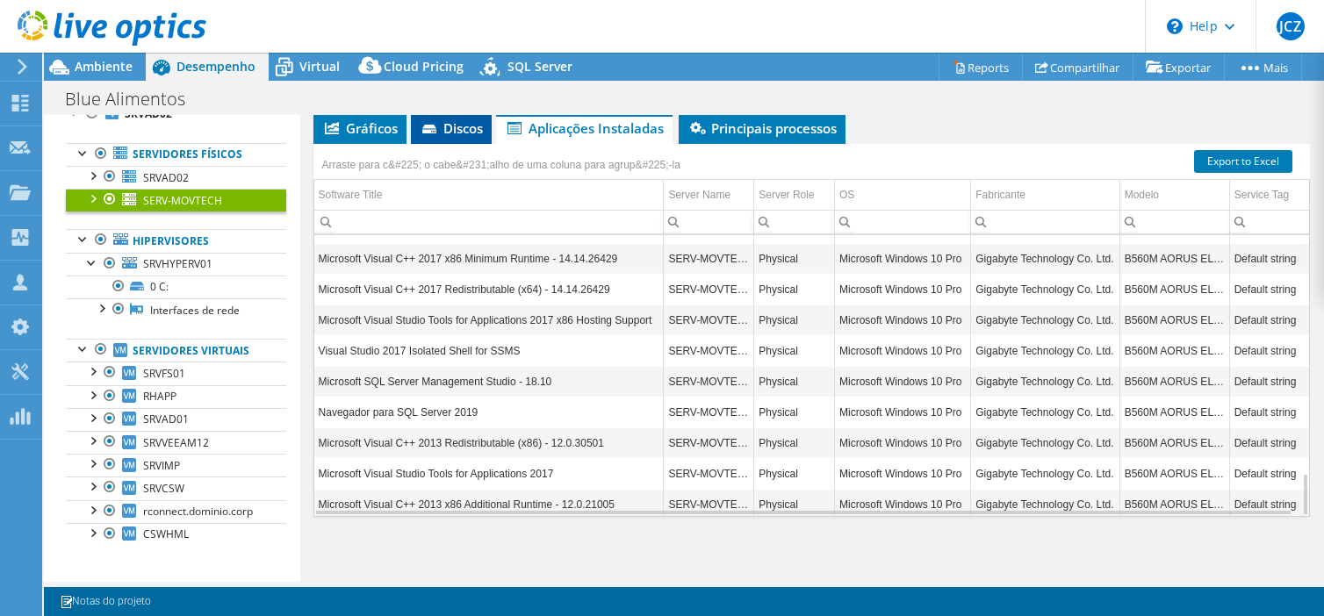
click at [439, 130] on icon at bounding box center [431, 130] width 18 height 11
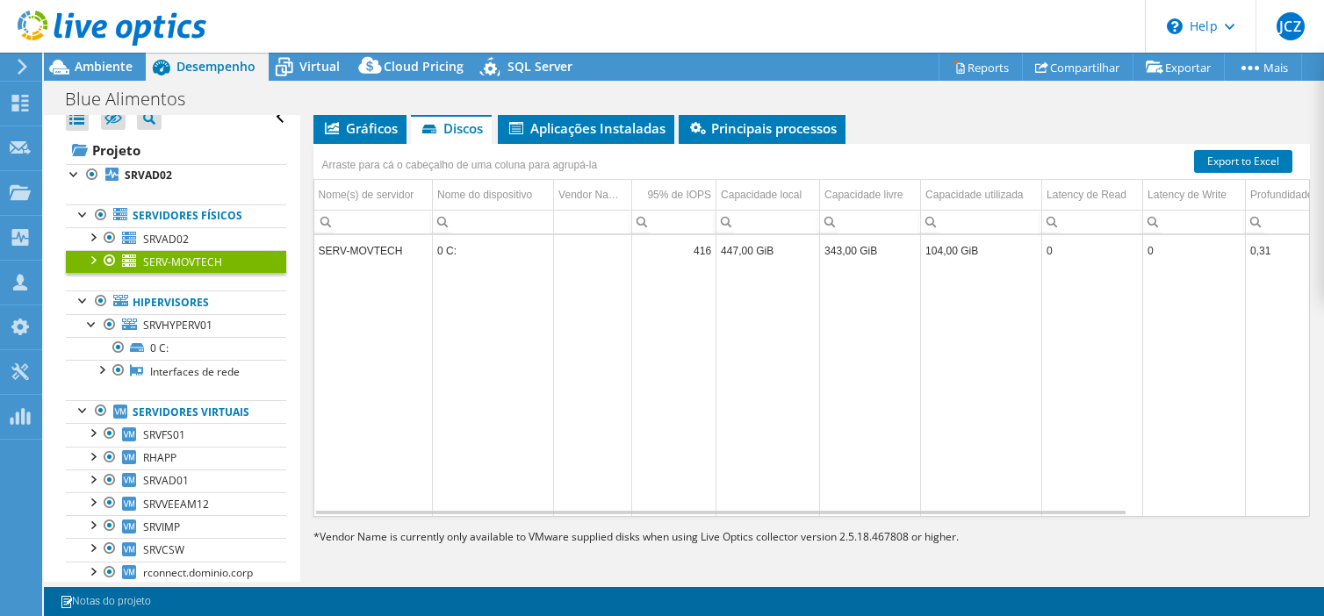
scroll to position [0, 0]
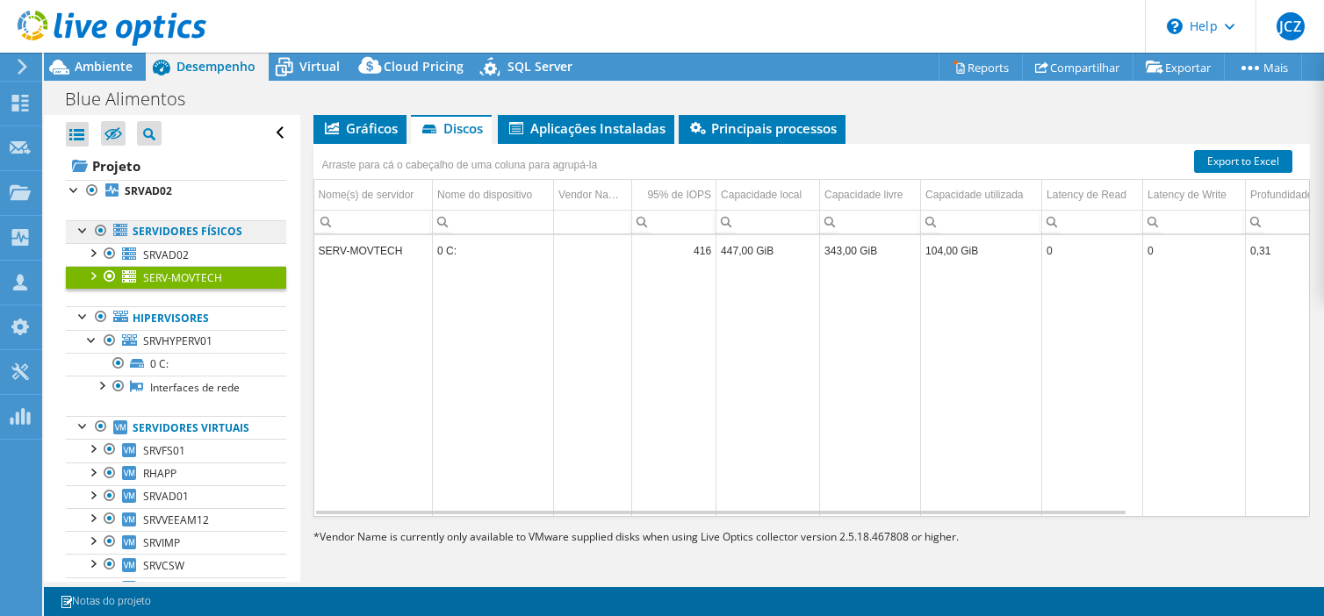
click at [204, 233] on link "Servidores físicos" at bounding box center [176, 231] width 220 height 23
click at [113, 229] on icon at bounding box center [120, 230] width 14 height 12
click at [105, 233] on div at bounding box center [101, 230] width 18 height 21
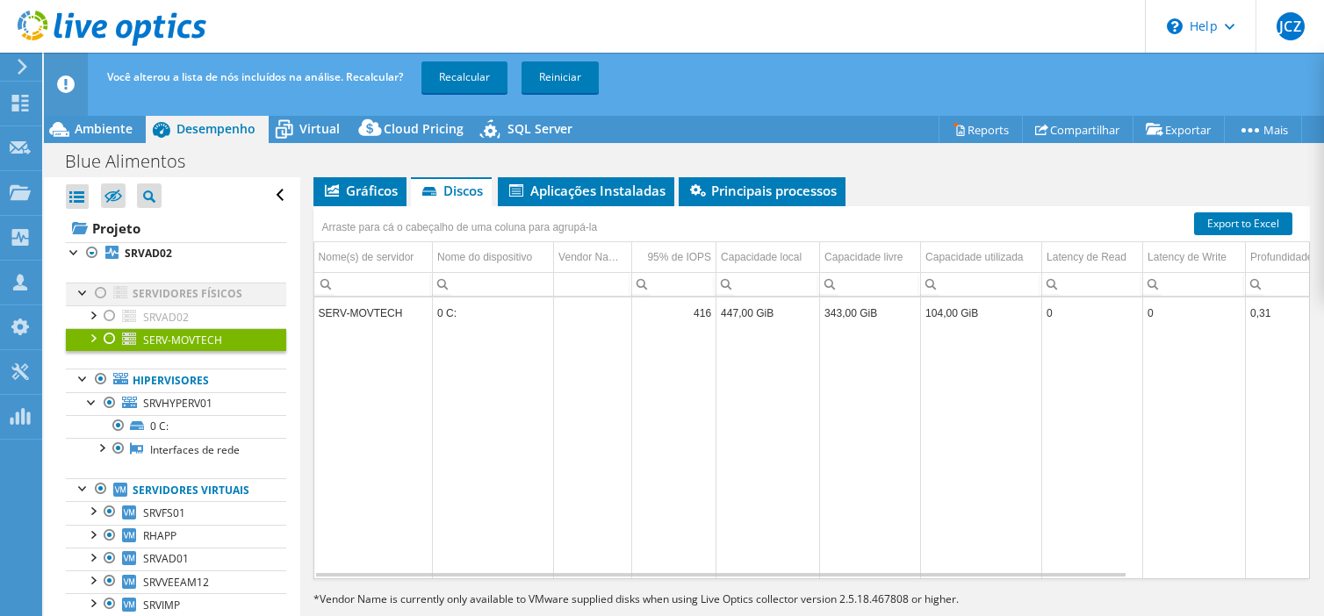
click at [84, 296] on div at bounding box center [84, 292] width 18 height 18
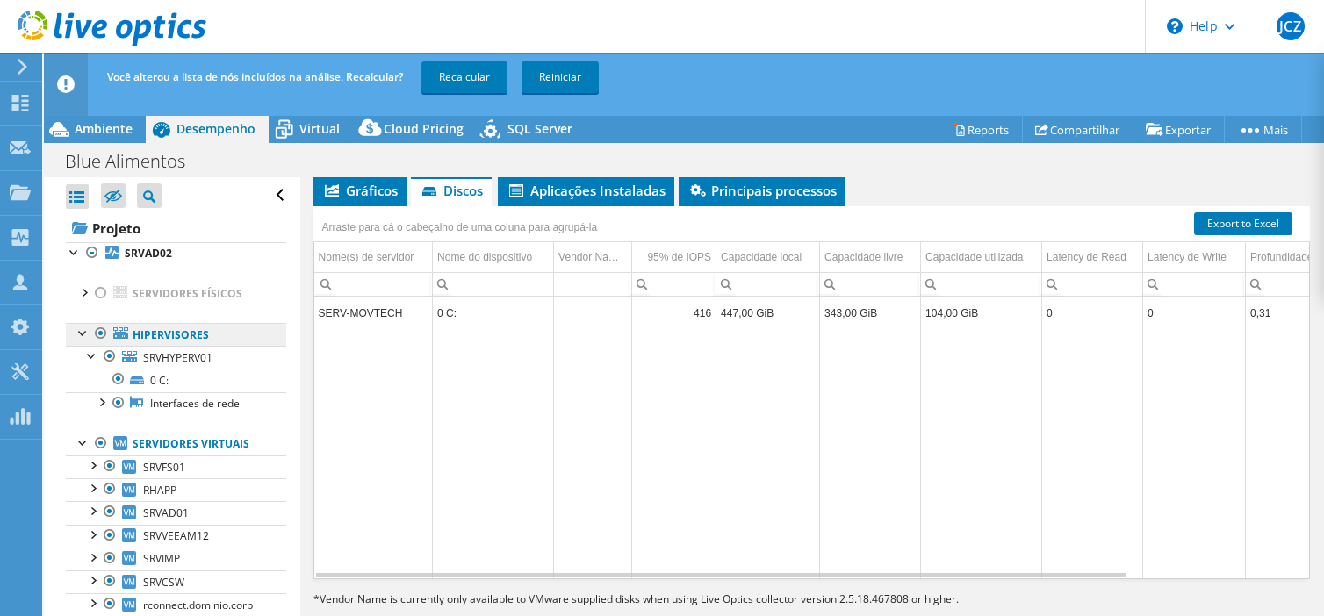
click at [159, 334] on link "Hipervisores" at bounding box center [176, 334] width 220 height 23
click at [175, 356] on span "SRVHYPERV01" at bounding box center [177, 357] width 69 height 15
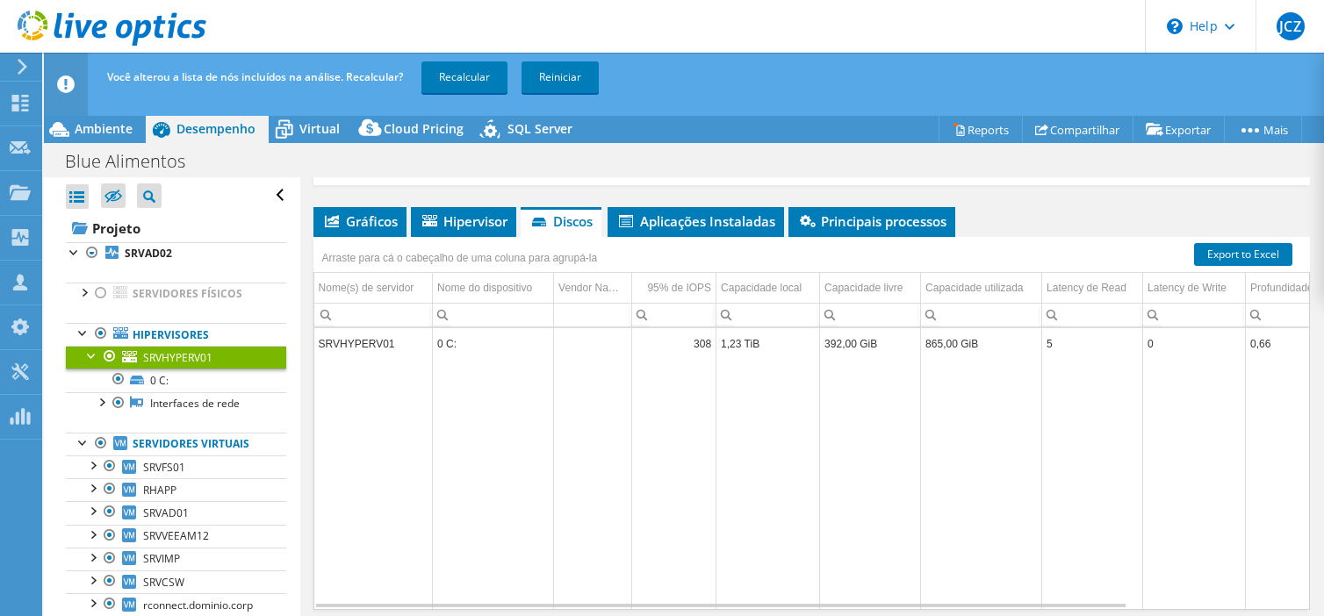
scroll to position [298, 0]
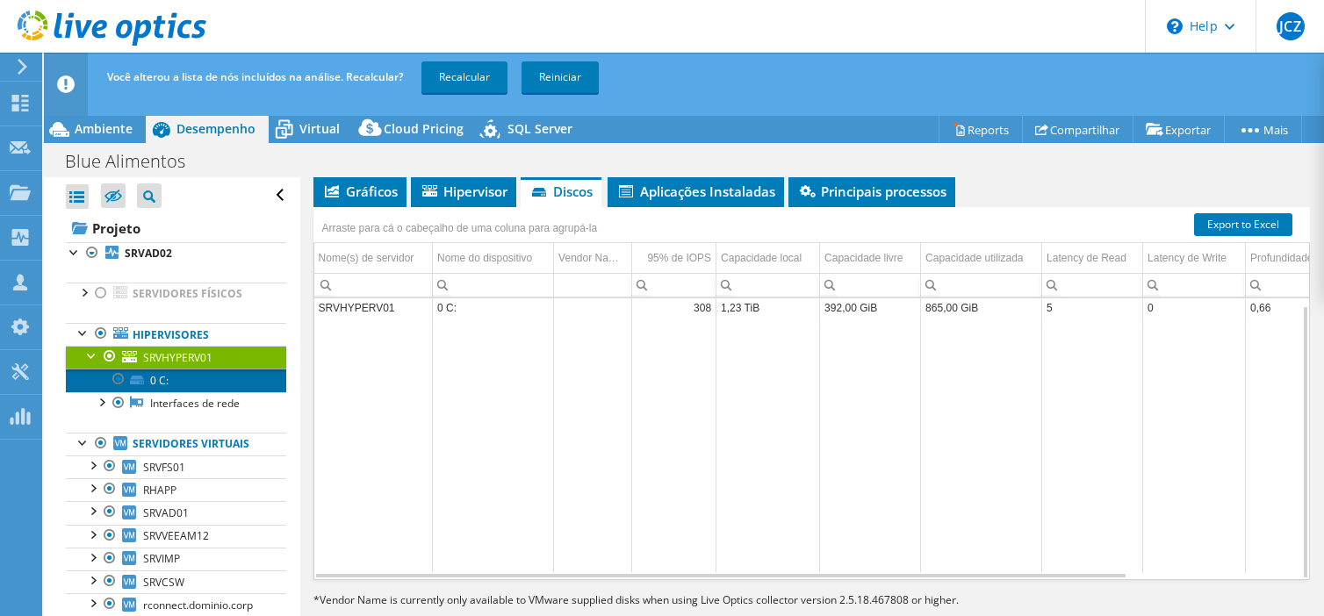
click at [162, 385] on link "0 C:" at bounding box center [176, 380] width 220 height 23
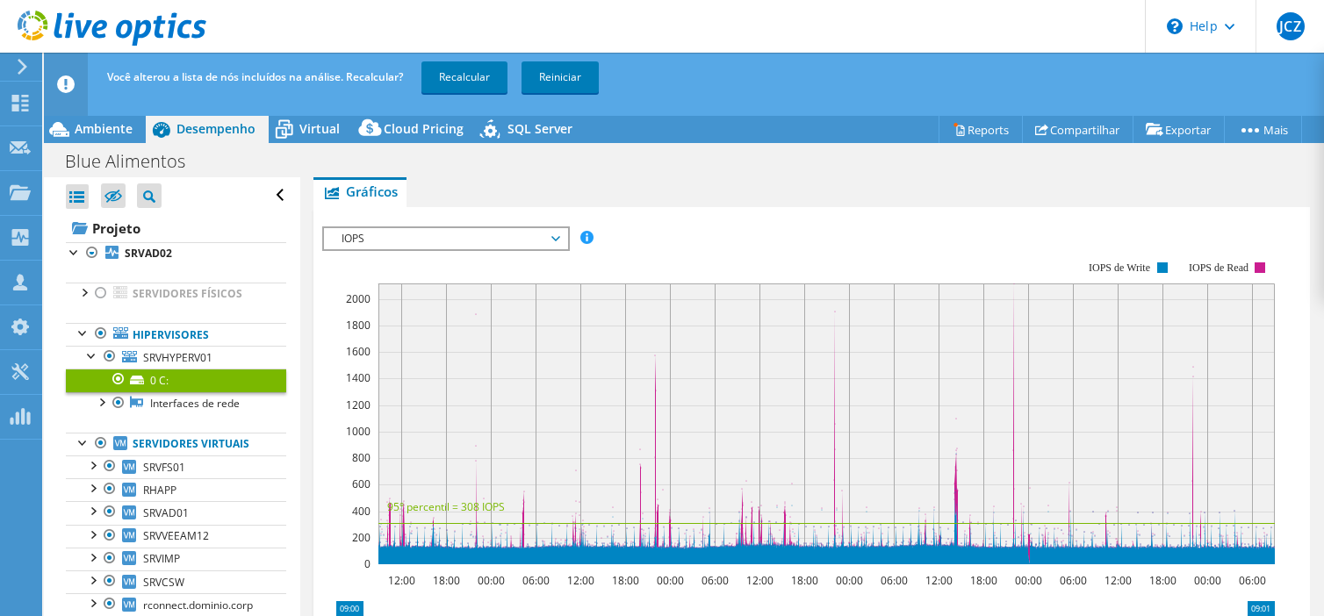
click at [553, 233] on span "IOPS" at bounding box center [446, 238] width 226 height 21
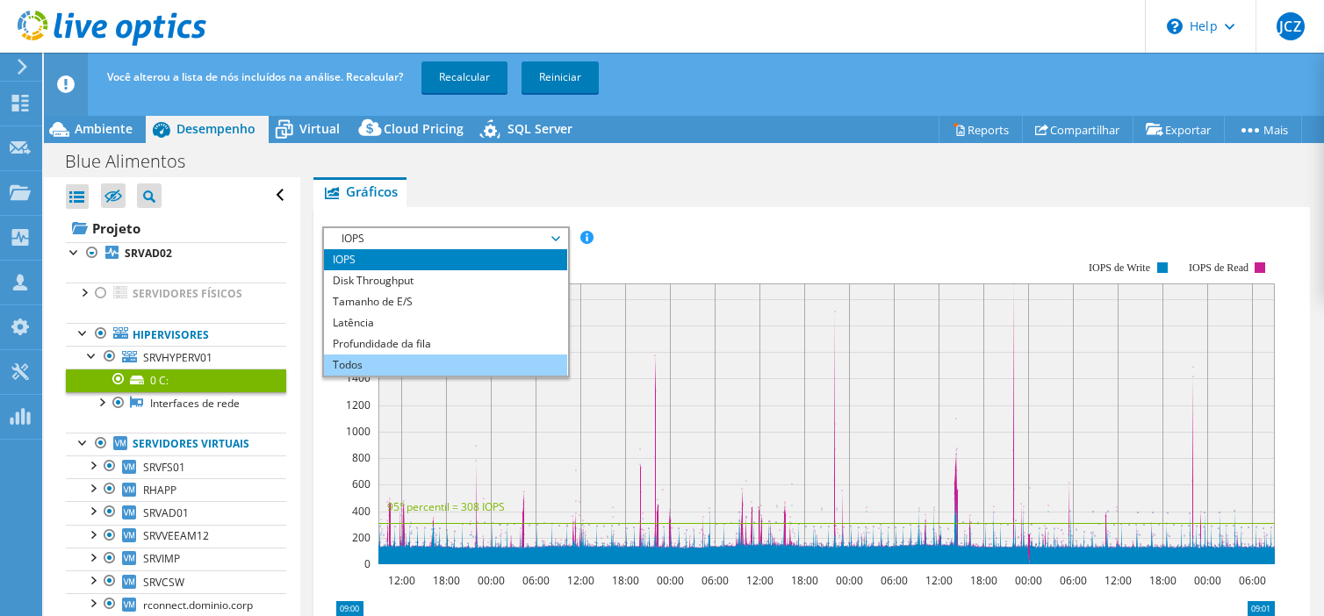
click at [369, 359] on li "Todos" at bounding box center [445, 365] width 243 height 21
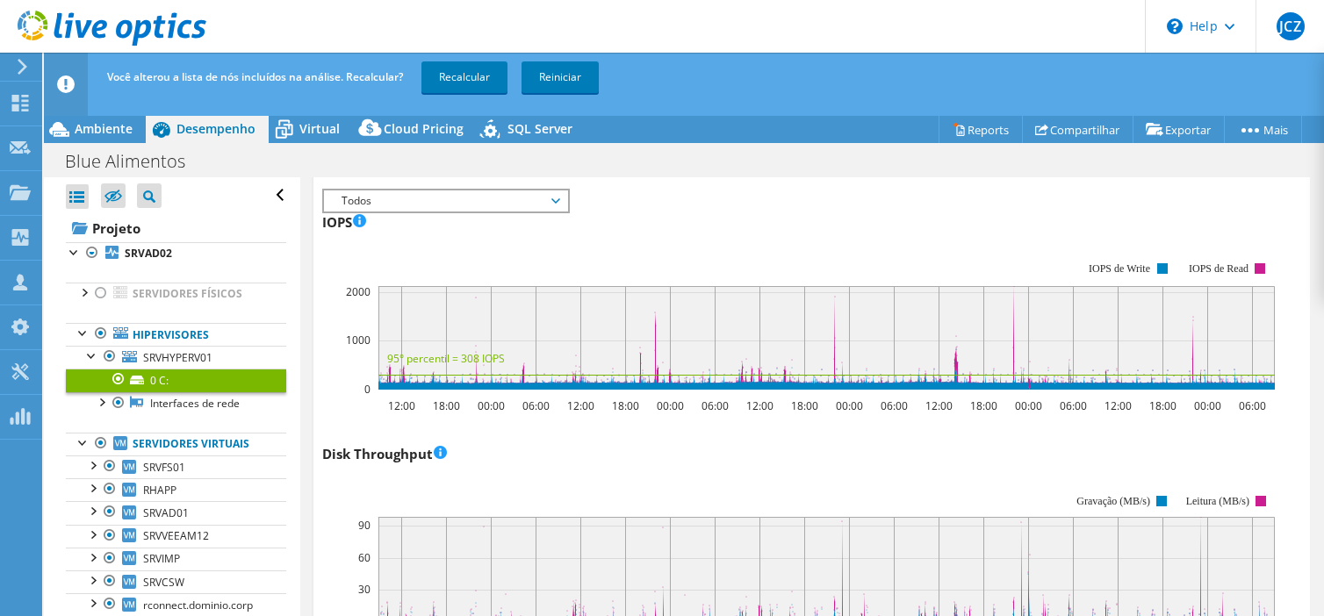
scroll to position [0, 0]
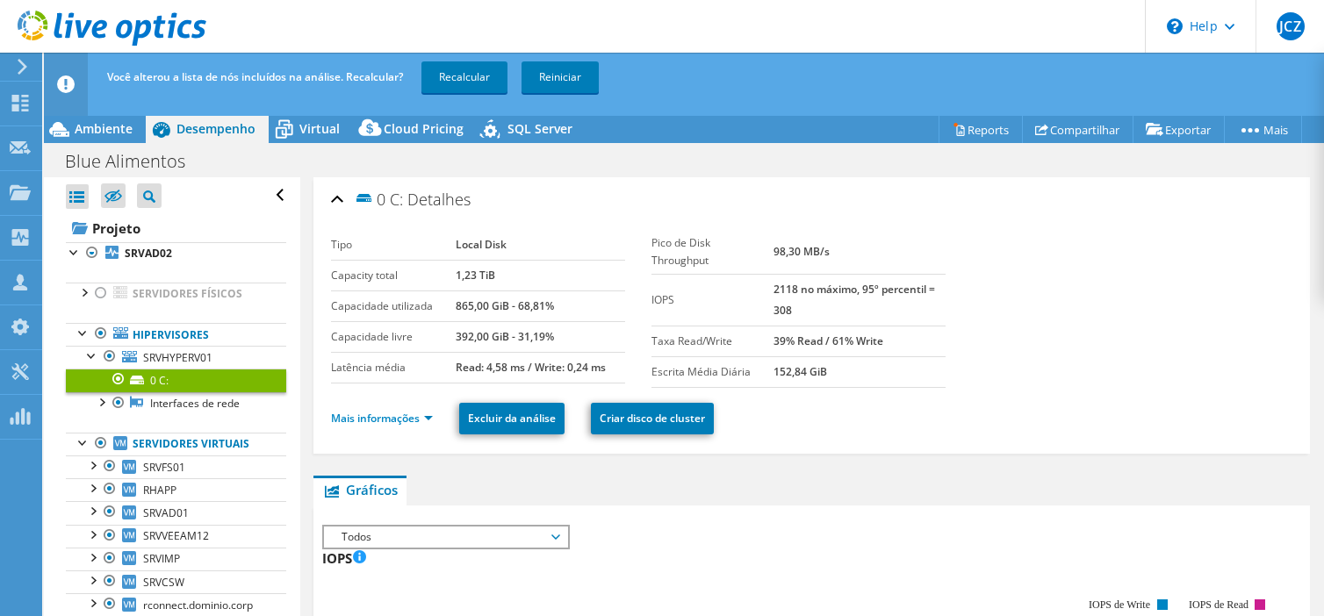
drag, startPoint x: 822, startPoint y: 340, endPoint x: 881, endPoint y: 340, distance: 58.8
click at [881, 340] on td "39% Read / 61% Write" at bounding box center [859, 341] width 172 height 31
drag, startPoint x: 881, startPoint y: 340, endPoint x: 891, endPoint y: 386, distance: 47.7
click at [891, 388] on div "Mais informações Excluir da análise Criar disco de cluster" at bounding box center [811, 418] width 961 height 61
click at [101, 127] on span "Ambiente" at bounding box center [104, 128] width 58 height 17
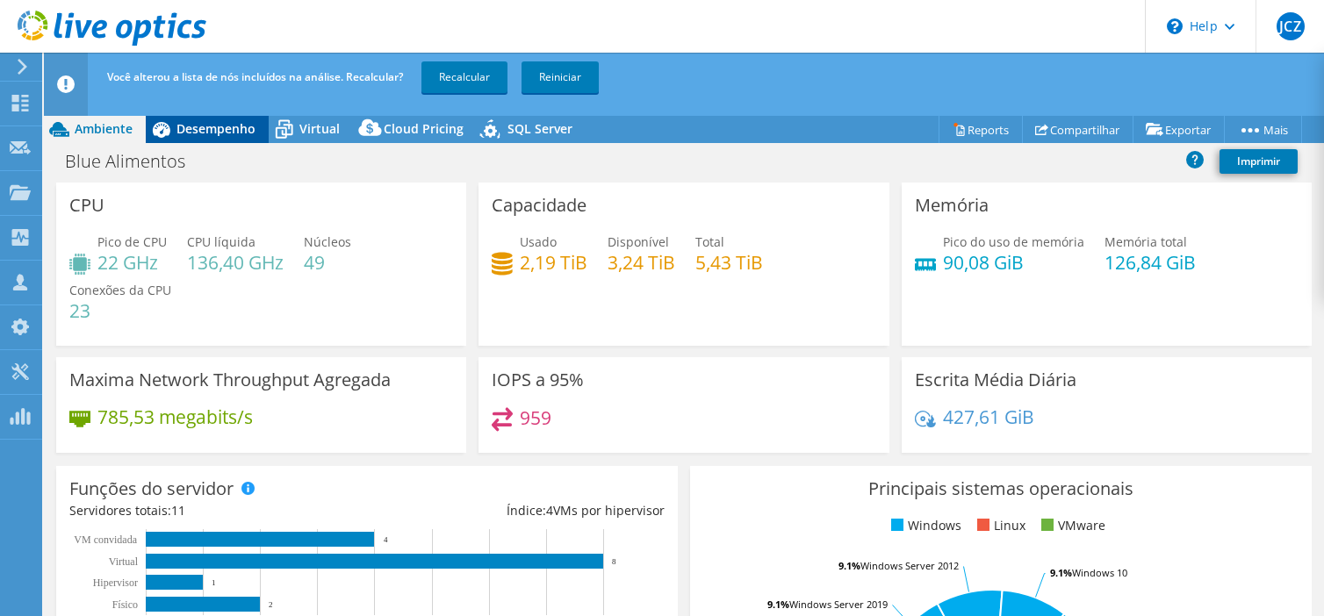
click at [221, 125] on span "Desempenho" at bounding box center [215, 128] width 79 height 17
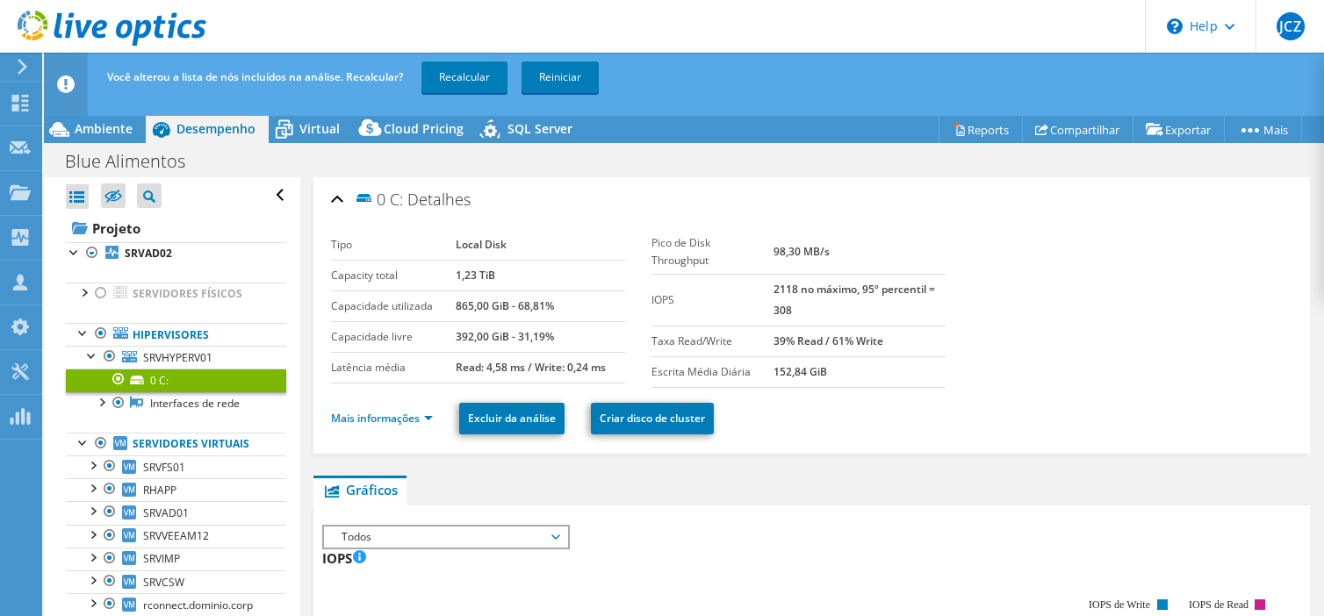
scroll to position [32, 0]
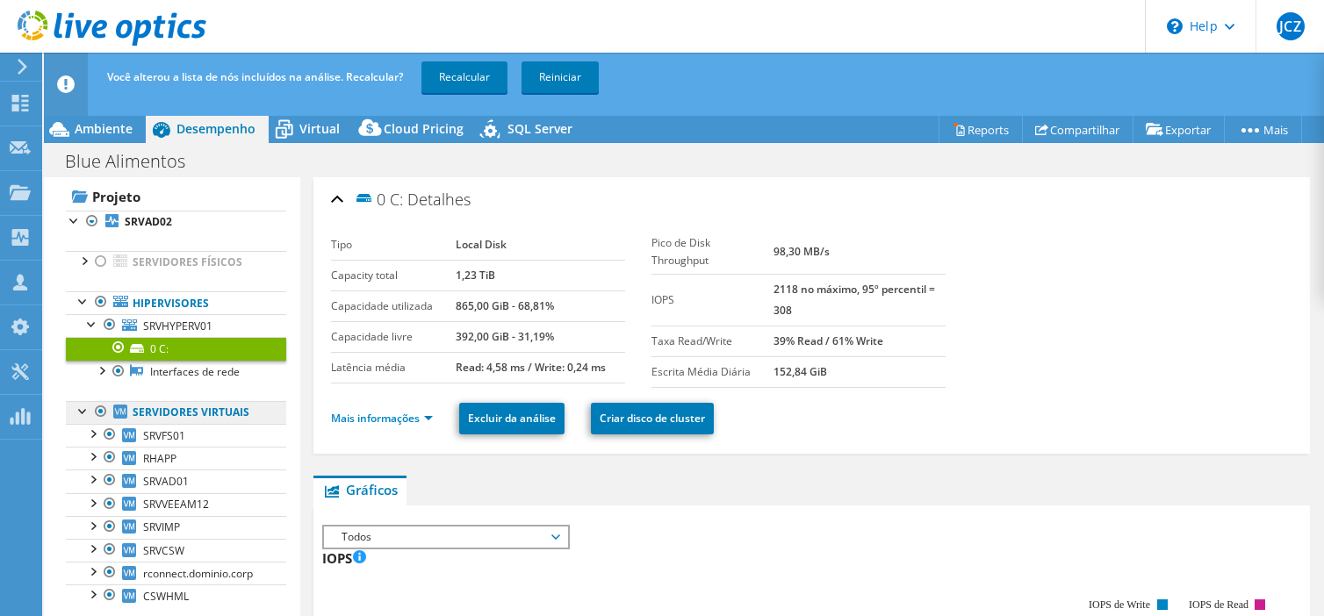
click at [175, 413] on link "Servidores virtuais" at bounding box center [176, 412] width 220 height 23
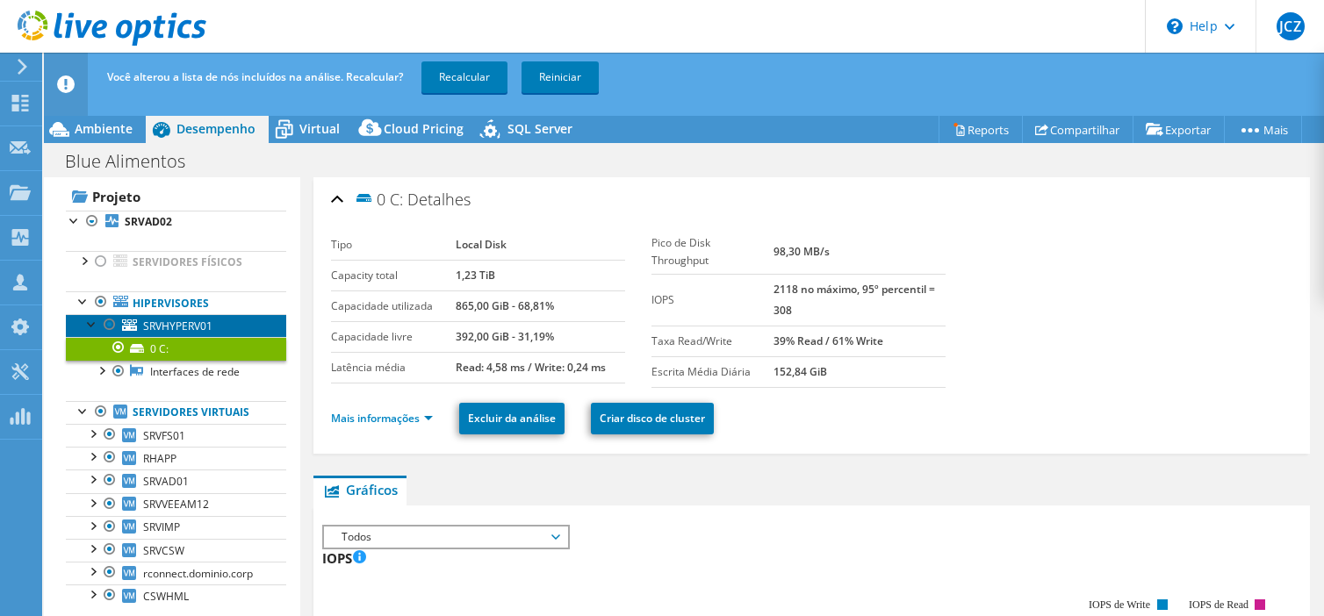
click at [178, 322] on span "SRVHYPERV01" at bounding box center [177, 326] width 69 height 15
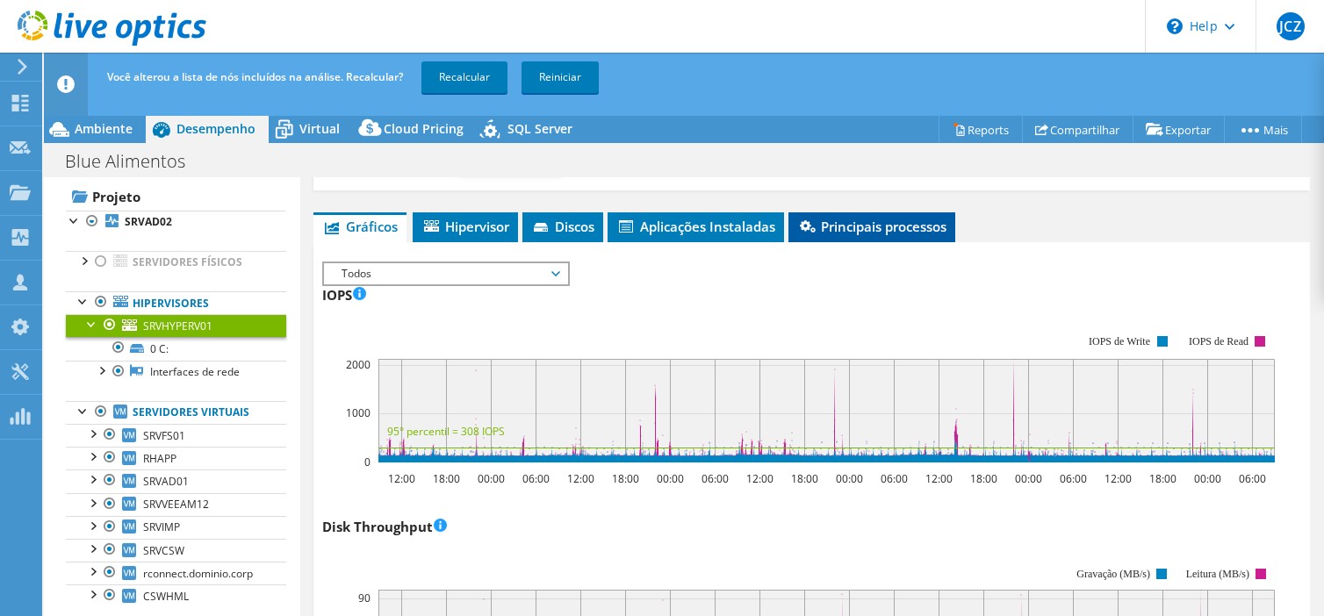
scroll to position [176, 0]
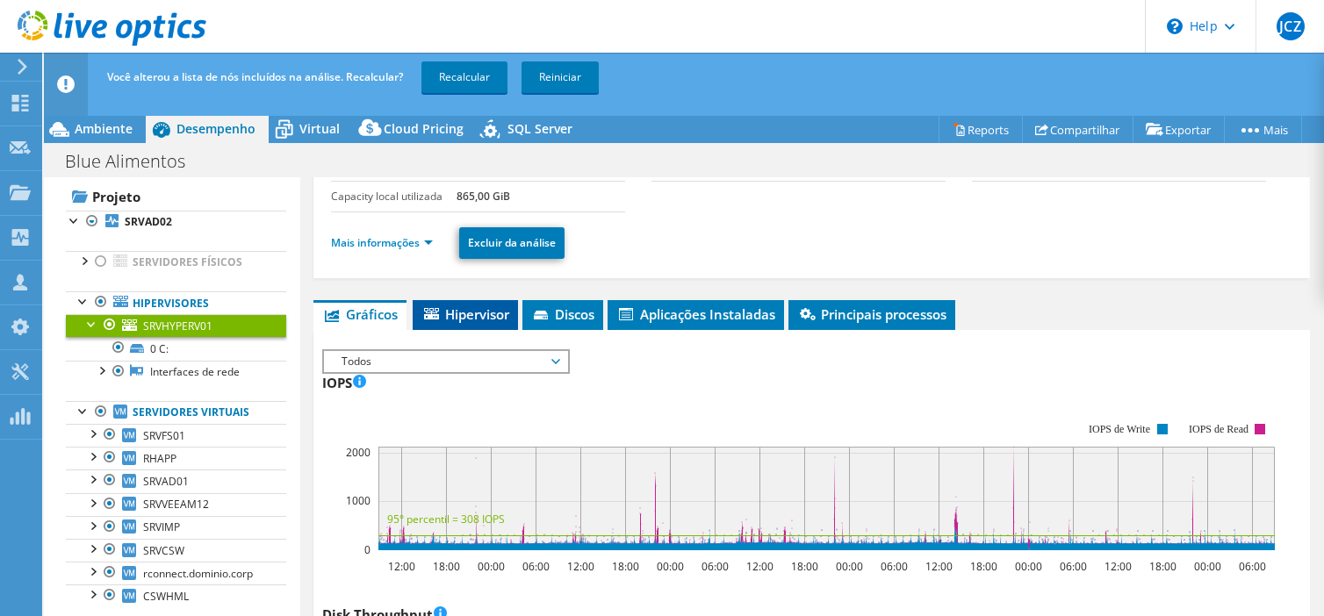
click at [479, 314] on span "Hipervisor" at bounding box center [465, 315] width 88 height 18
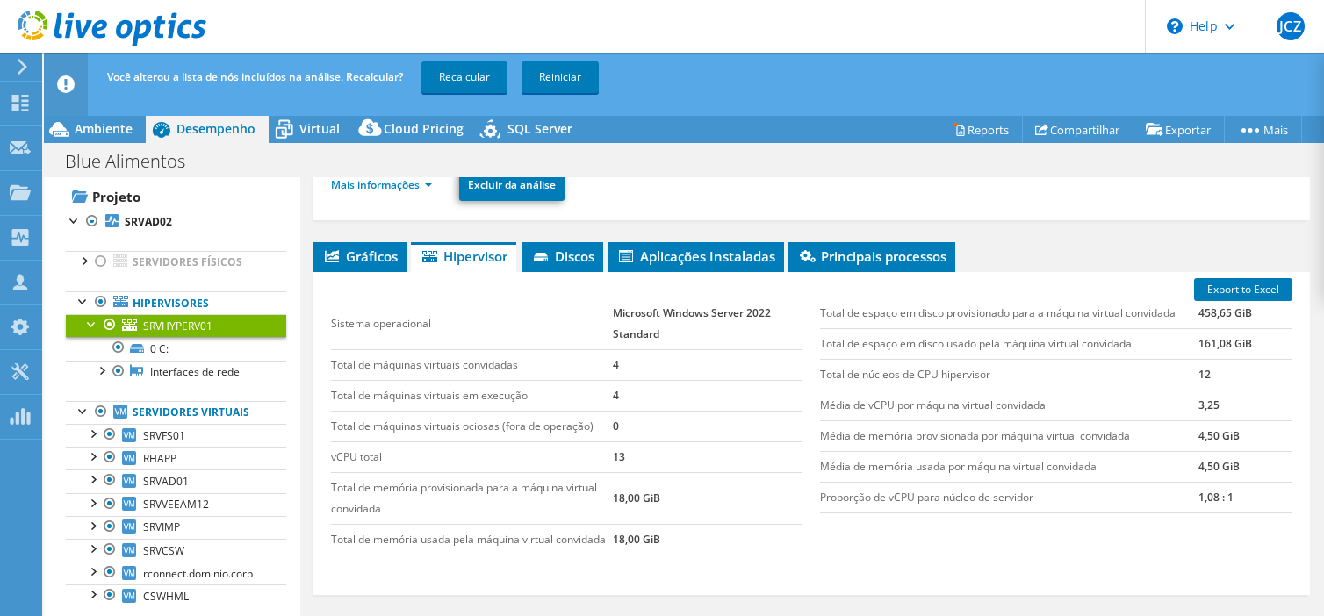
scroll to position [263, 0]
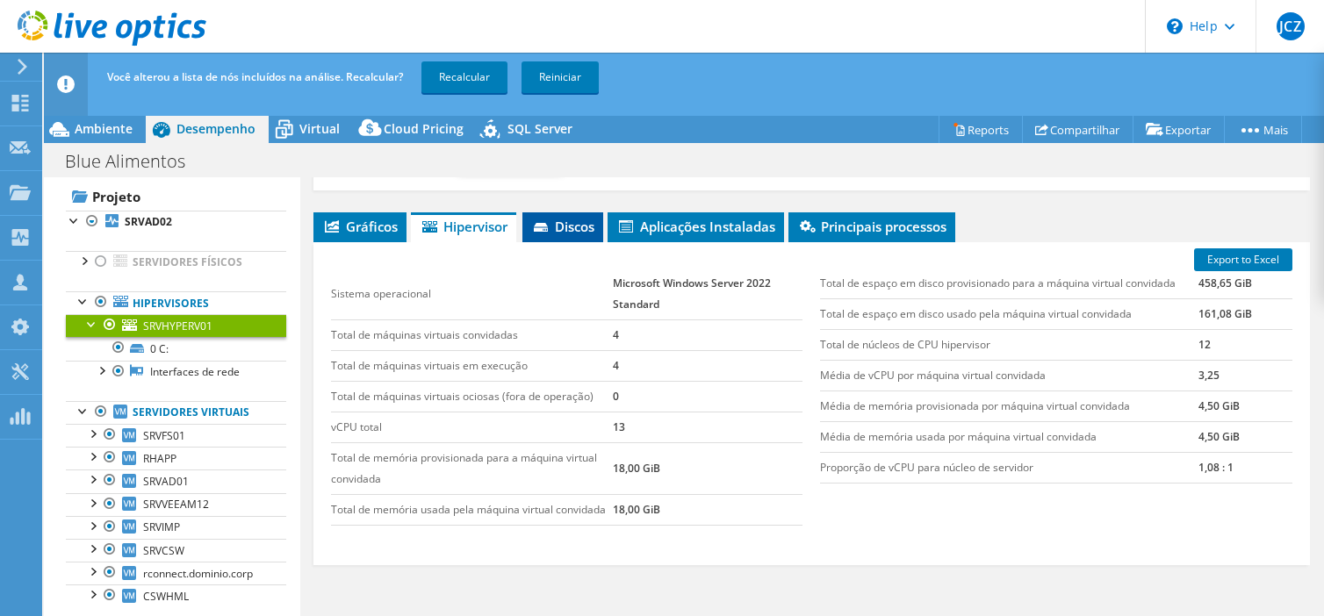
click at [575, 232] on span "Discos" at bounding box center [562, 227] width 63 height 18
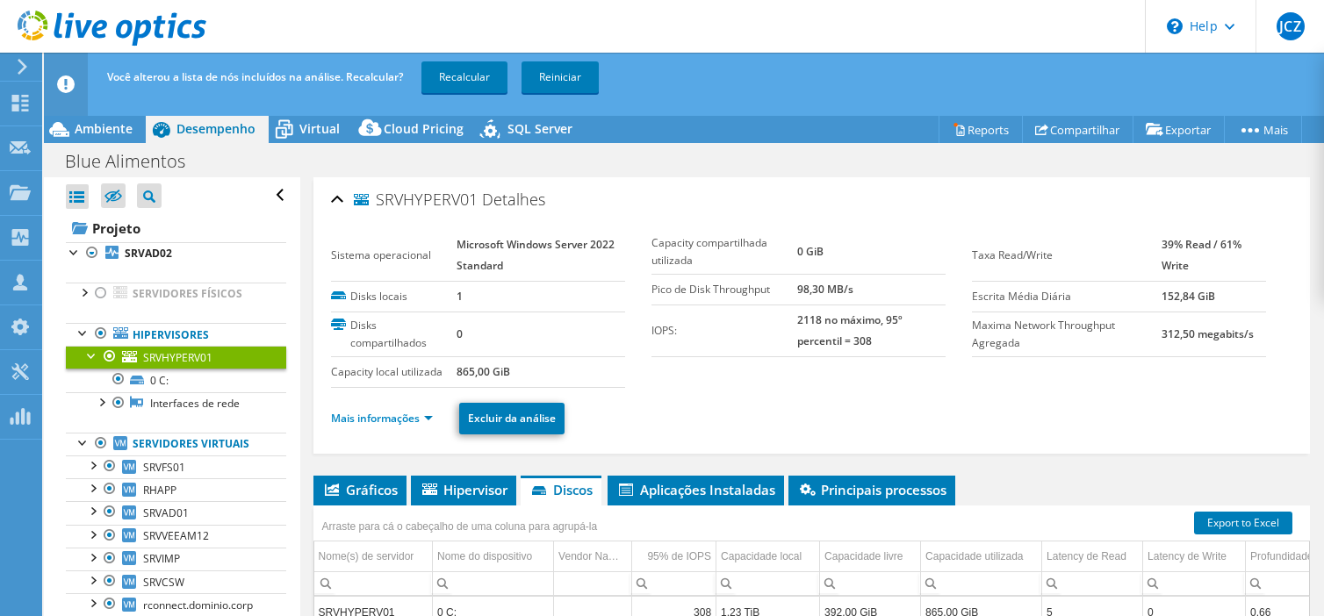
select select "SouthAmerica"
select select "USD"
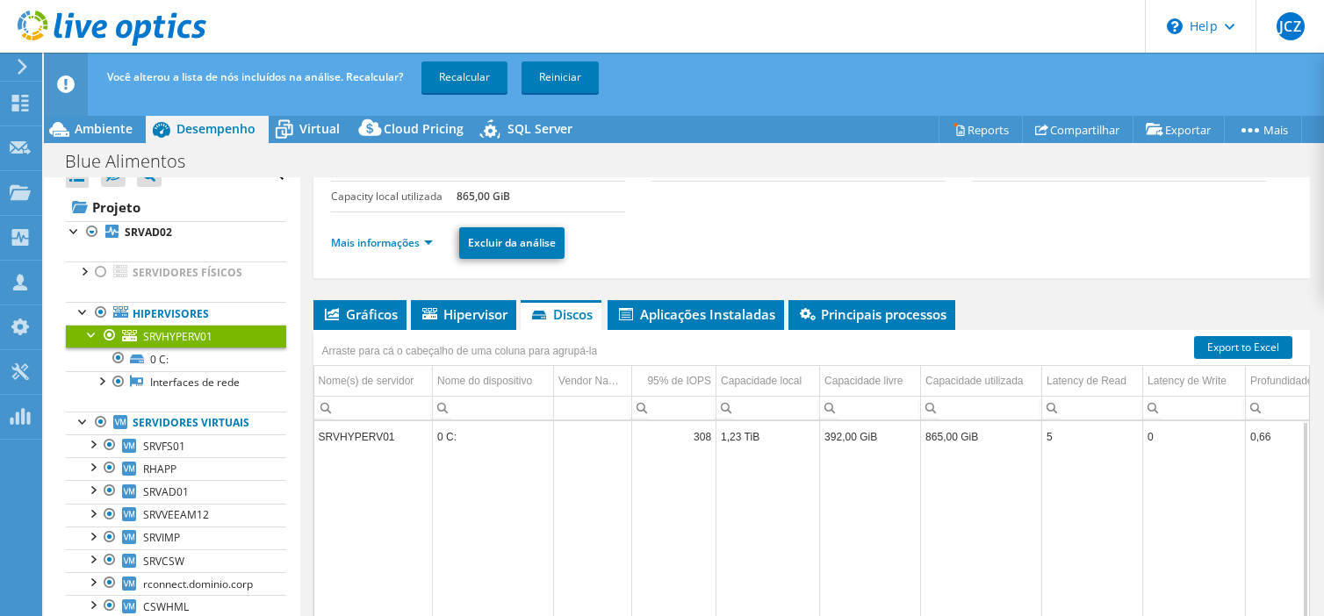
scroll to position [32, 0]
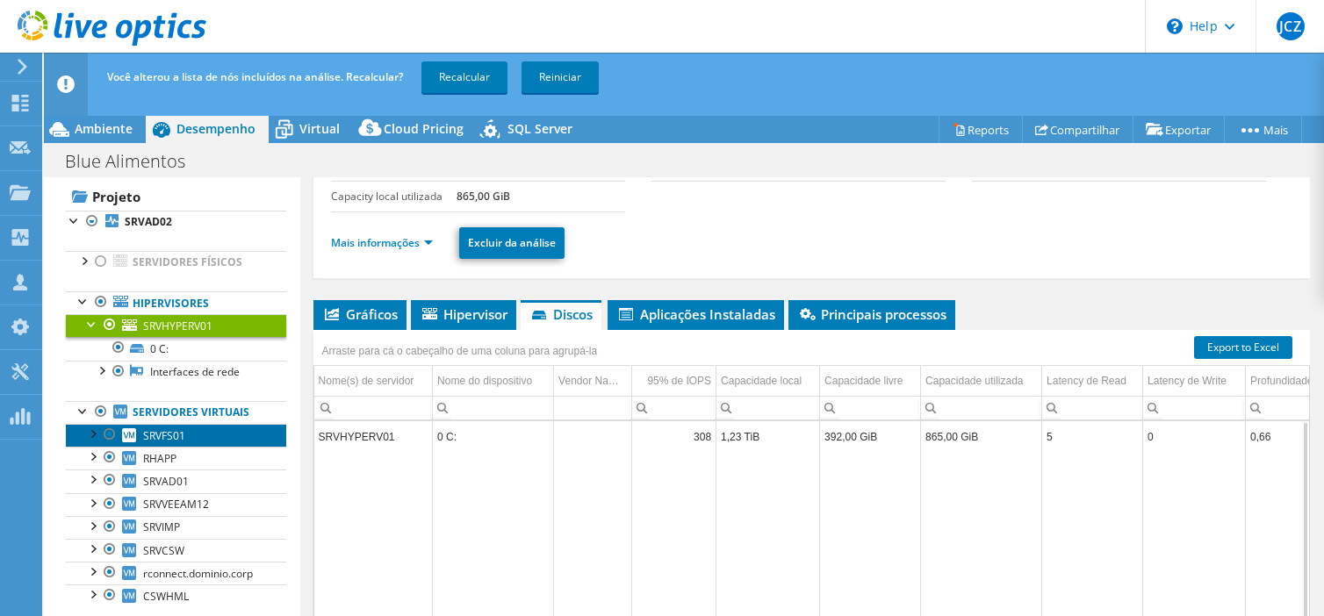
click at [165, 432] on span "SRVFS01" at bounding box center [164, 435] width 42 height 15
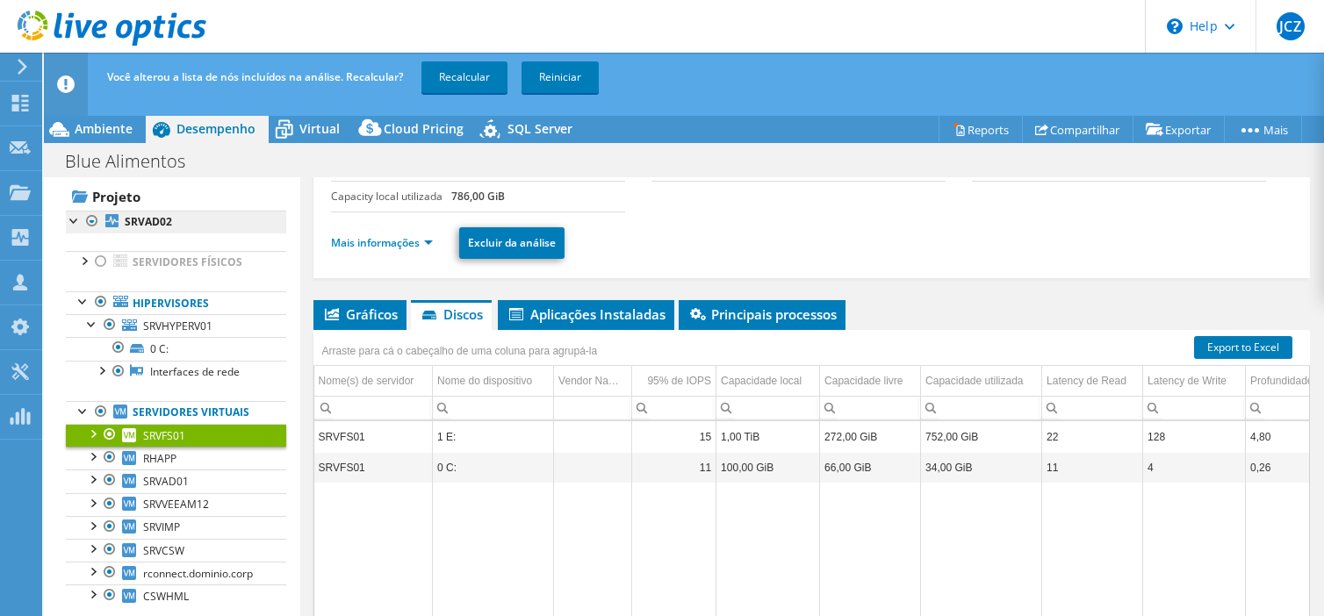
click at [164, 303] on link "Hipervisores" at bounding box center [176, 302] width 220 height 23
click at [144, 222] on b "SRVAD02" at bounding box center [148, 221] width 47 height 15
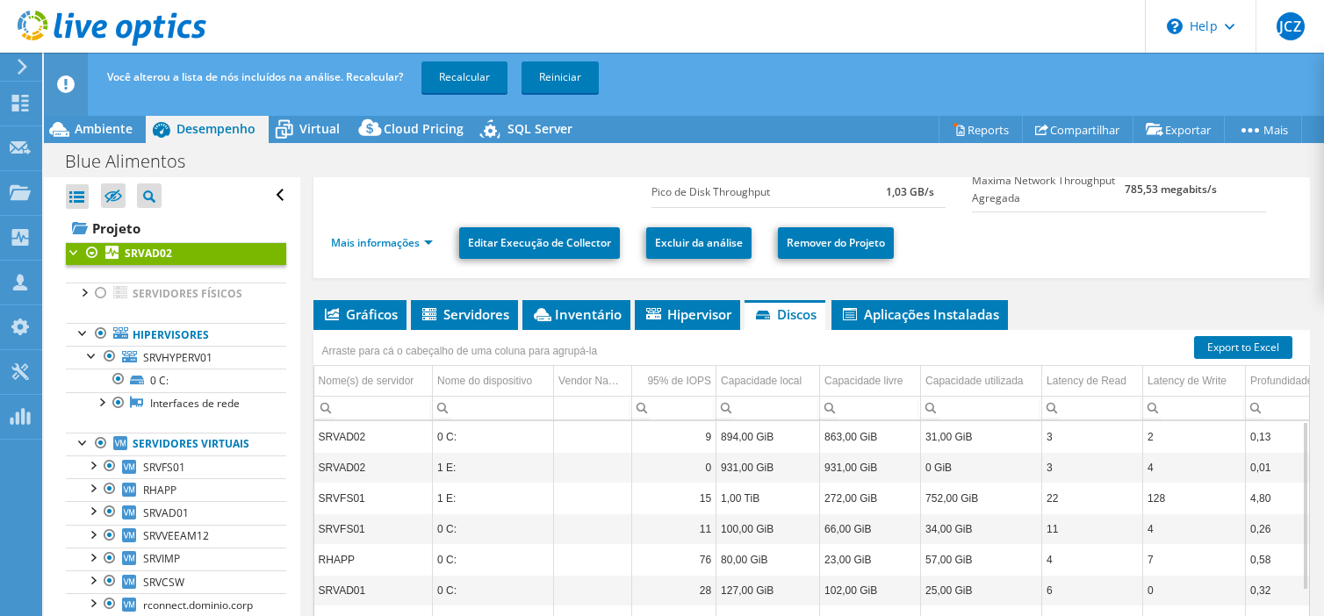
scroll to position [0, 0]
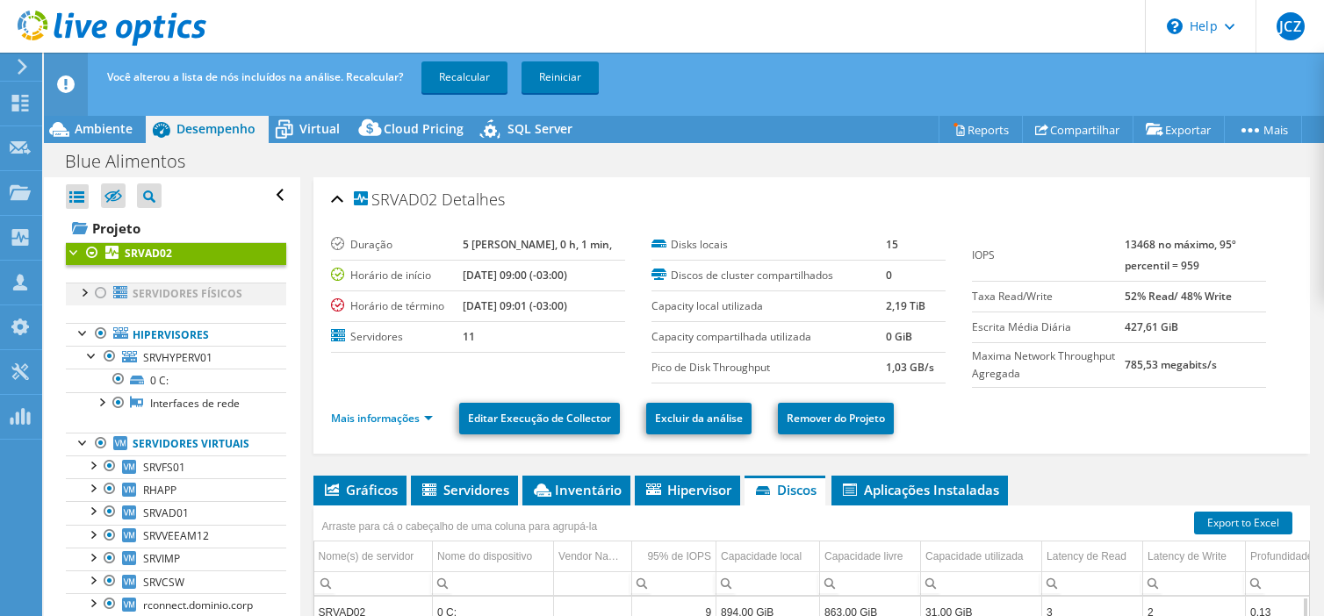
click at [84, 295] on div at bounding box center [84, 292] width 18 height 18
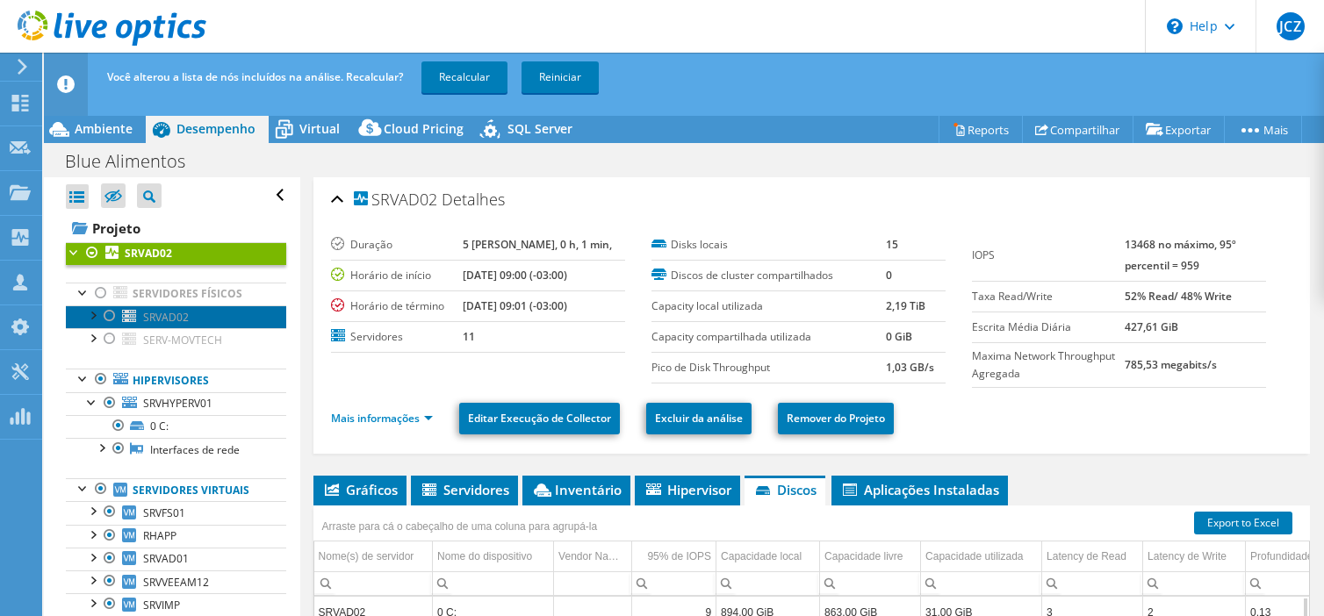
click at [160, 317] on span "SRVAD02" at bounding box center [166, 317] width 46 height 15
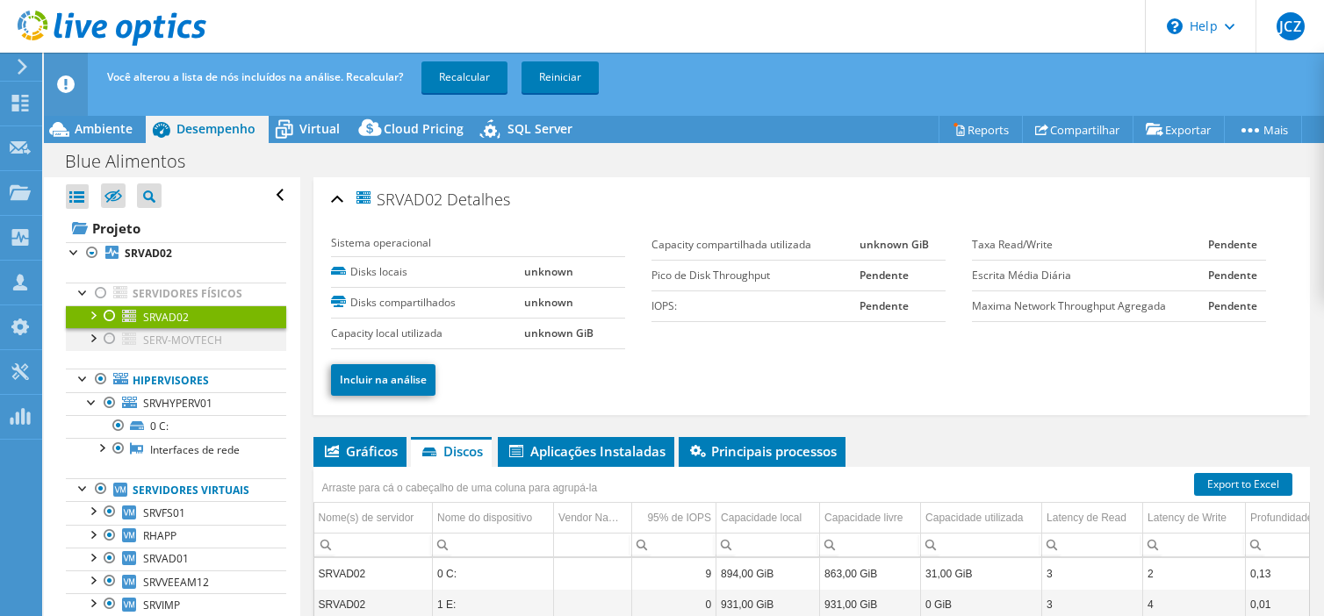
drag, startPoint x: 165, startPoint y: 298, endPoint x: 98, endPoint y: 340, distance: 78.9
click at [165, 298] on link "Servidores físicos" at bounding box center [176, 294] width 220 height 23
click at [130, 285] on link "Servidores físicos" at bounding box center [176, 294] width 220 height 23
click at [183, 342] on span "SERV-MOVTECH" at bounding box center [182, 340] width 79 height 15
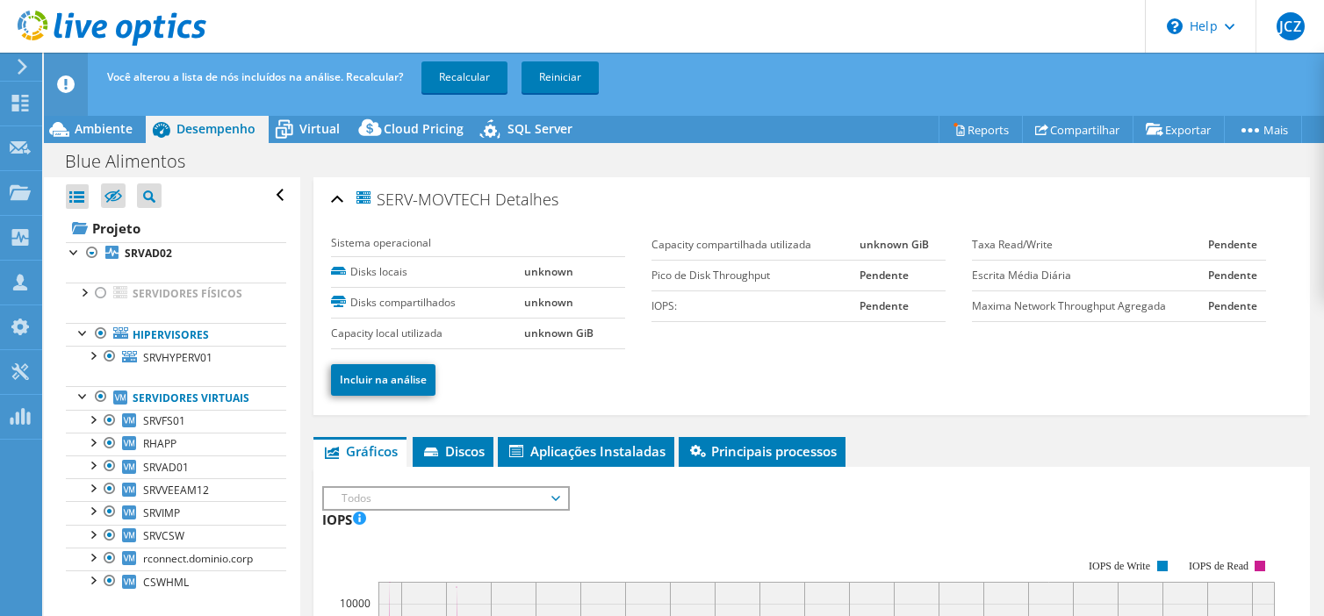
select select "SouthAmerica"
select select "USD"
click at [295, 126] on icon at bounding box center [284, 129] width 31 height 31
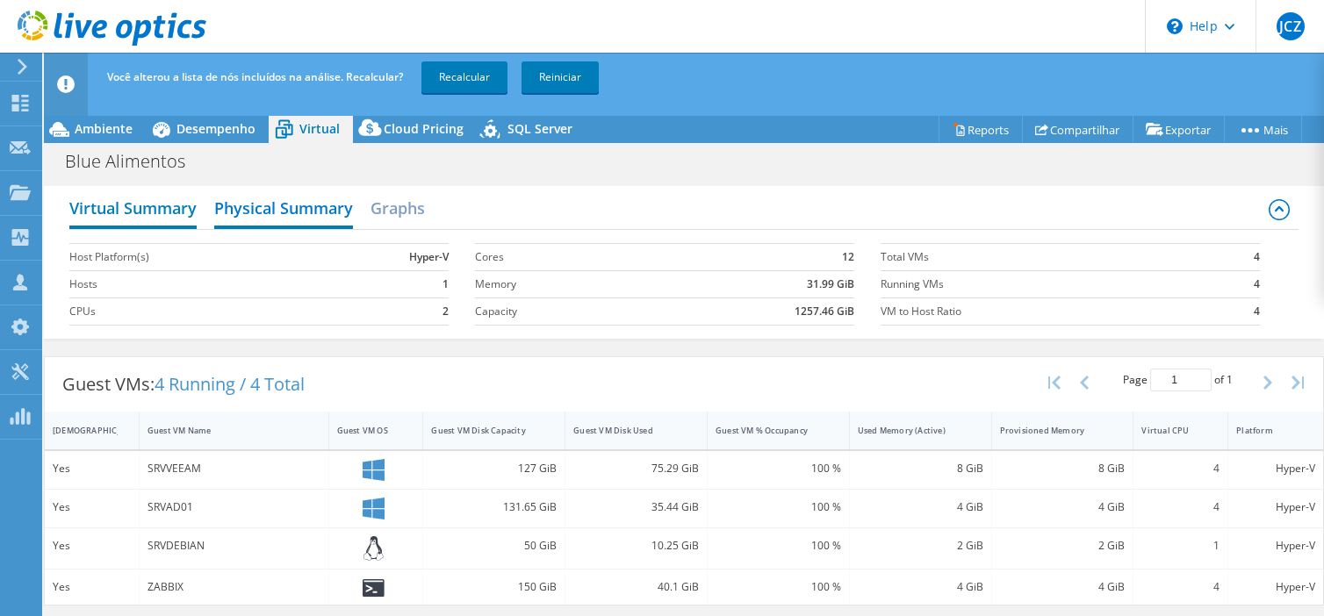
click at [144, 207] on h2 "Virtual Summary" at bounding box center [132, 210] width 127 height 39
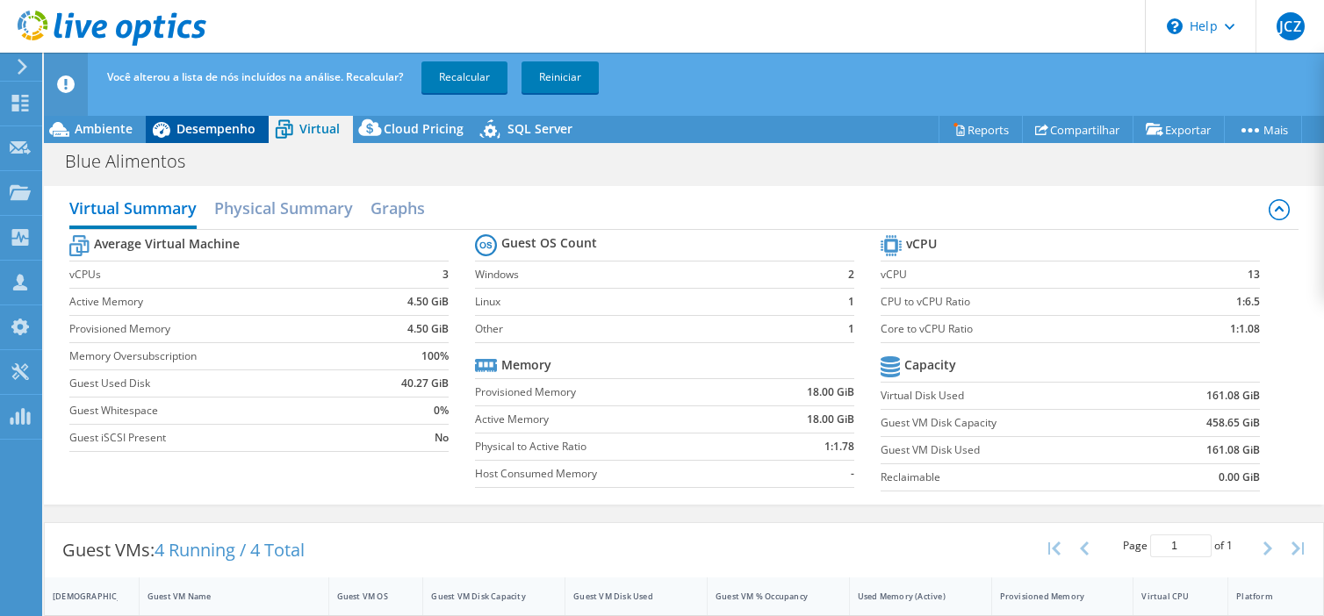
click at [225, 129] on span "Desempenho" at bounding box center [215, 128] width 79 height 17
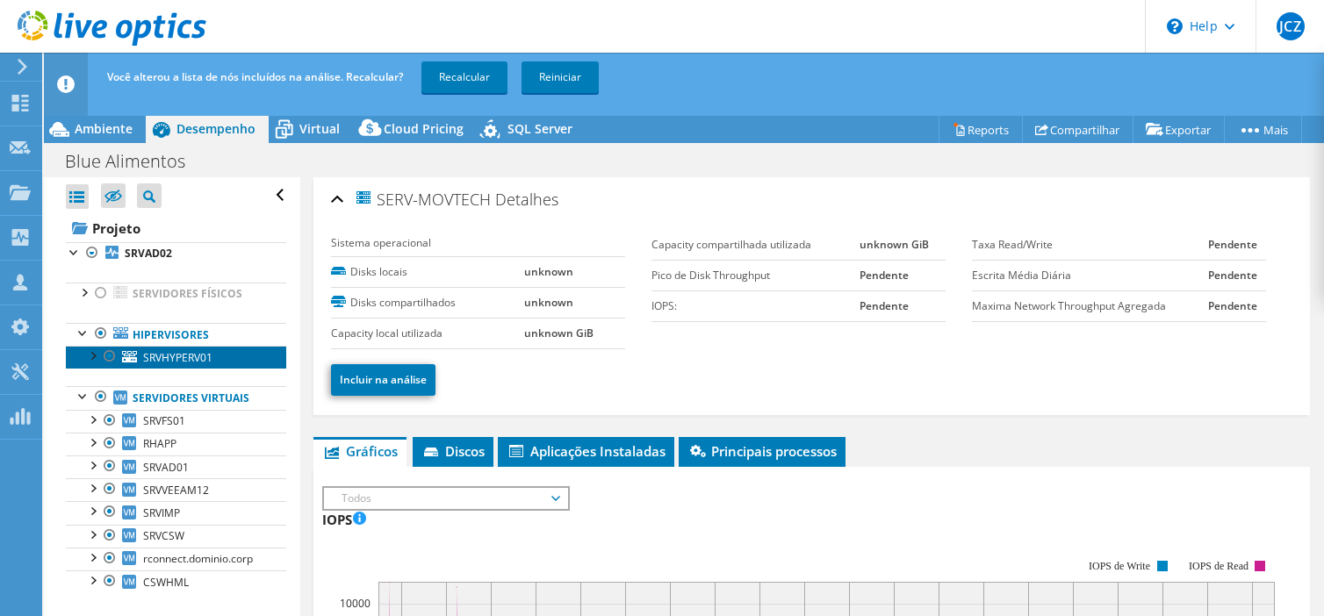
click at [183, 361] on span "SRVHYPERV01" at bounding box center [177, 357] width 69 height 15
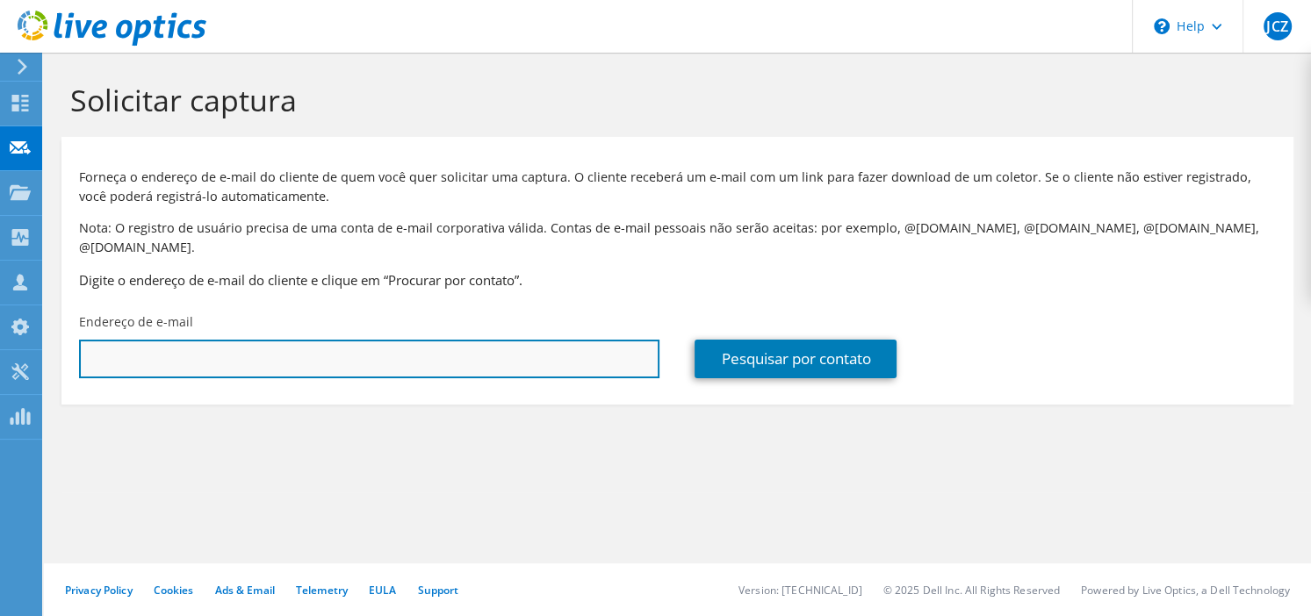
click at [306, 340] on input "text" at bounding box center [369, 359] width 580 height 39
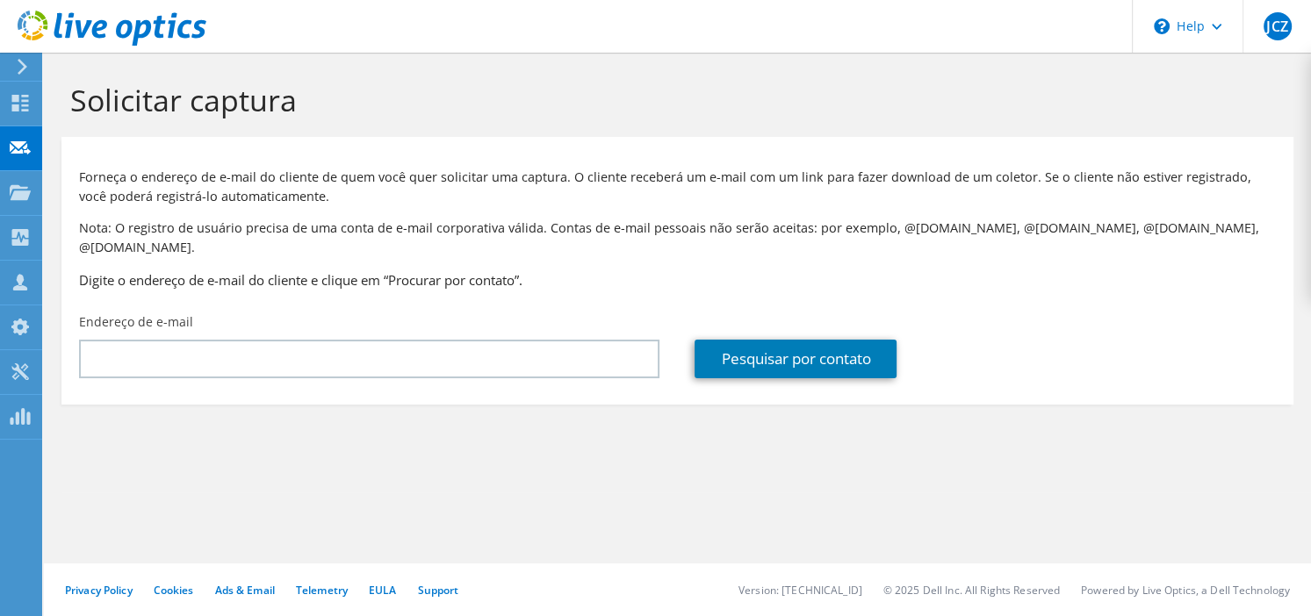
click at [828, 500] on div "Solicitar captura Forneça o endereço de e-mail do cliente de quem você quer sol…" at bounding box center [677, 335] width 1267 height 564
click at [19, 421] on icon at bounding box center [20, 416] width 21 height 17
click at [23, 188] on icon at bounding box center [20, 192] width 21 height 17
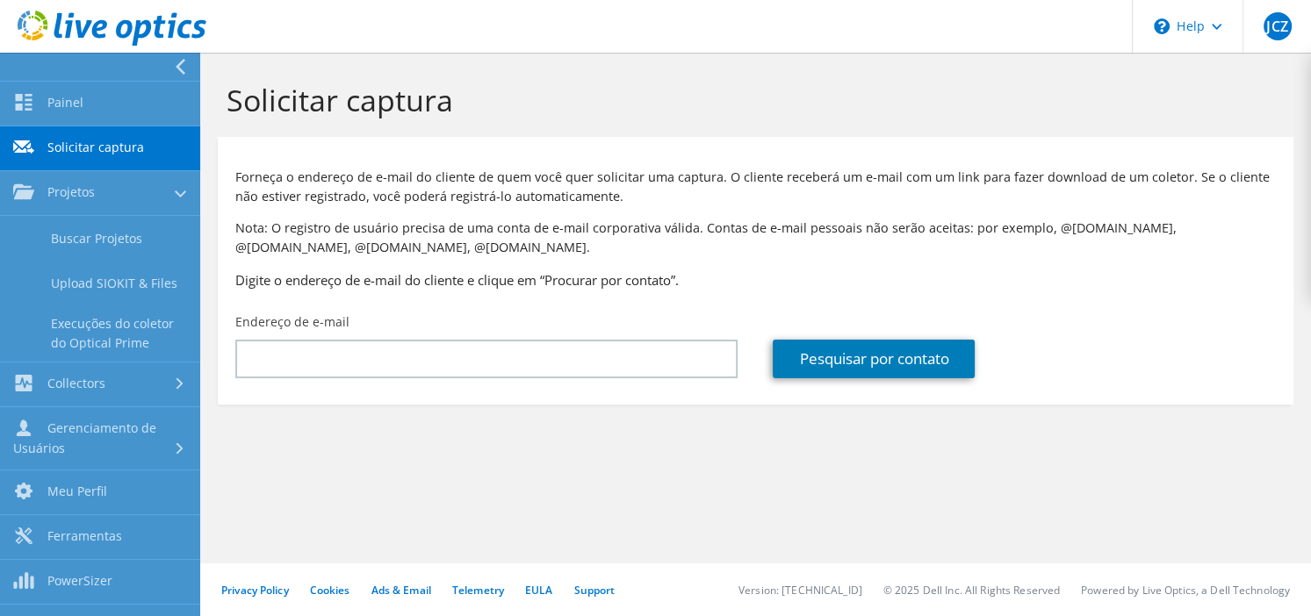
click at [82, 147] on link "Solicitar captura" at bounding box center [100, 148] width 200 height 45
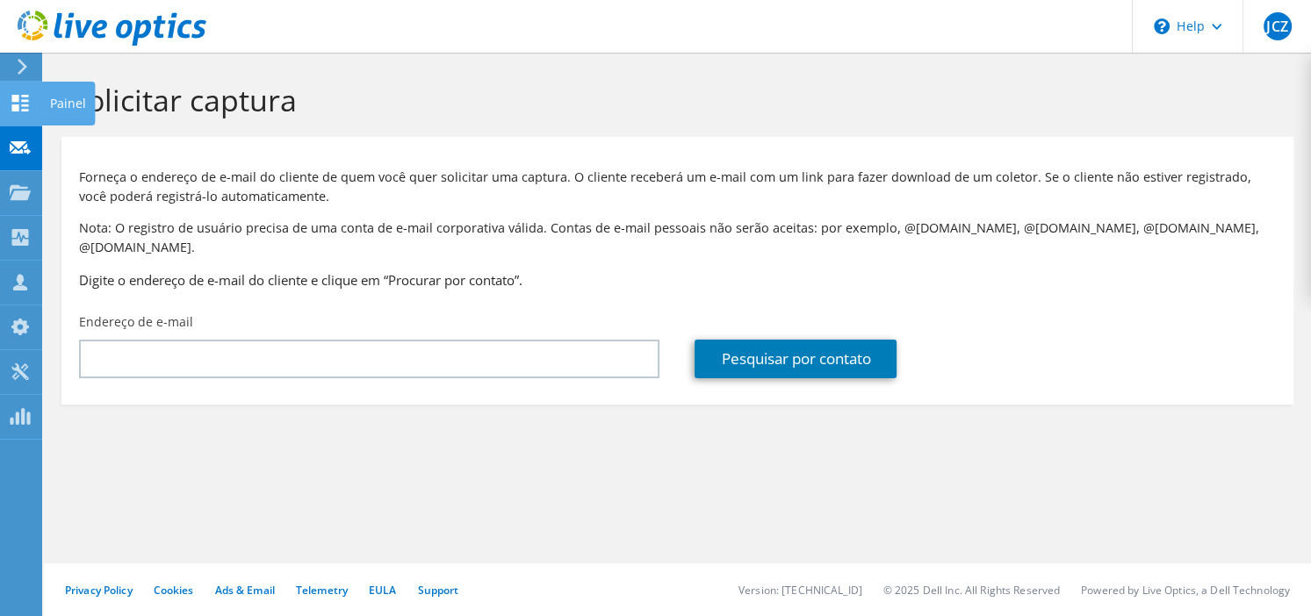
click at [25, 104] on use at bounding box center [20, 103] width 17 height 17
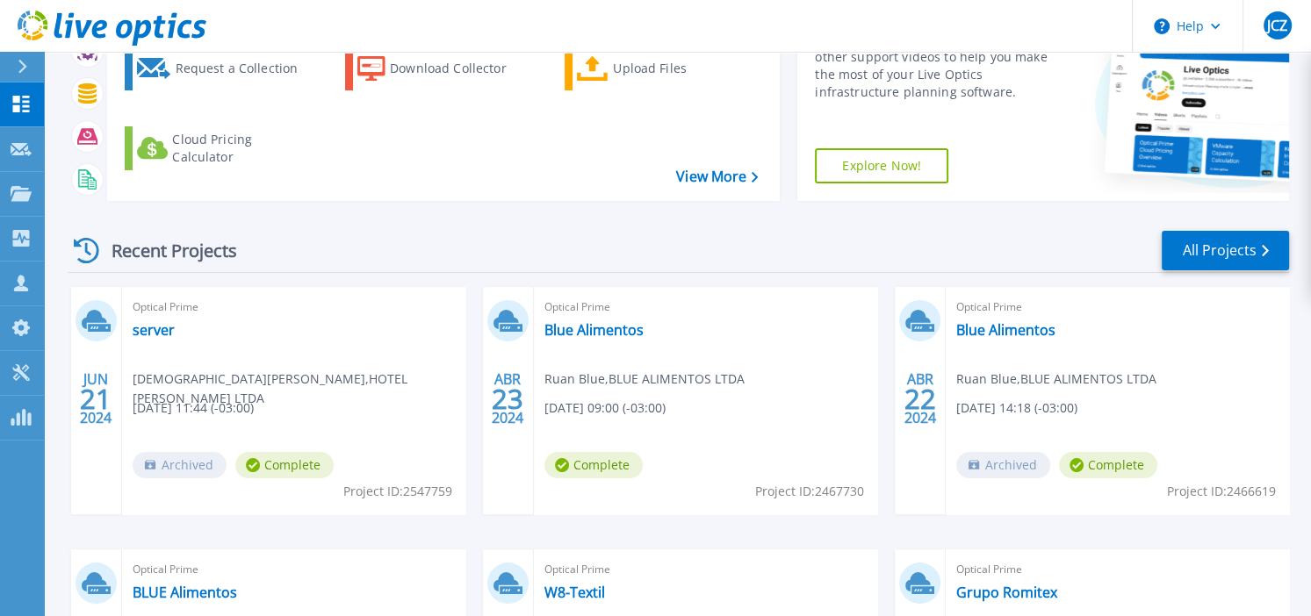
scroll to position [167, 0]
click at [1003, 333] on link "Blue Alimentos" at bounding box center [1005, 331] width 99 height 18
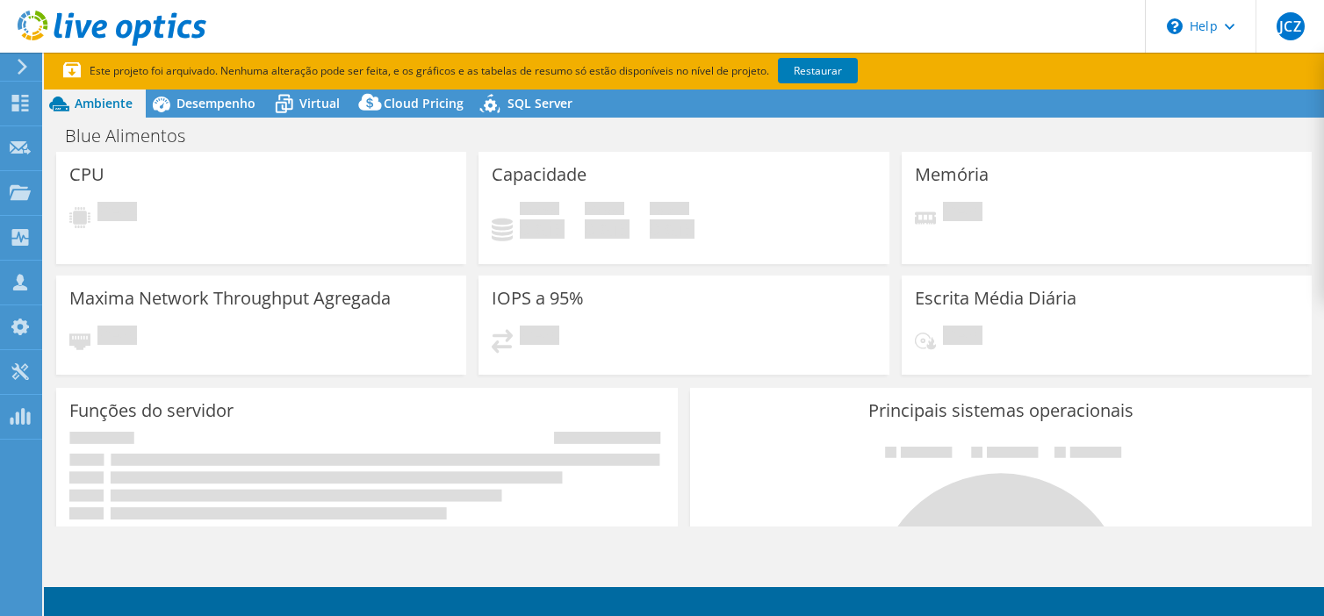
select select "SouthAmerica"
select select "BRL"
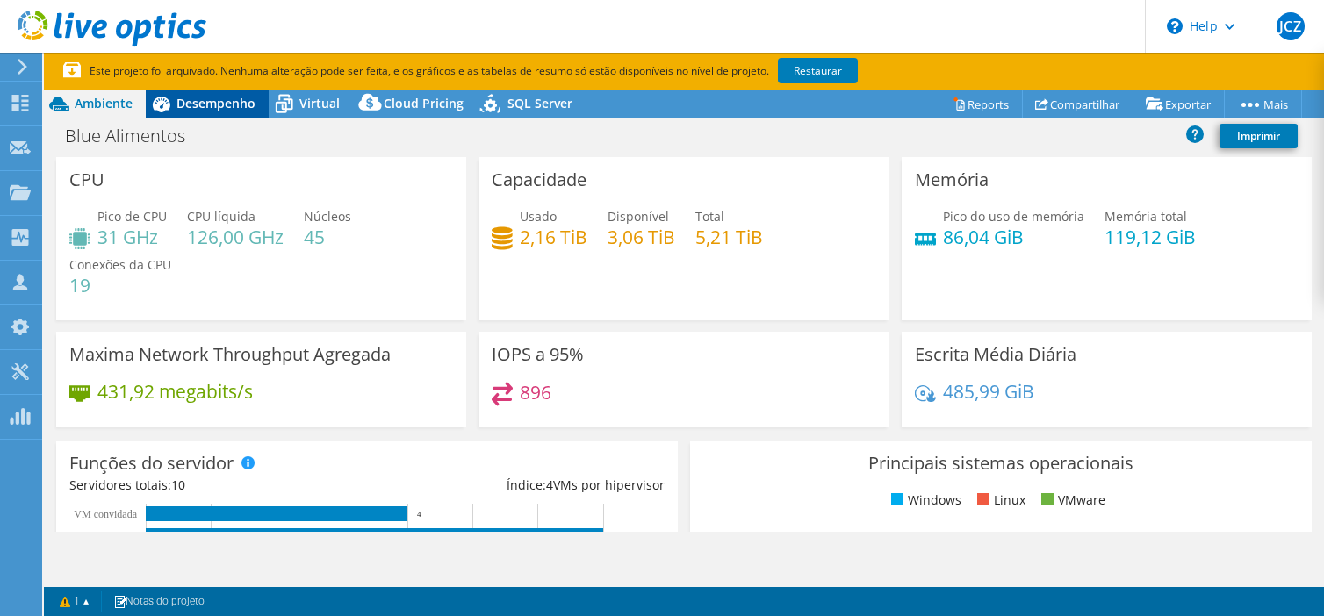
click at [235, 110] on span "Desempenho" at bounding box center [215, 103] width 79 height 17
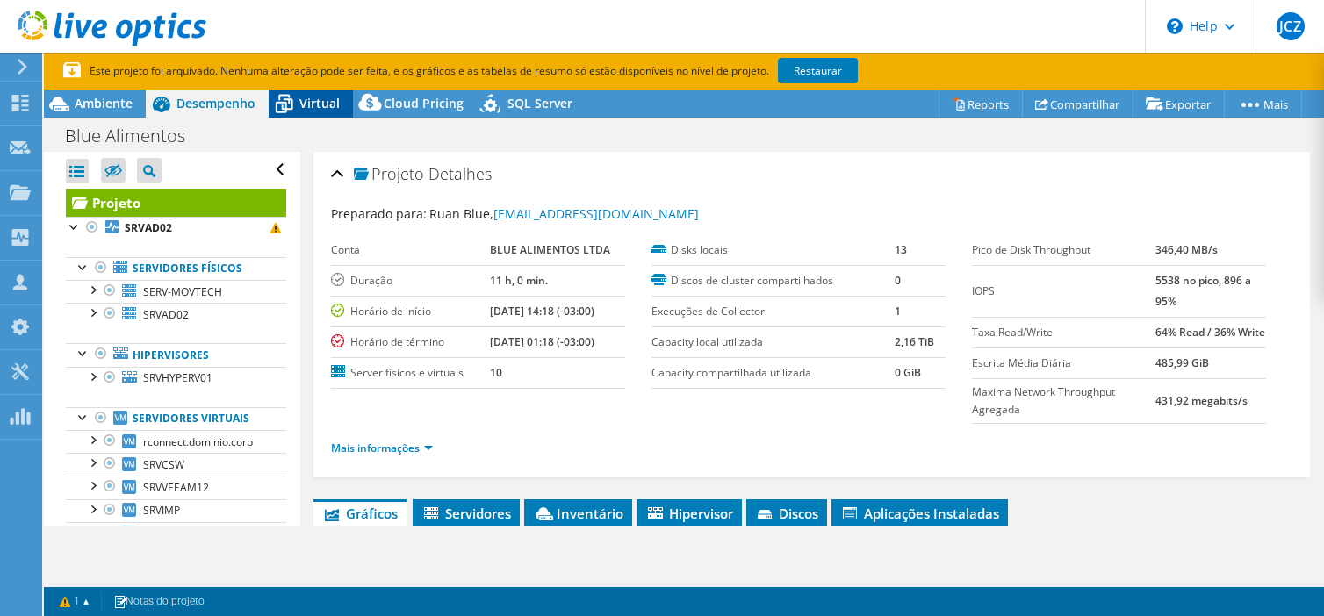
click at [290, 111] on icon at bounding box center [284, 104] width 31 height 31
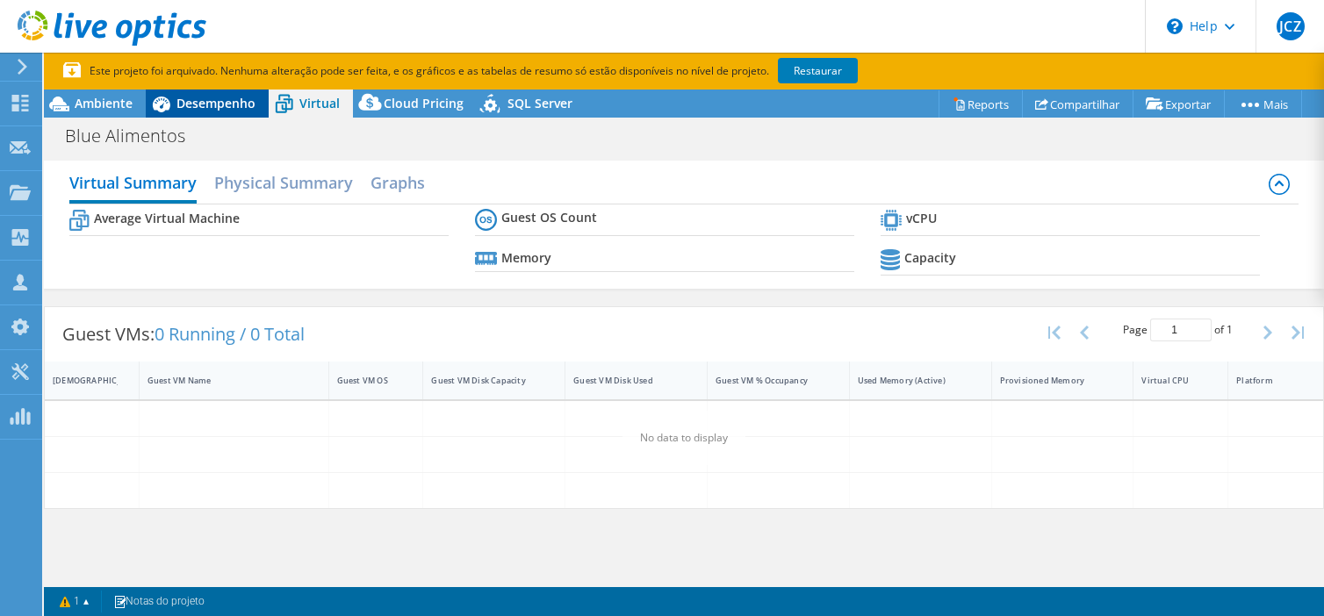
click at [186, 113] on div "Desempenho" at bounding box center [207, 104] width 123 height 28
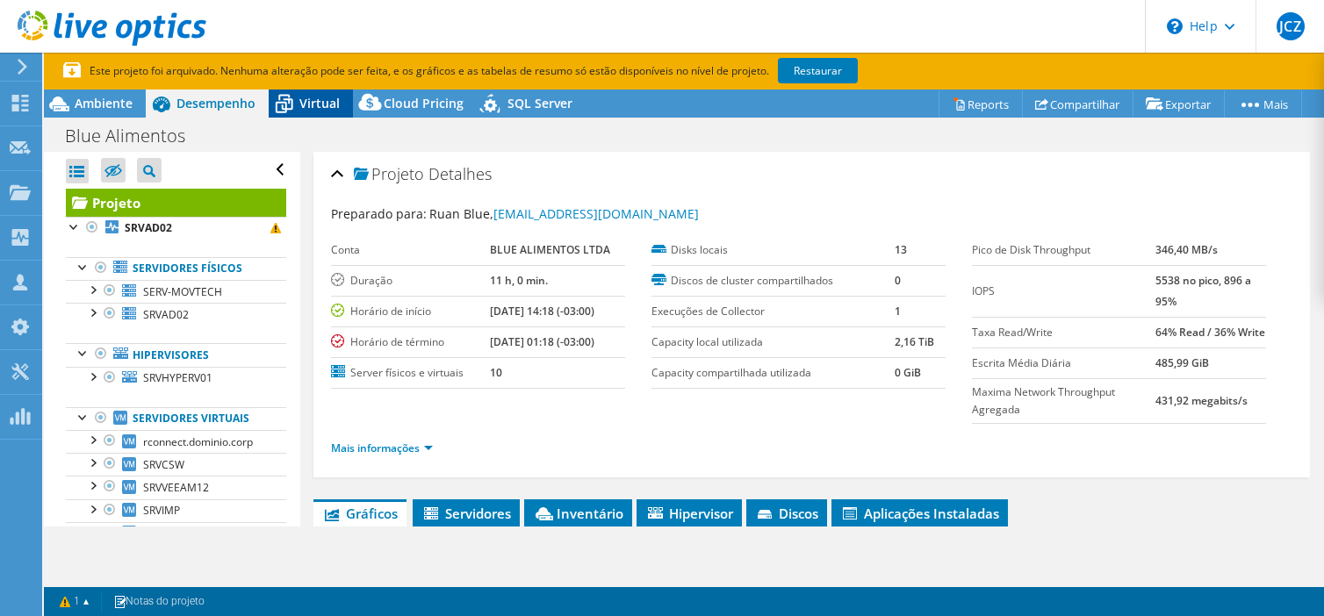
click at [312, 114] on div "Virtual" at bounding box center [311, 104] width 84 height 28
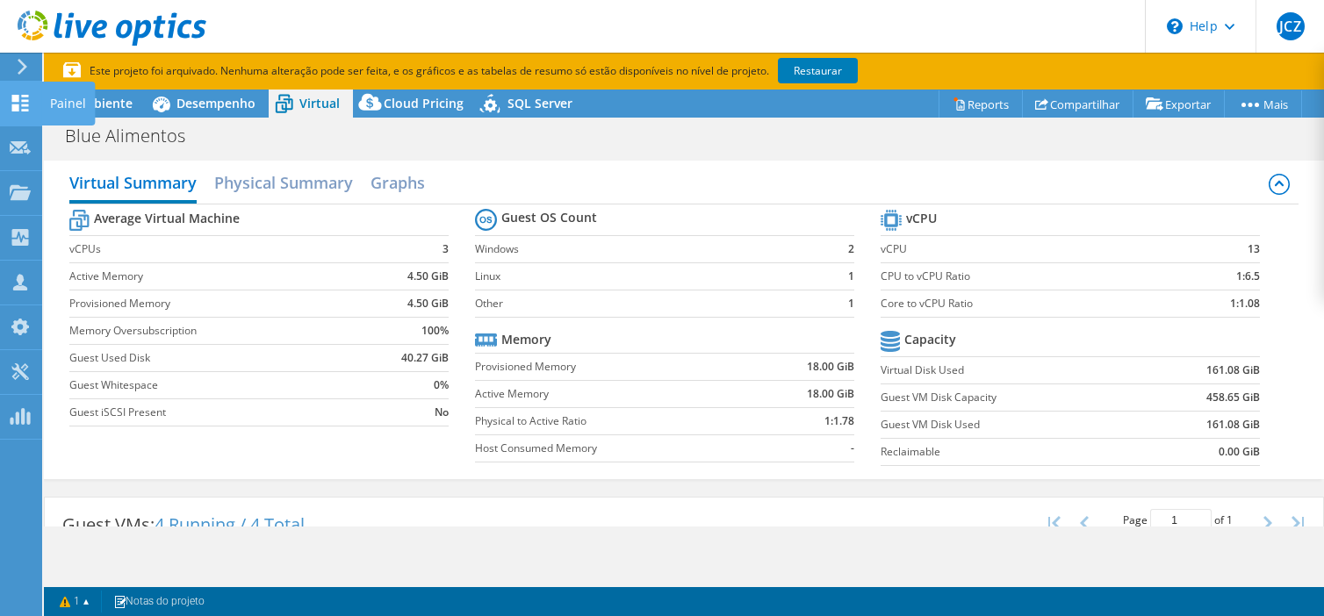
click at [11, 99] on icon at bounding box center [20, 103] width 21 height 17
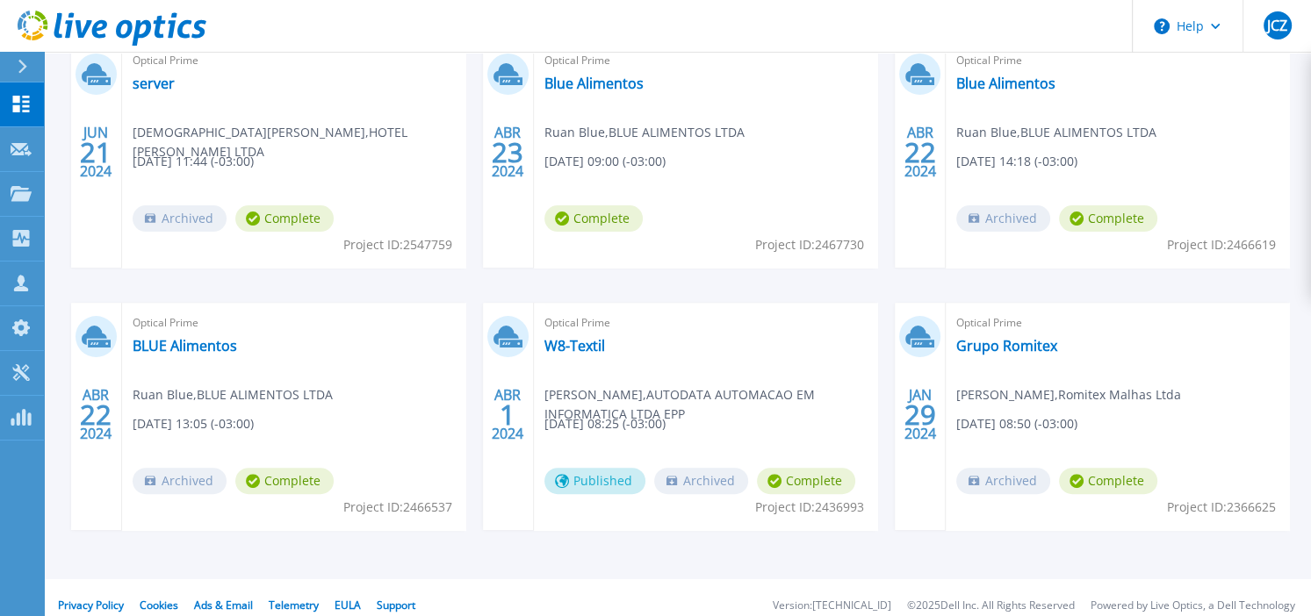
scroll to position [430, 0]
